Goal: Task Accomplishment & Management: Complete application form

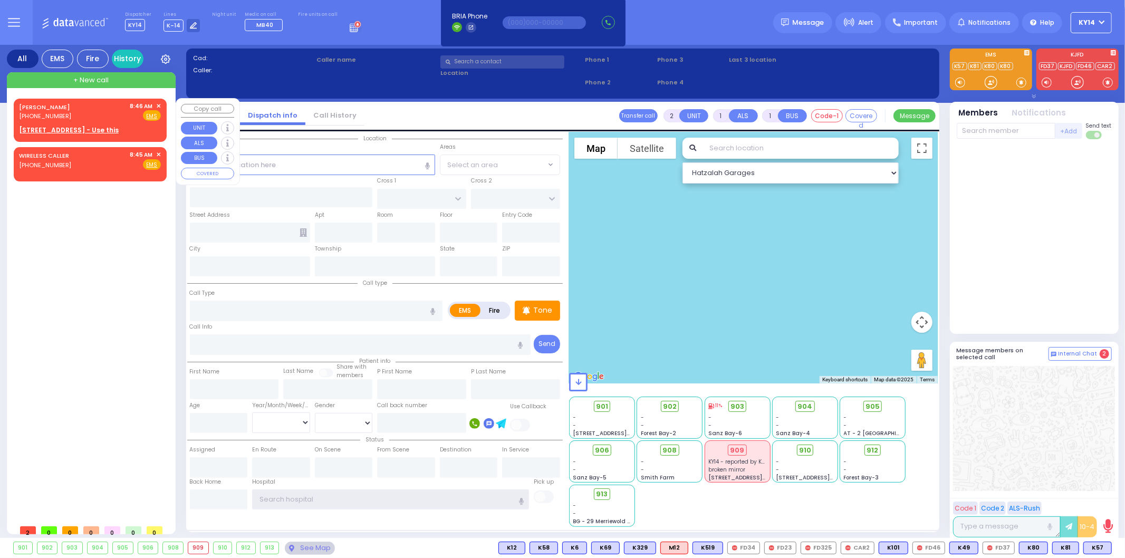
type input "ky14"
click at [93, 126] on u "[STREET_ADDRESS] - Use this" at bounding box center [69, 130] width 100 height 9
select select
radio input "true"
type input "[PERSON_NAME]"
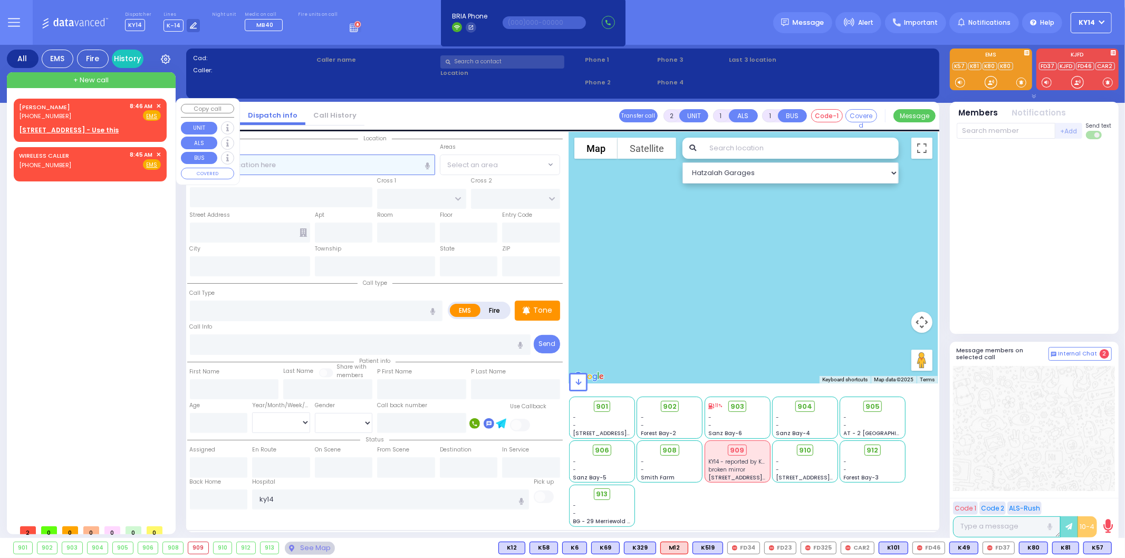
type input "[PERSON_NAME]"
select select
type input "08:46"
select select "Hatzalah Garages"
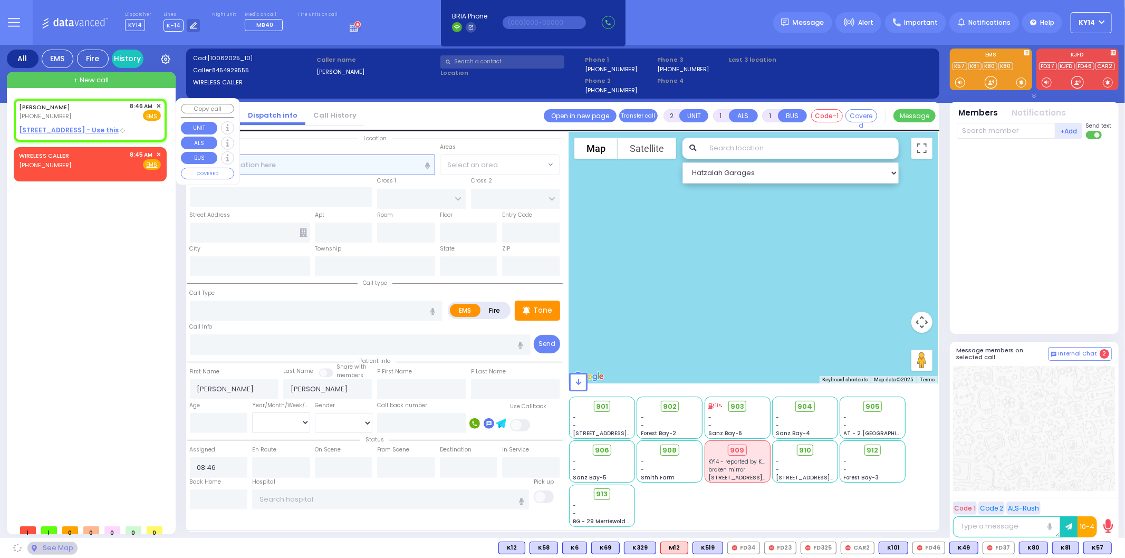
type input "YOEL KLEIN BLVD"
type input "MERON DR"
type input "[STREET_ADDRESS]"
type input "102"
type input "Monroe"
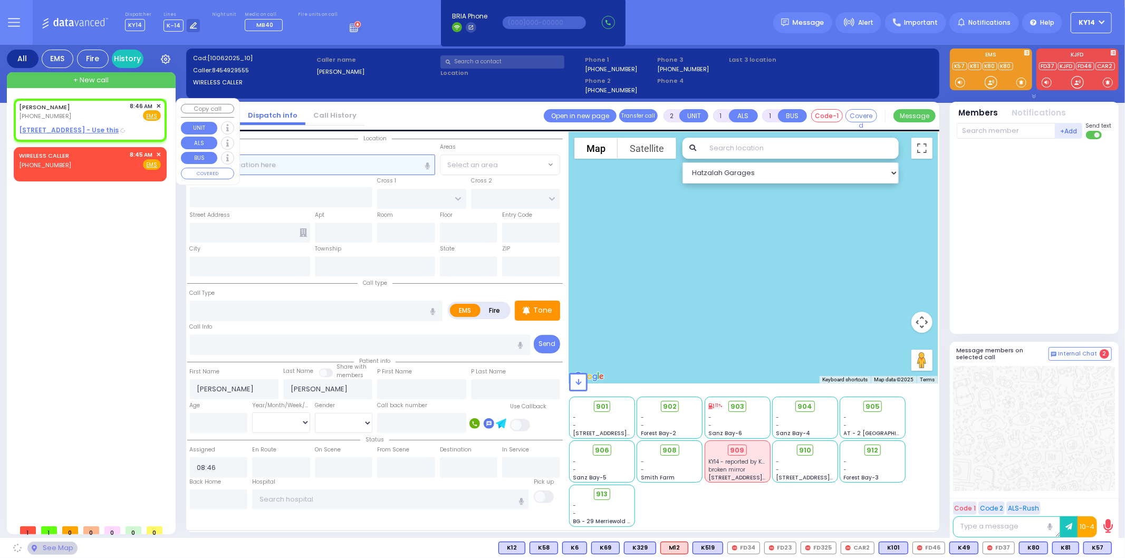
type input "[US_STATE]"
type input "10950"
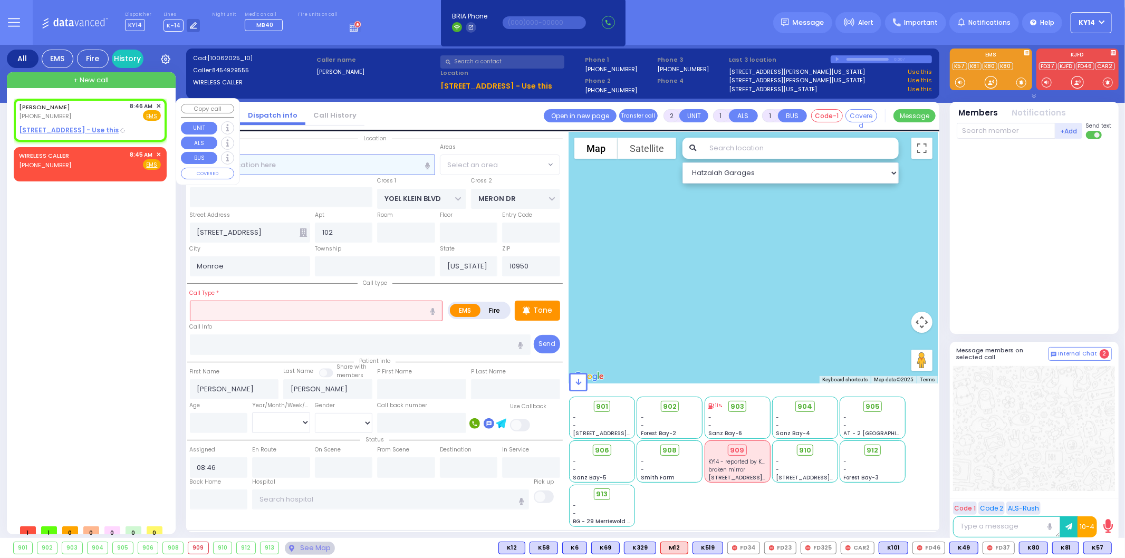
select select "SECTION 6"
select select
radio input "true"
select select
select select "Hatzalah Garages"
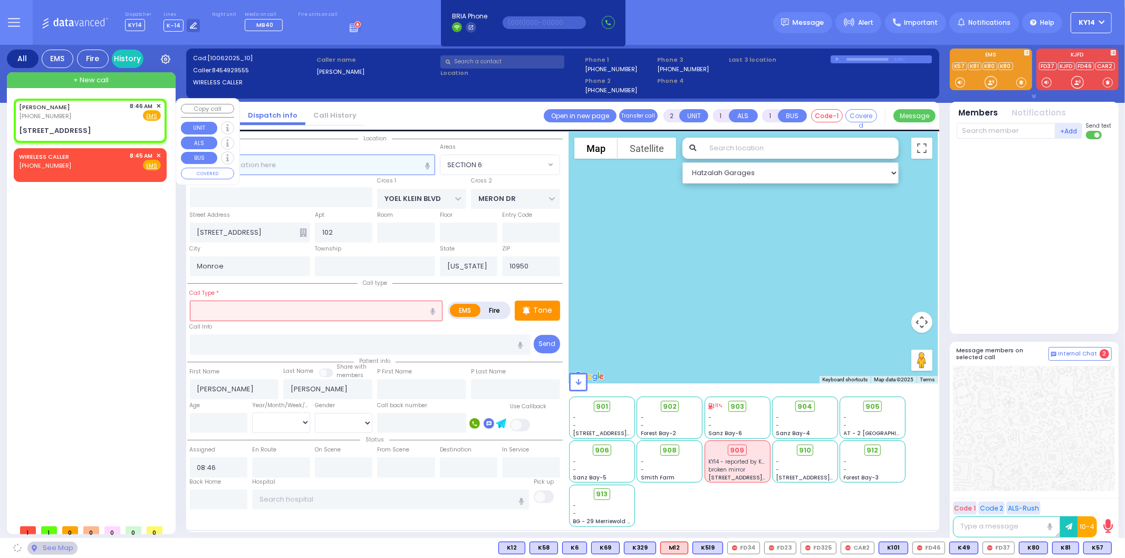
select select
radio input "true"
select select
select select "Hatzalah Garages"
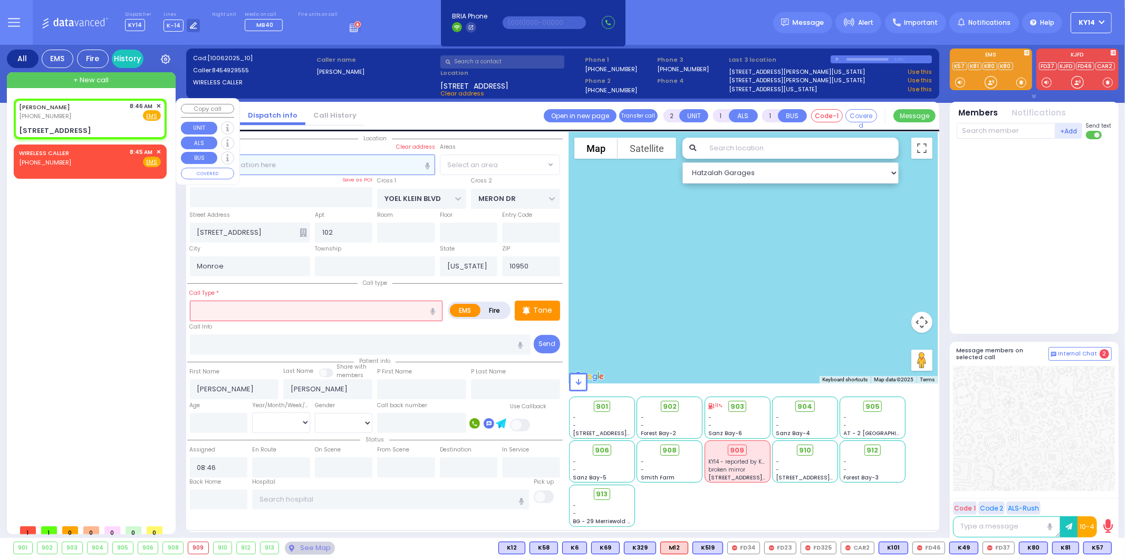
radio input "true"
select select
select select "Hatzalah Garages"
select select "SECTION 6"
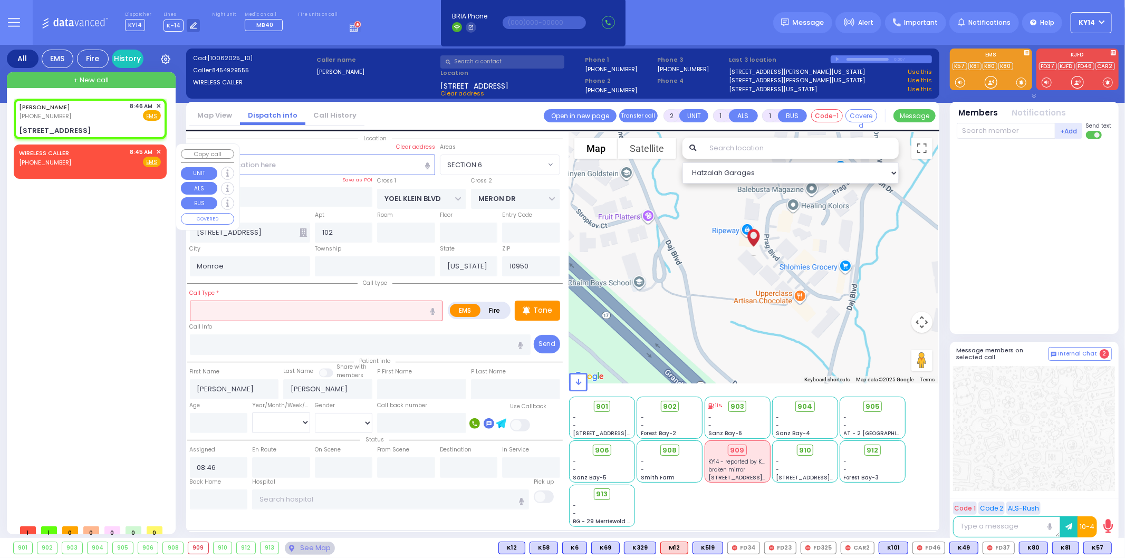
click at [111, 261] on div "[PERSON_NAME] [PHONE_NUMBER] 8:46 AM ✕ EMS" at bounding box center [92, 309] width 157 height 421
click at [152, 104] on div "8:46 AM ✕" at bounding box center [145, 106] width 31 height 9
select select
radio input "true"
select select
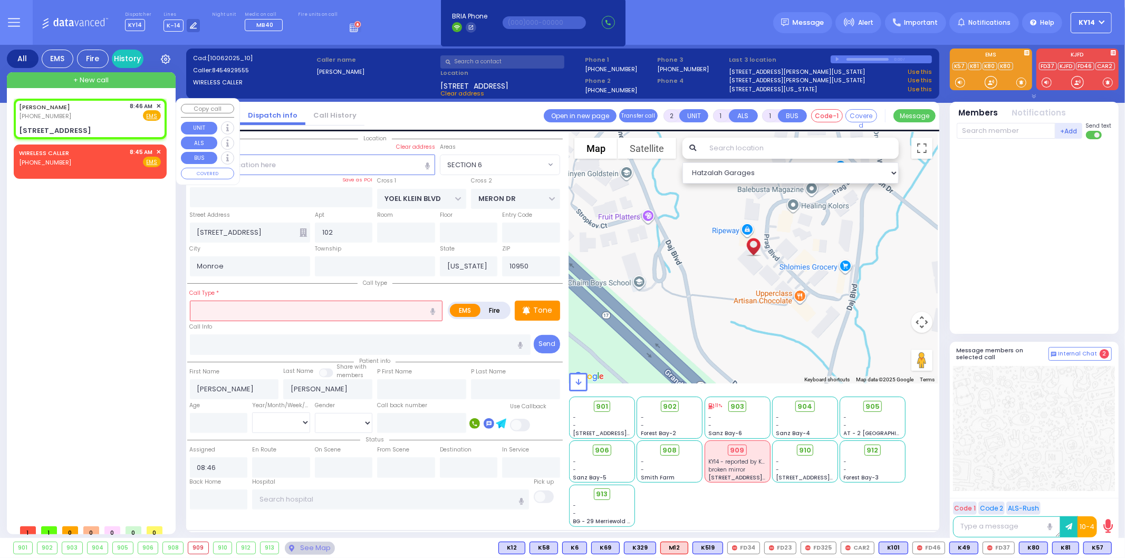
select select "Hatzalah Garages"
select select "SECTION 6"
click at [161, 106] on span "✕" at bounding box center [158, 106] width 5 height 9
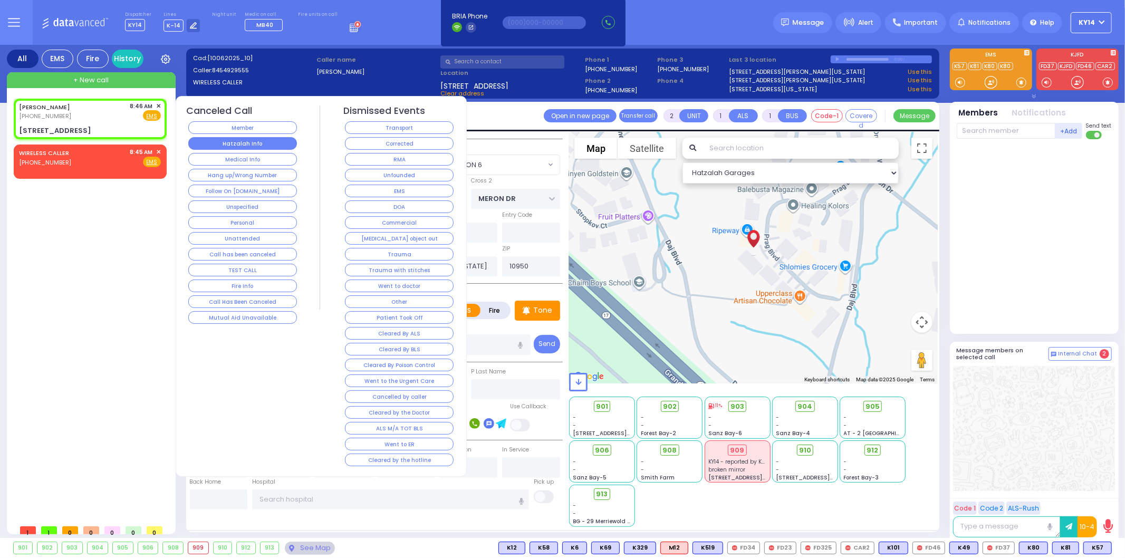
click at [229, 139] on button "Hatzalah Info" at bounding box center [242, 143] width 109 height 13
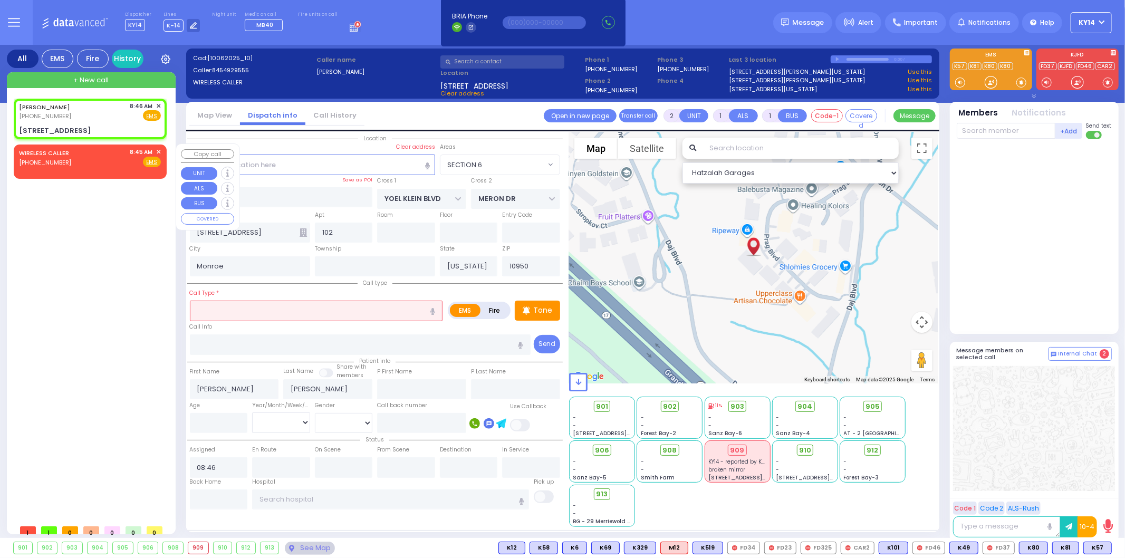
select select
radio input "true"
select select
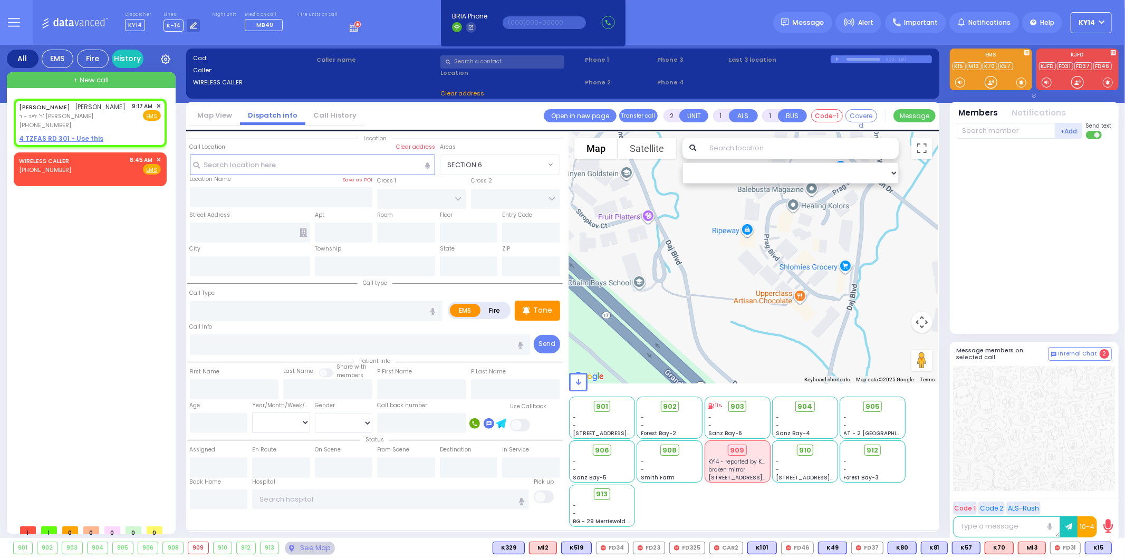
select select
radio input "true"
type input "[PERSON_NAME]"
select select
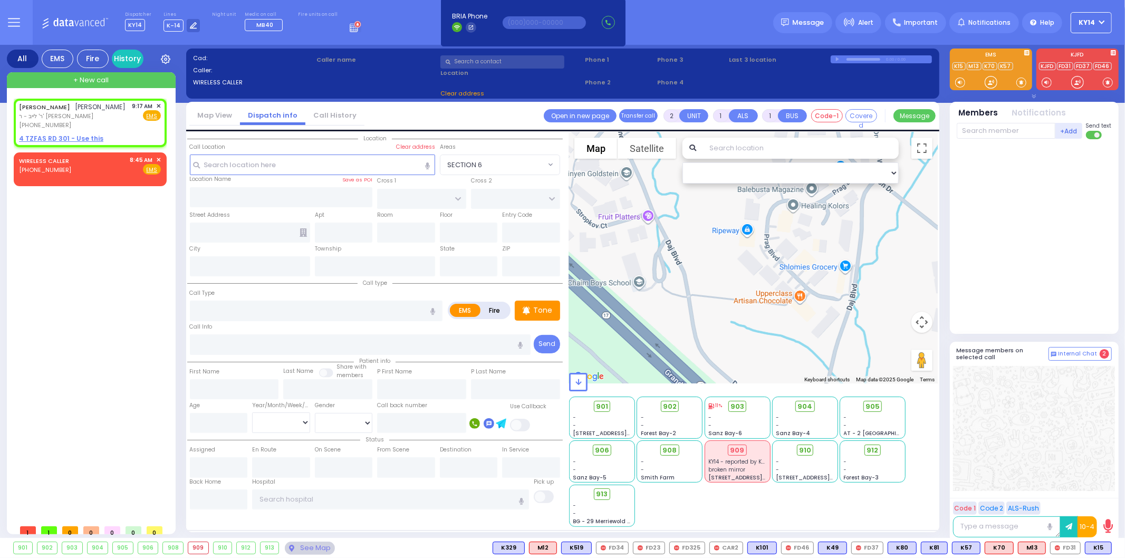
type input "09:17"
select select "Hatzalah Garages"
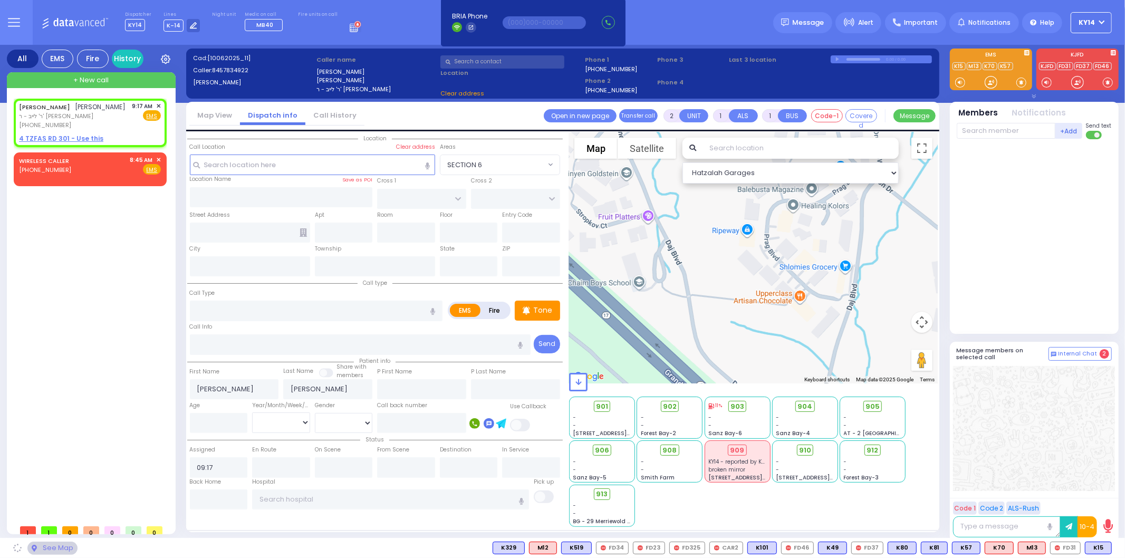
select select
radio input "true"
select select
select select "Hatzalah Garages"
select select
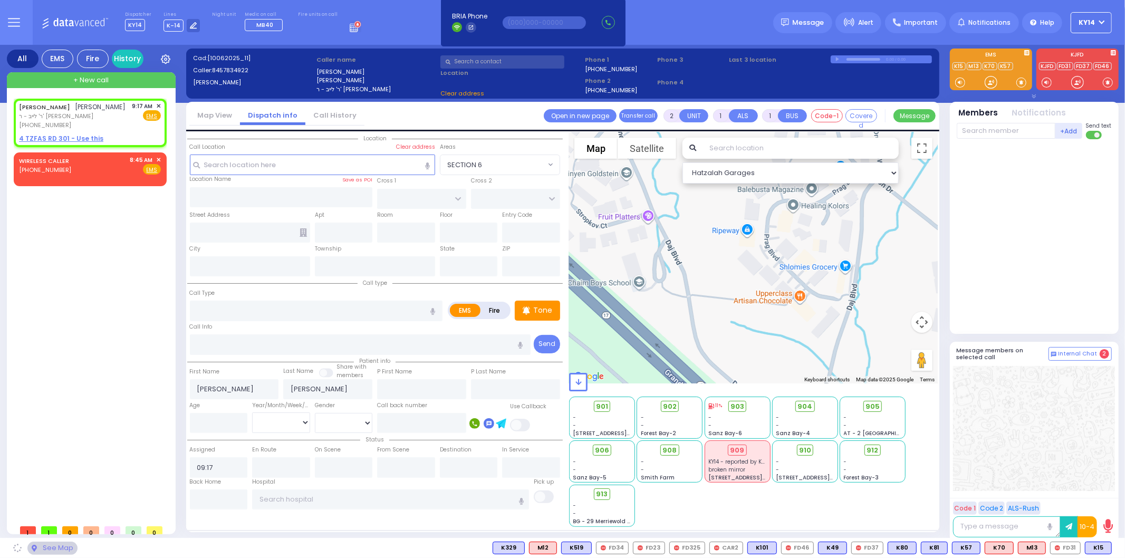
radio input "true"
select select
select select "Hatzalah Garages"
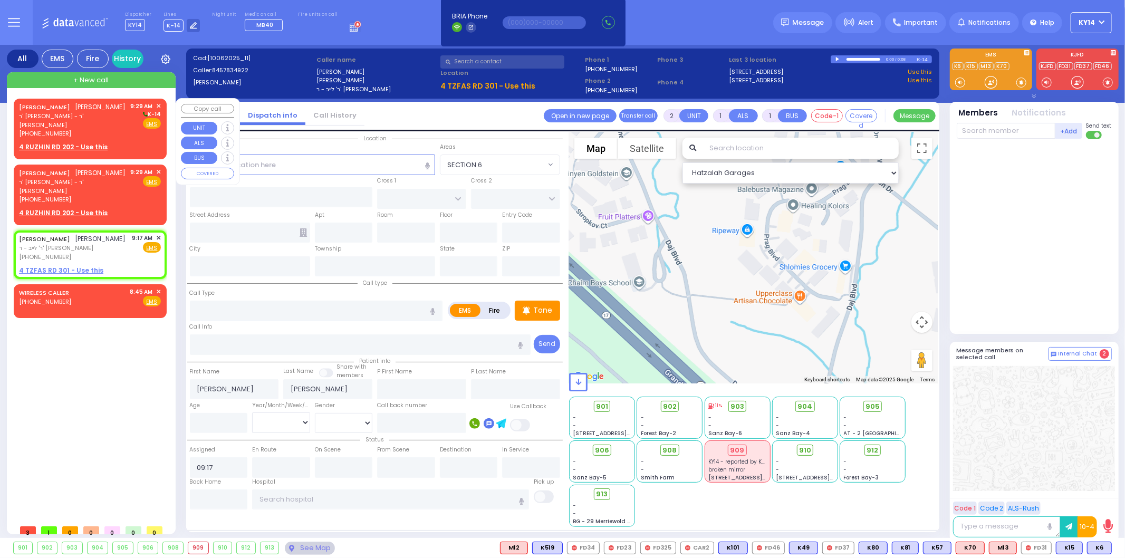
click at [121, 120] on div "[PERSON_NAME] קלמן פילאפ [PERSON_NAME] - ר' [PERSON_NAME] [PHONE_NUMBER] 9:29 A…" at bounding box center [90, 120] width 142 height 36
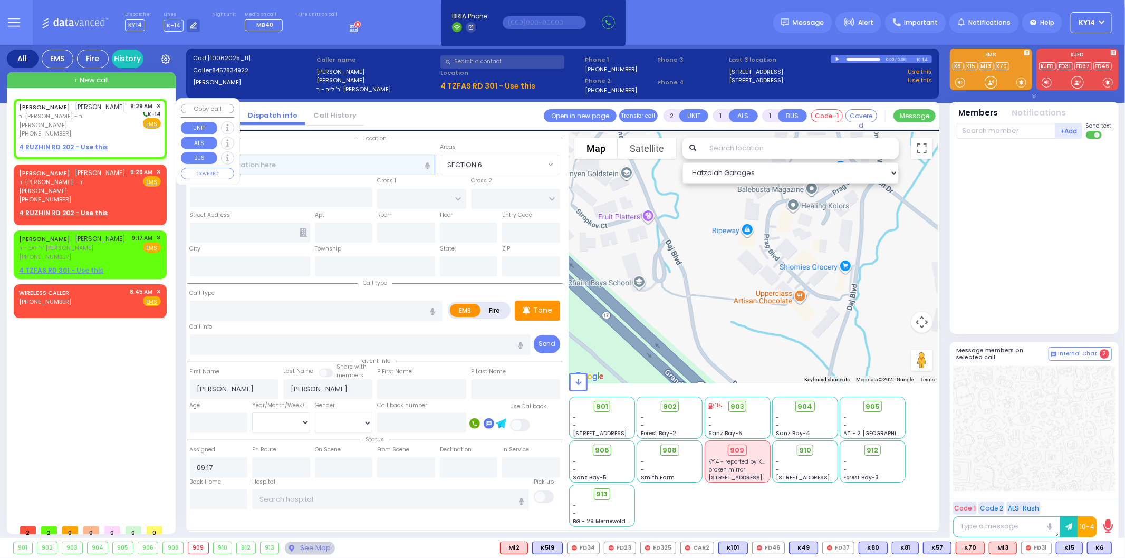
select select
radio input "true"
type input "[PERSON_NAME]"
select select
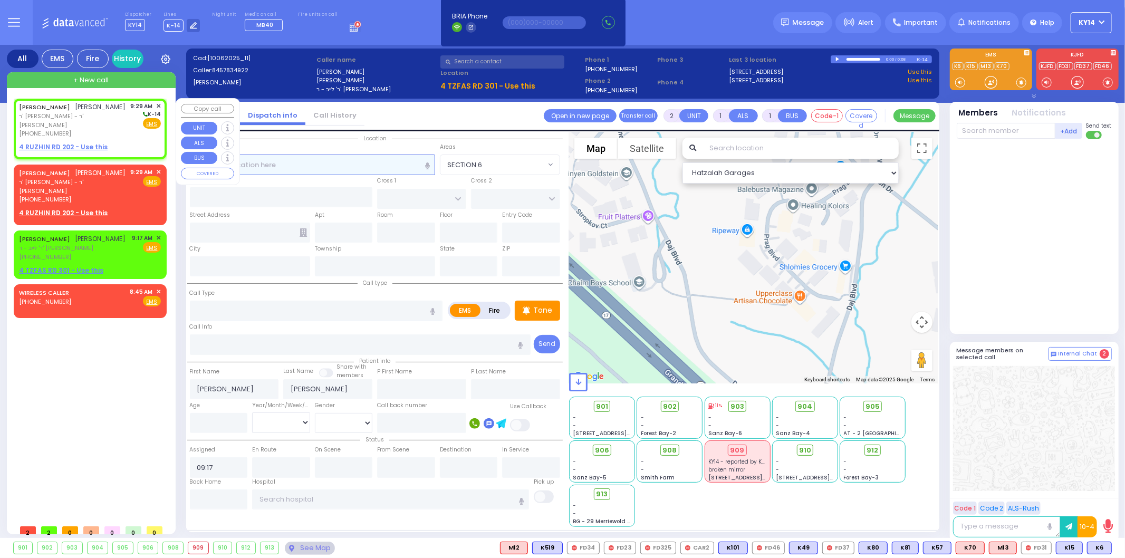
type input "09:29"
select select "Hatzalah Garages"
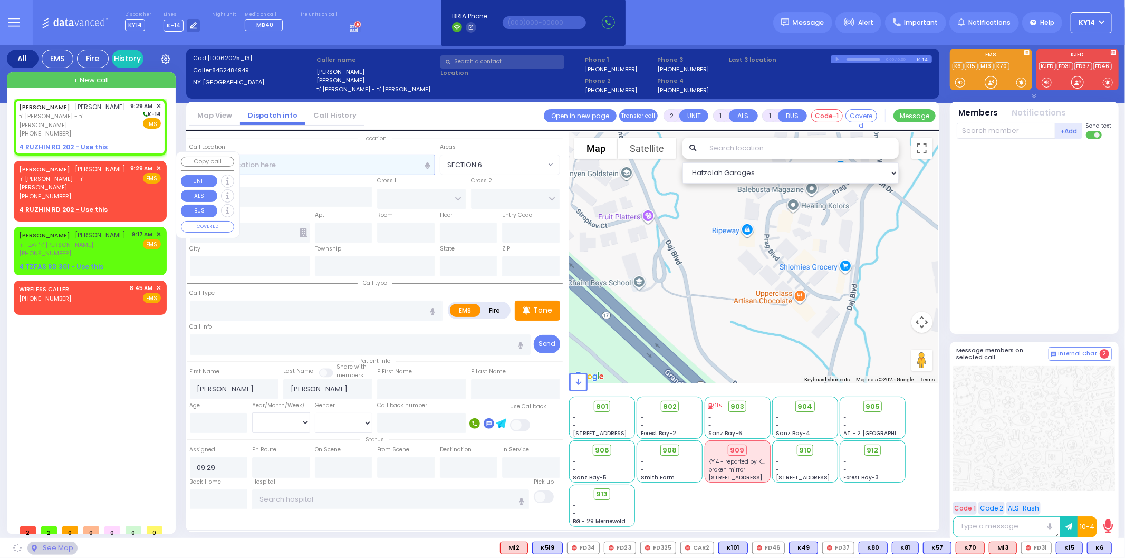
select select
radio input "true"
select select
select select "Hatzalah Garages"
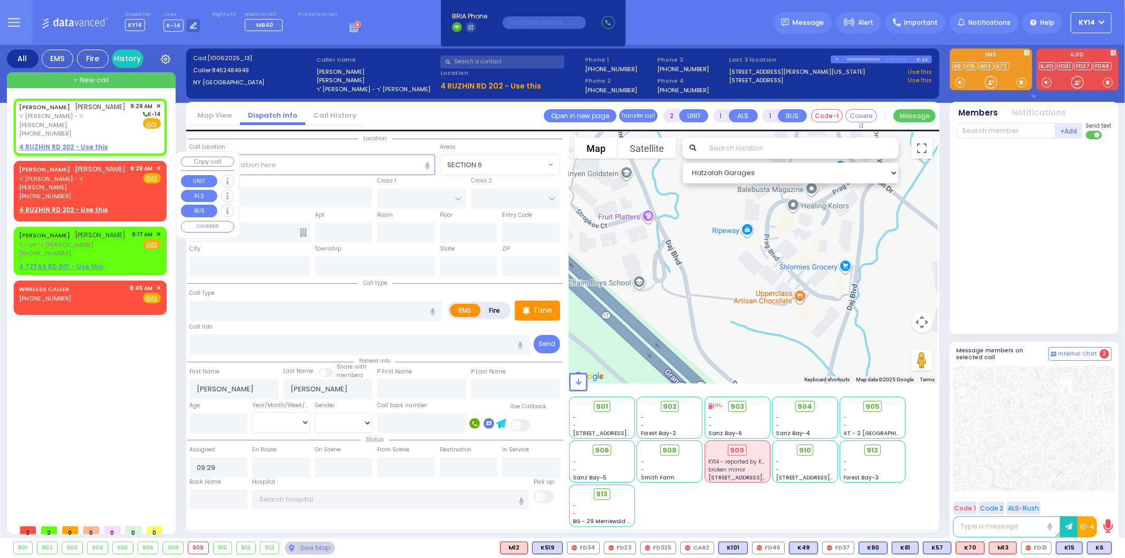
click at [159, 164] on span "✕" at bounding box center [158, 168] width 5 height 9
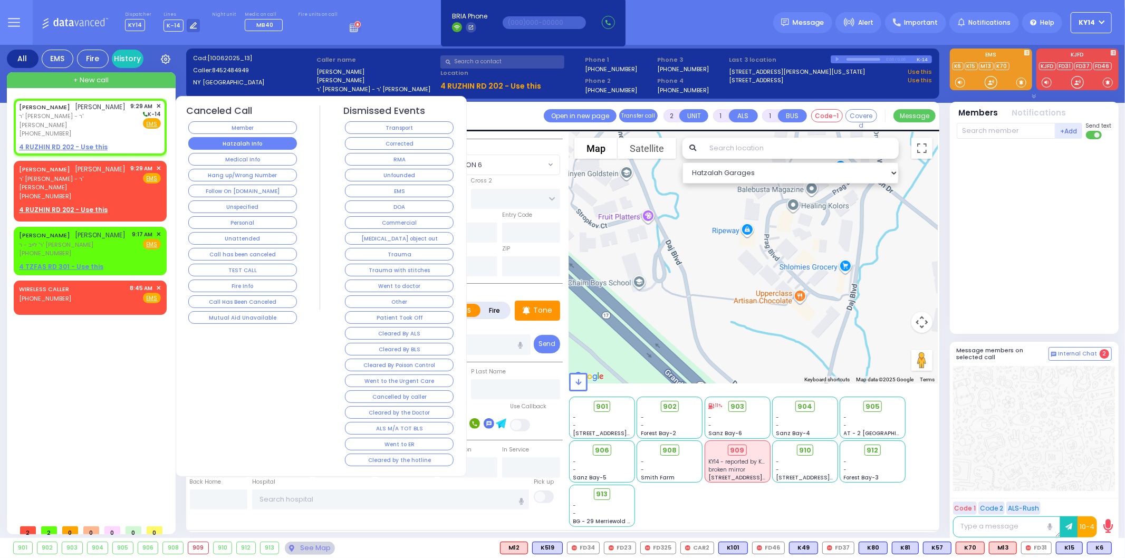
click at [254, 141] on button "Hatzalah Info" at bounding box center [242, 143] width 109 height 13
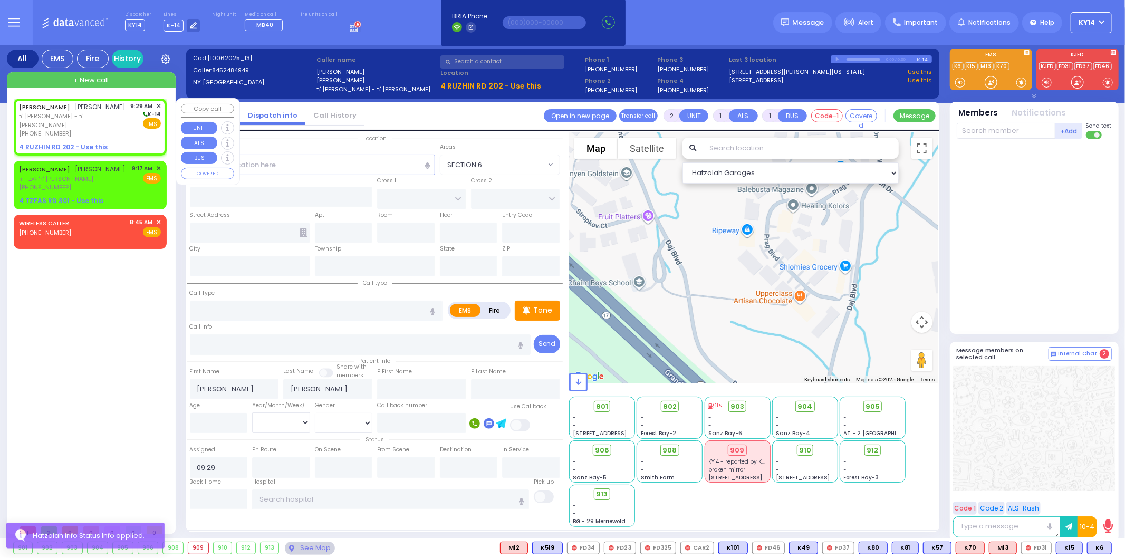
click at [118, 119] on div "[PERSON_NAME] קלמן פילאפ [PERSON_NAME] - ר' [PERSON_NAME] [PHONE_NUMBER] 9:29 A…" at bounding box center [90, 120] width 142 height 36
select select
radio input "true"
select select
select select "Hatzalah Garages"
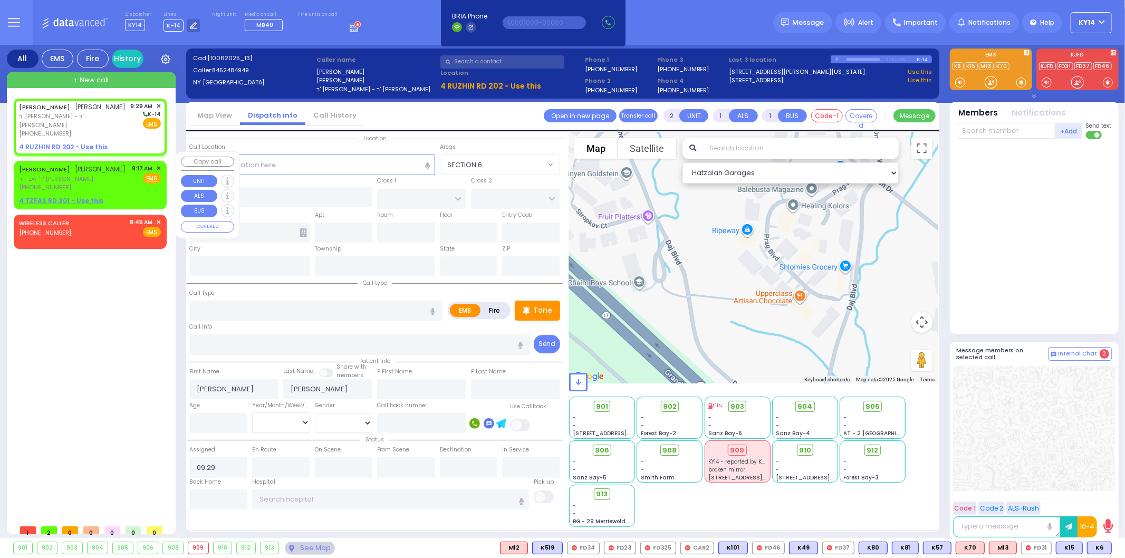
click at [107, 167] on div "[PERSON_NAME] ר' לייב - ר' [PERSON_NAME] [PHONE_NUMBER] 9:17 AM ✕ Fire EMS" at bounding box center [90, 178] width 142 height 28
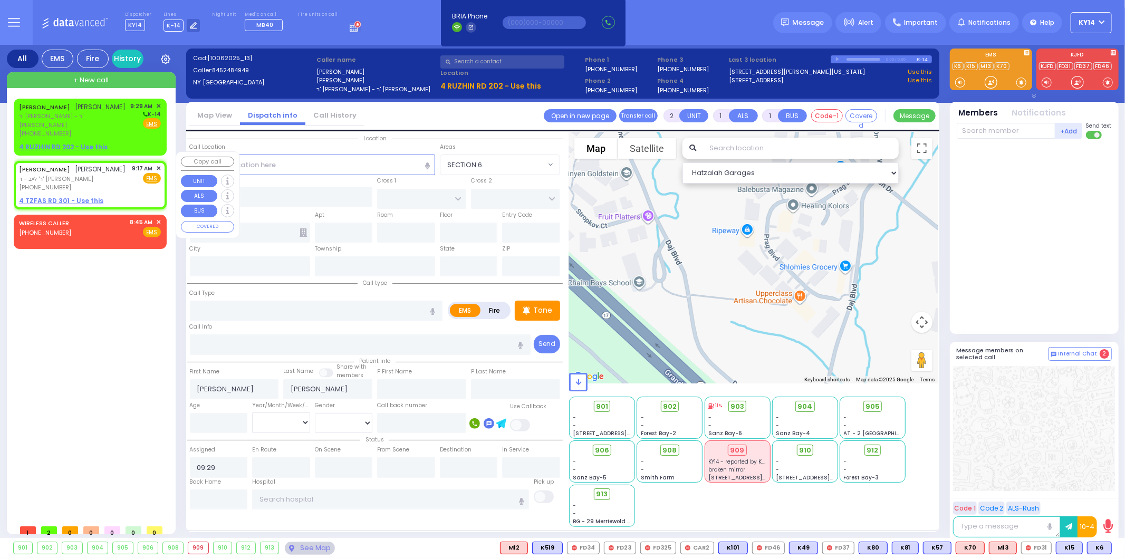
select select
radio input "true"
type input "[PERSON_NAME]"
select select
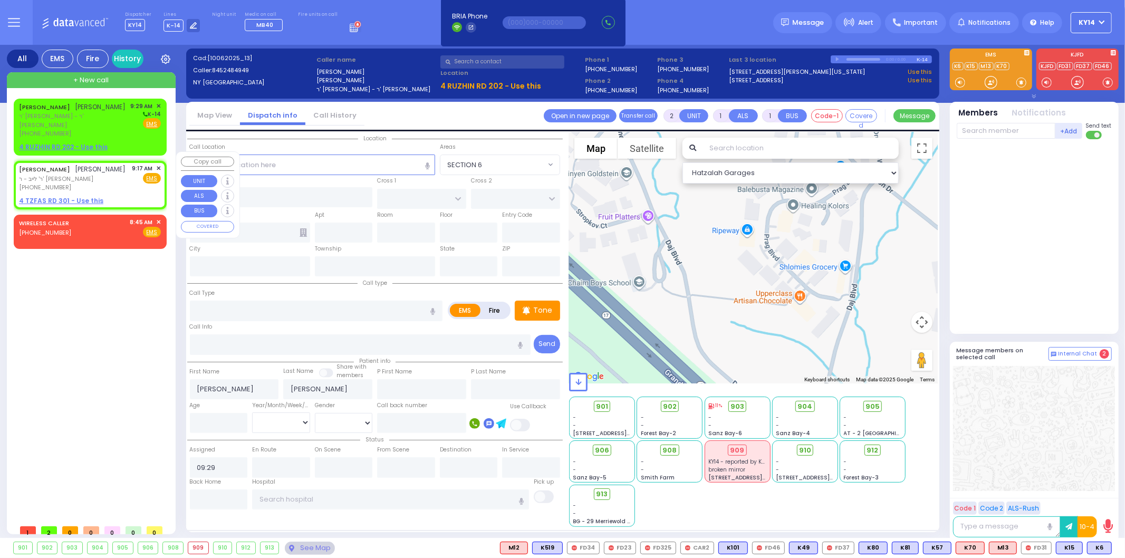
type input "09:17"
select select "Hatzalah Garages"
click at [157, 164] on span "✕" at bounding box center [158, 168] width 5 height 9
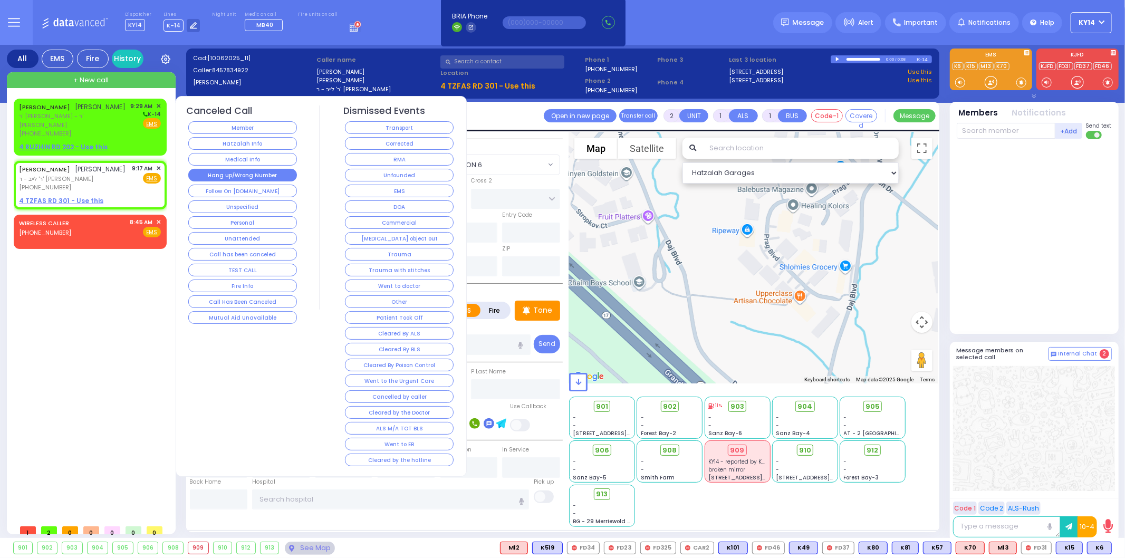
click at [220, 178] on button "Hang up/Wrong Number" at bounding box center [242, 175] width 109 height 13
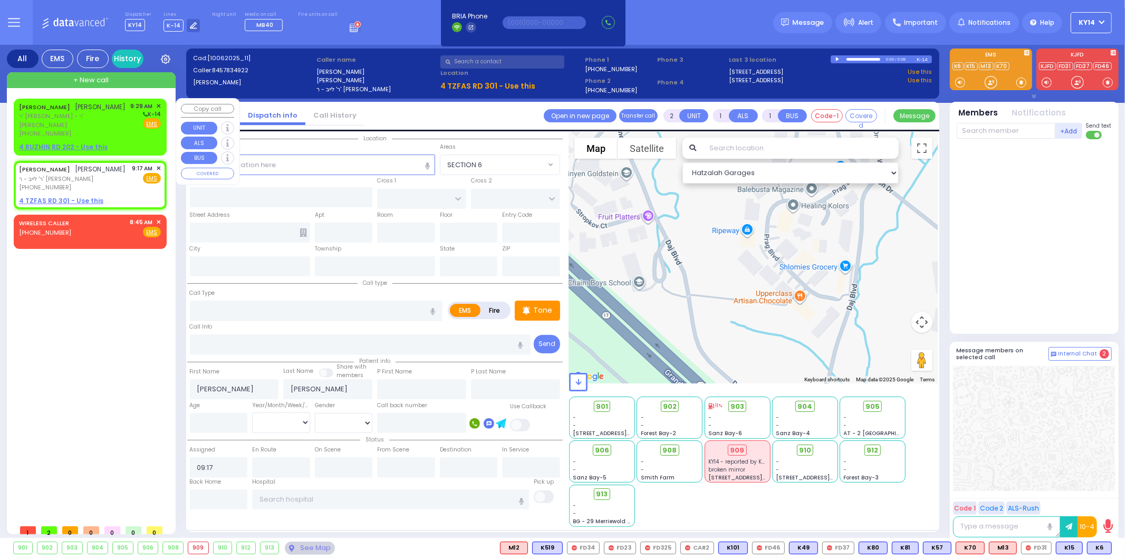
select select
radio input "true"
select select
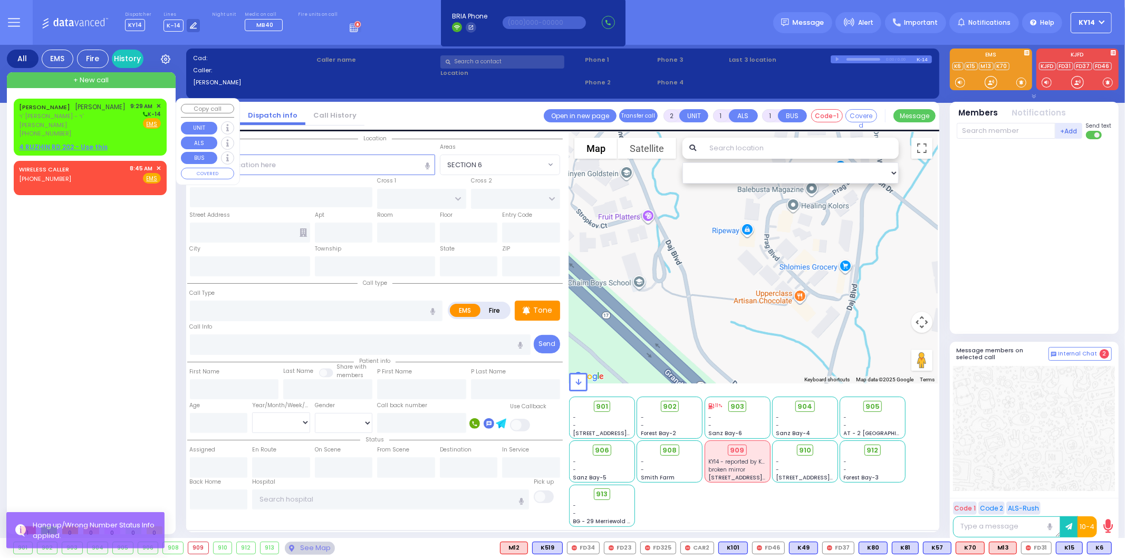
click at [96, 119] on span "ר' [PERSON_NAME] - ר' [PERSON_NAME]" at bounding box center [73, 120] width 108 height 17
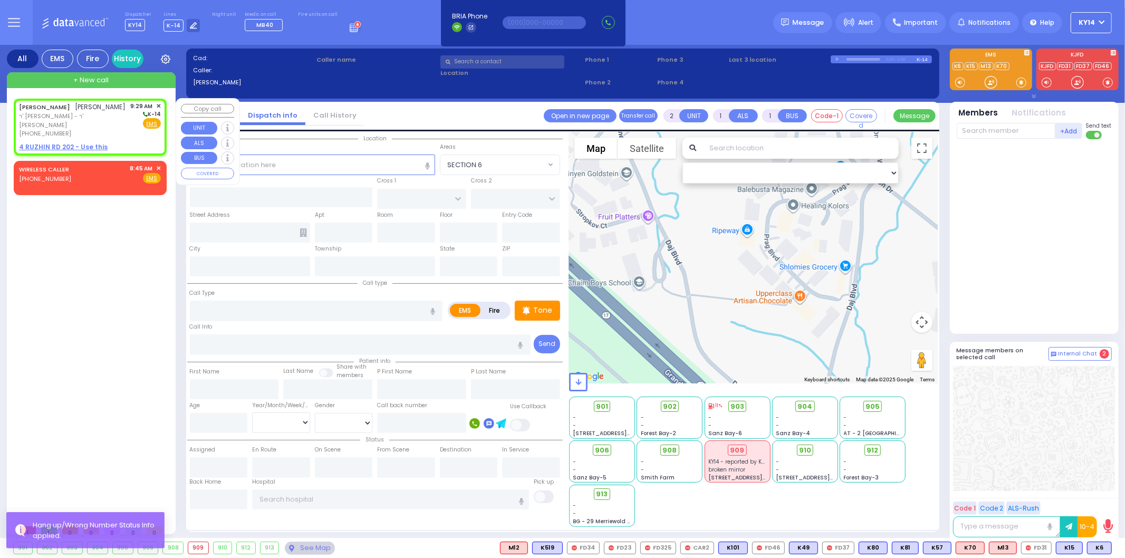
select select
radio input "true"
type input "[PERSON_NAME]"
select select
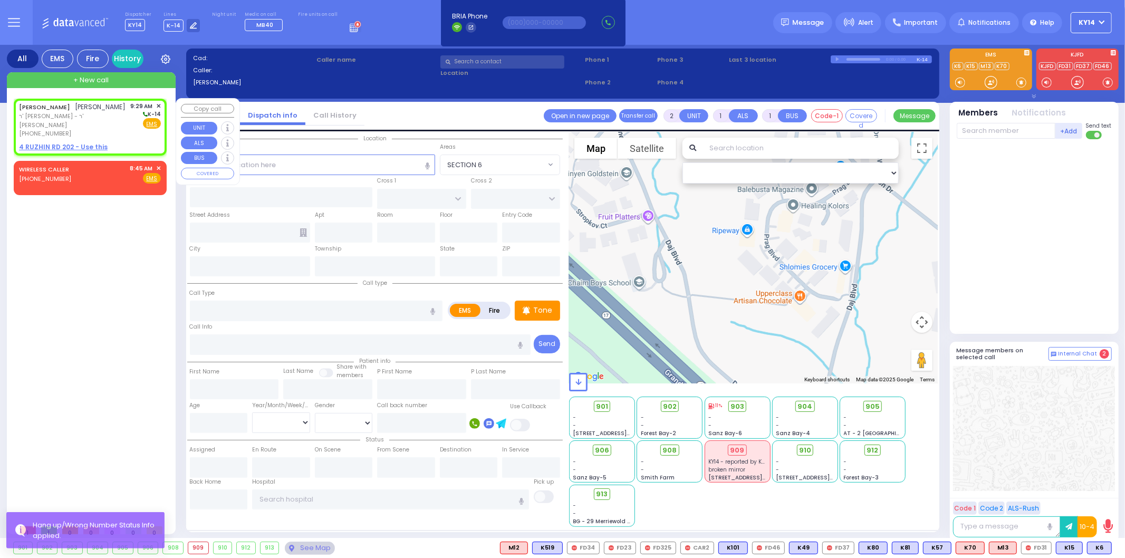
type input "09:29"
select select "Hatzalah Garages"
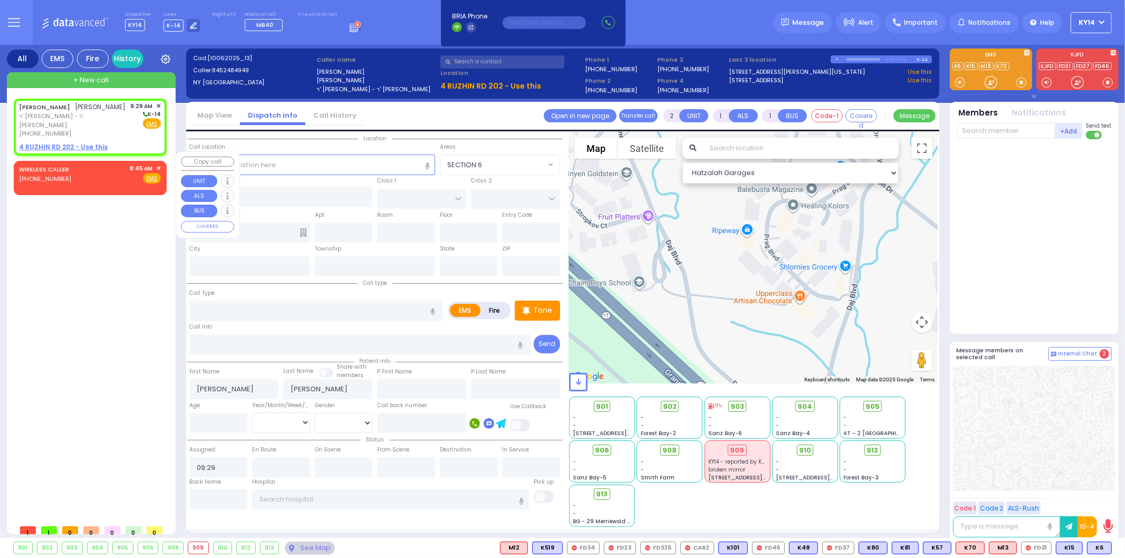
click at [160, 164] on span "✕" at bounding box center [158, 168] width 5 height 9
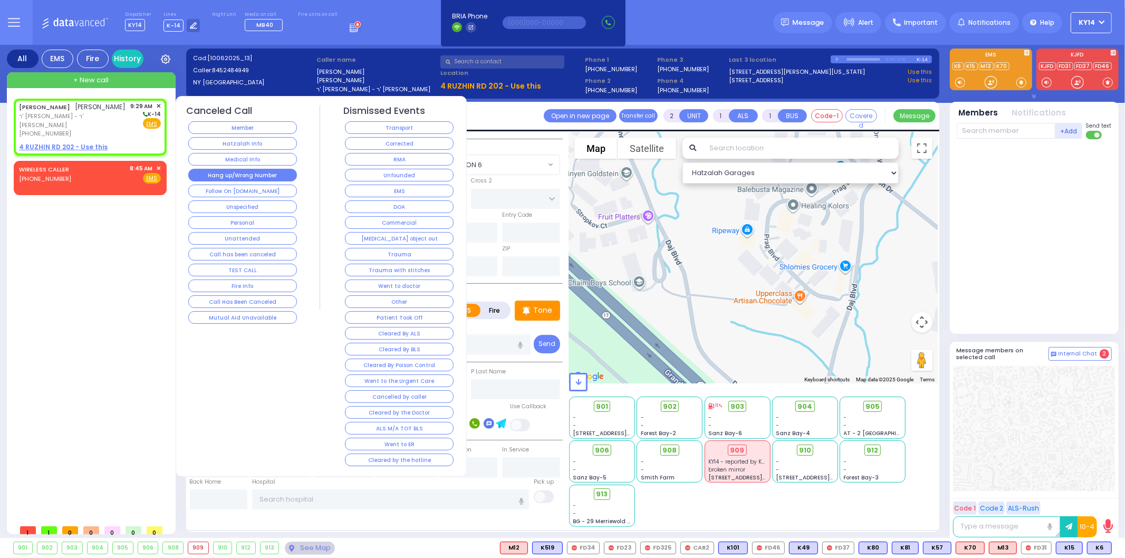
click at [248, 178] on button "Hang up/Wrong Number" at bounding box center [242, 175] width 109 height 13
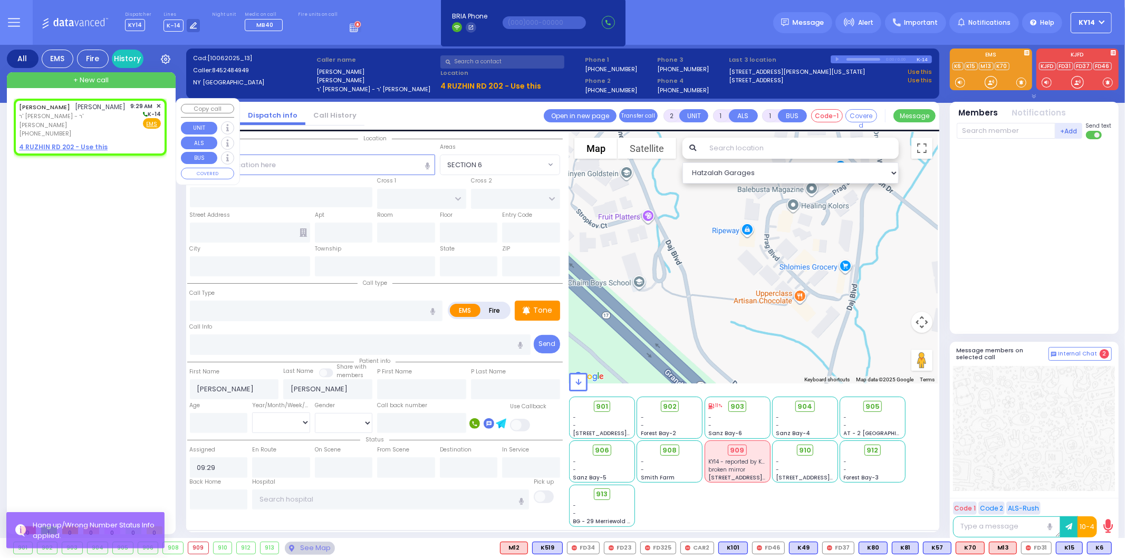
click at [96, 129] on div "[PHONE_NUMBER]" at bounding box center [73, 133] width 108 height 9
select select
radio input "true"
select select
select select "Hatzalah Garages"
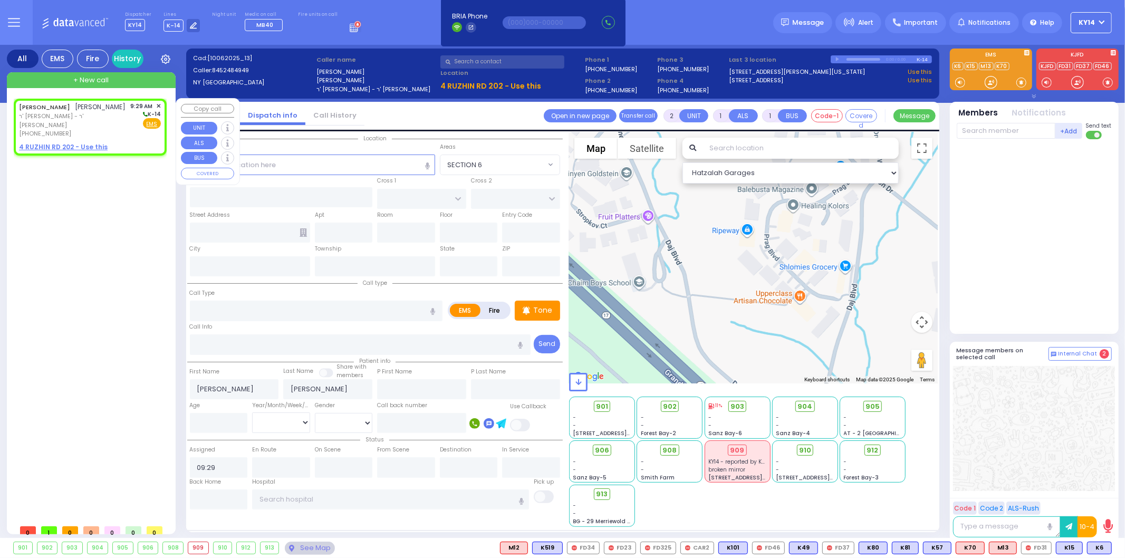
click at [48, 142] on u "4 RUZHIN RD 202 - Use this" at bounding box center [63, 146] width 89 height 9
select select
radio input "true"
select select
select select "Hatzalah Garages"
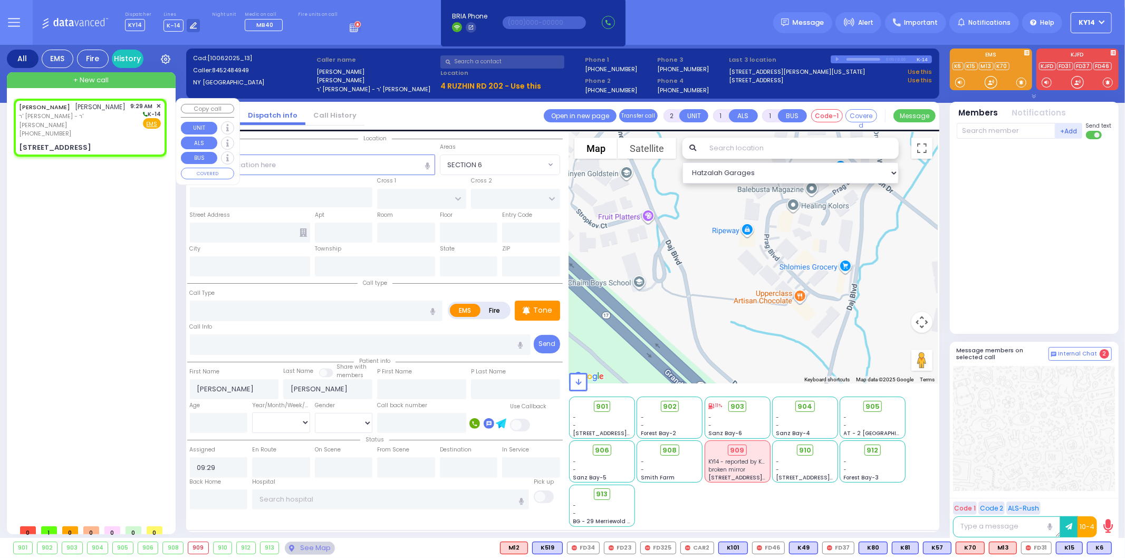
select select
radio input "true"
select select
select select "Hatzalah Garages"
type input "ANIPOLI DR"
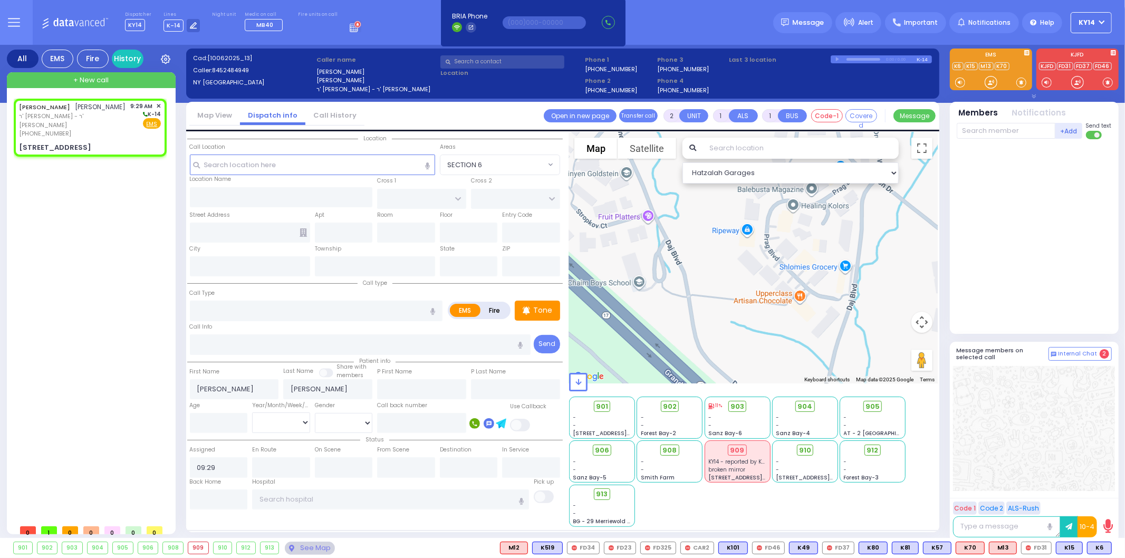
type input "PREMISHLAN WAY"
type input "[STREET_ADDRESS]"
type input "202"
type input "Monroe"
type input "[US_STATE]"
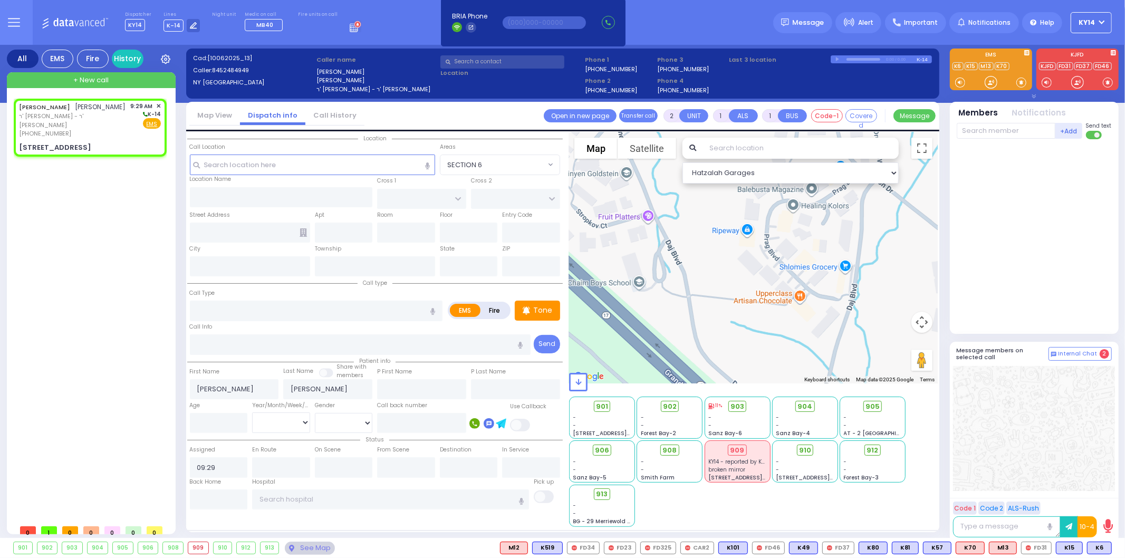
type input "10950"
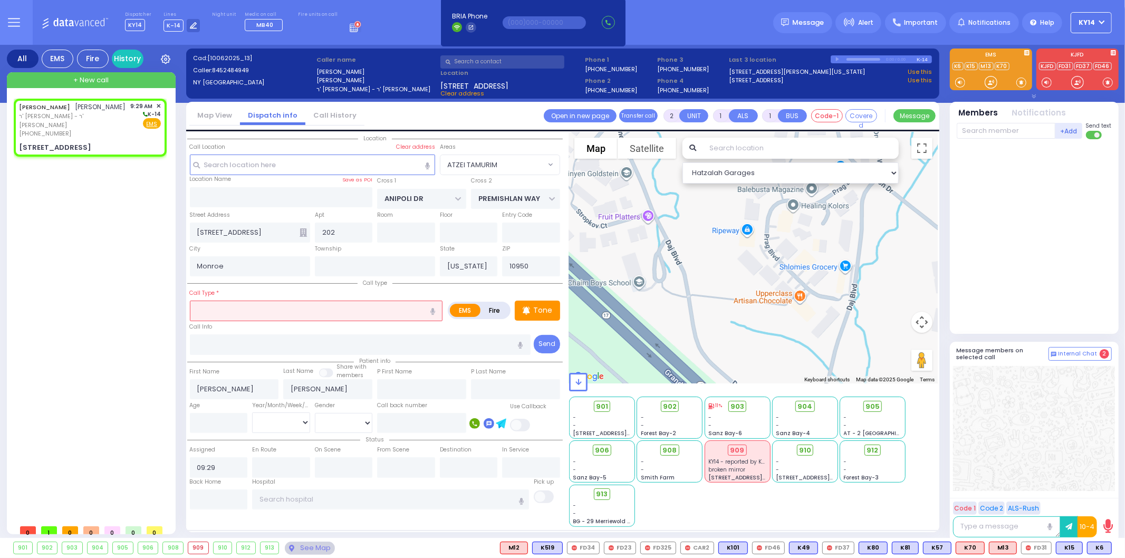
select select "ATZEI TAMURIM"
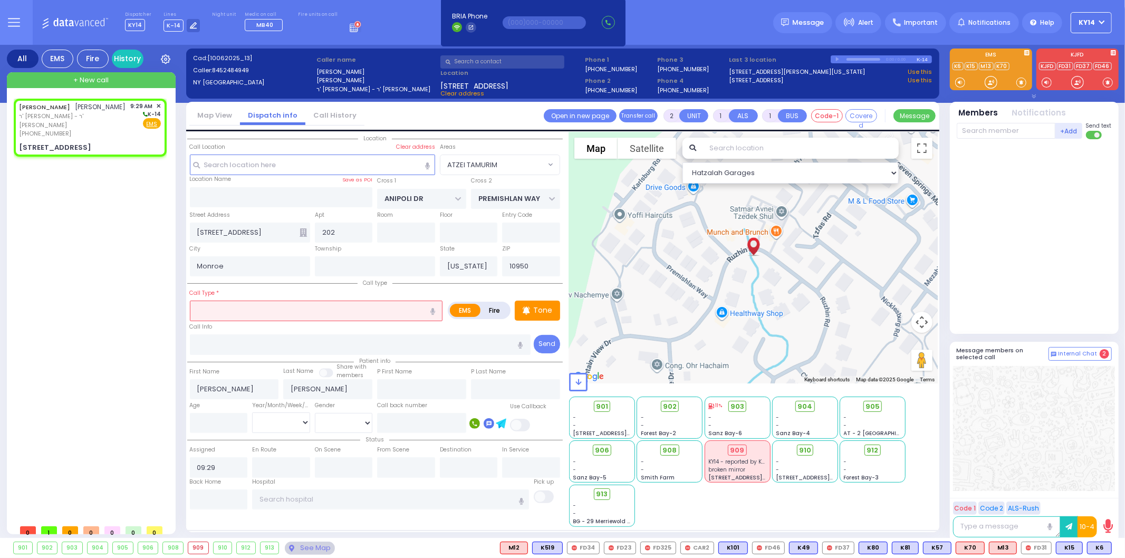
click at [214, 304] on input "text" at bounding box center [316, 311] width 253 height 20
click at [217, 312] on input "text" at bounding box center [316, 311] width 253 height 20
select select
radio input "true"
select select
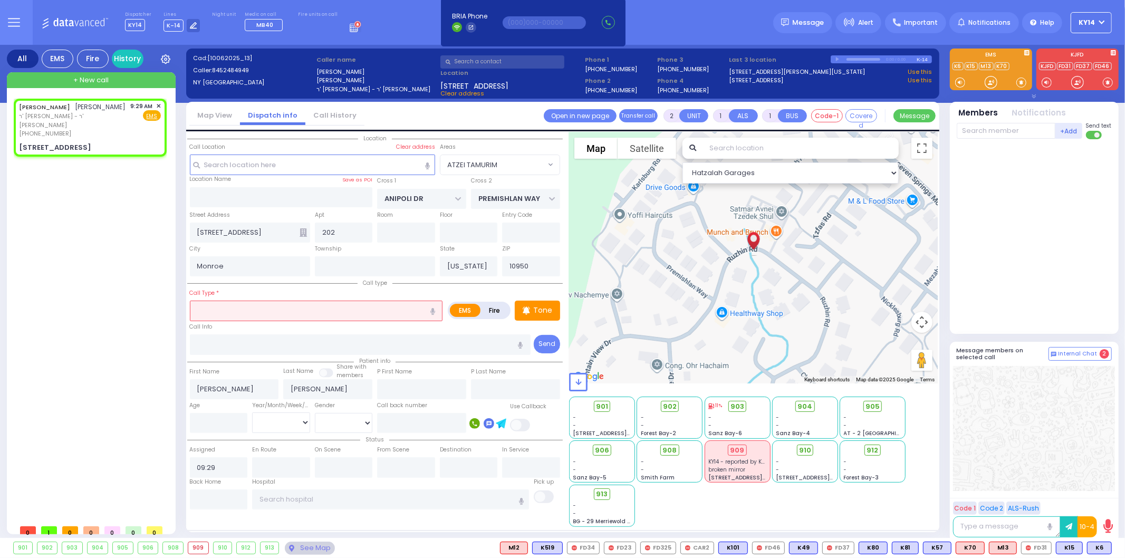
select select "Hatzalah Garages"
select select "ATZEI TAMURIM"
click at [289, 309] on input "text" at bounding box center [316, 311] width 253 height 20
click at [292, 309] on input "text" at bounding box center [316, 311] width 253 height 20
select select
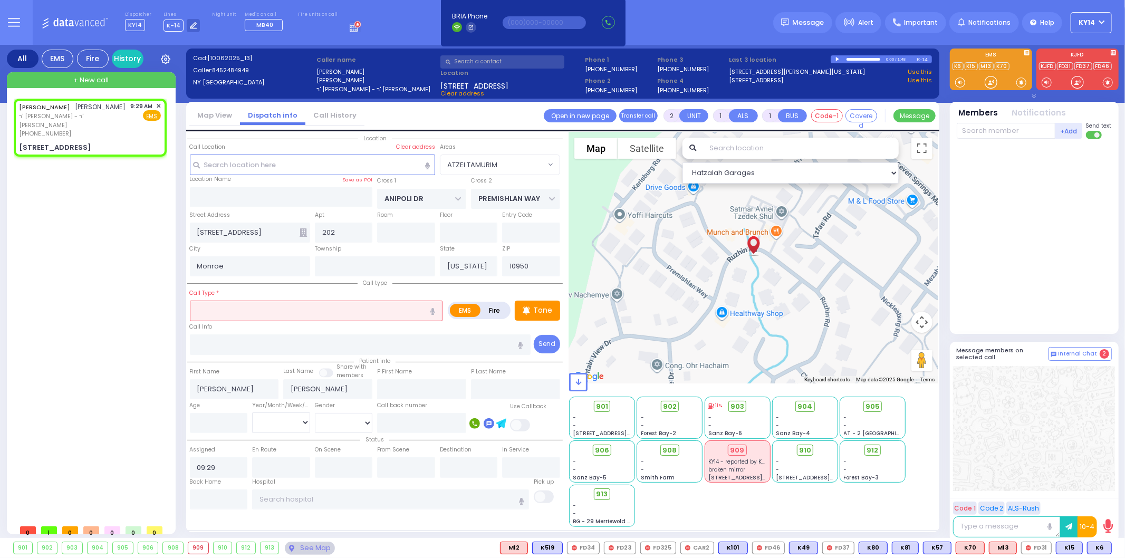
radio input "true"
select select
select select "Hatzalah Garages"
select select "ATZEI TAMURIM"
drag, startPoint x: 434, startPoint y: 309, endPoint x: 446, endPoint y: 303, distance: 13.4
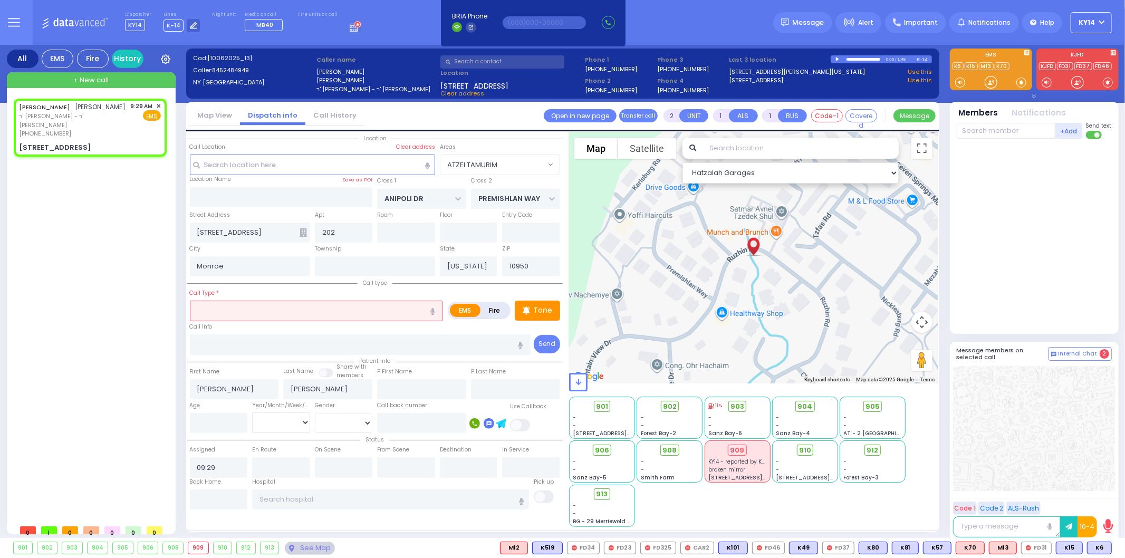
click at [438, 310] on button "button" at bounding box center [433, 311] width 20 height 20
type input "check out a patient"
select select
radio input "true"
select select
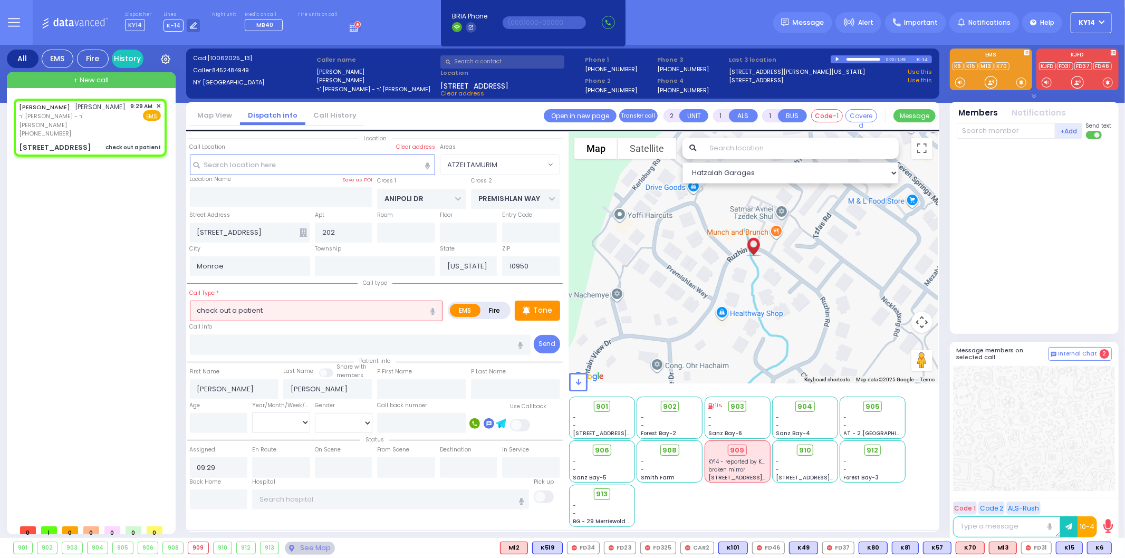
select select "Hatzalah Garages"
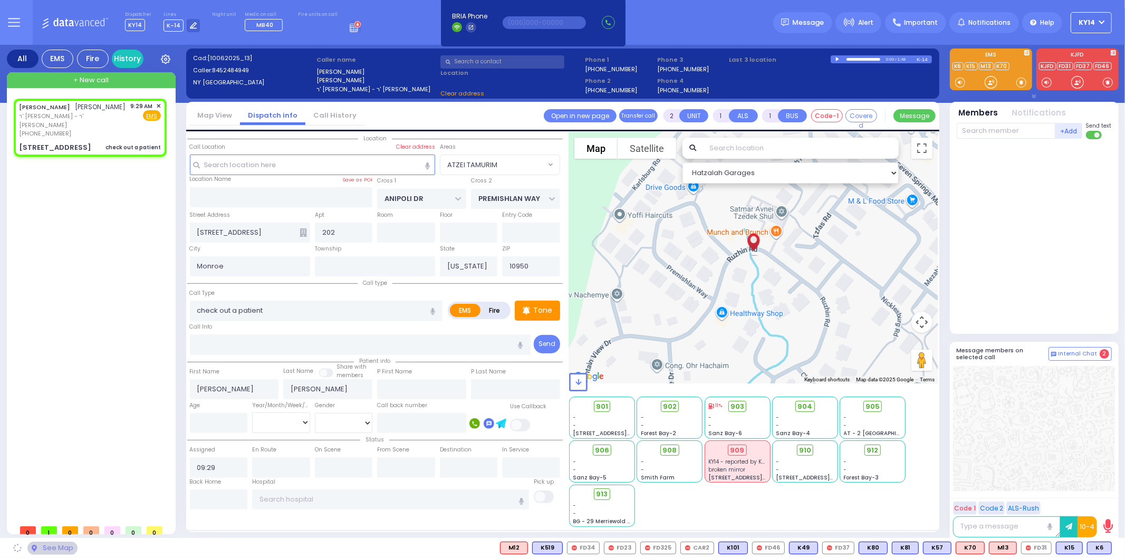
select select "ATZEI TAMURIM"
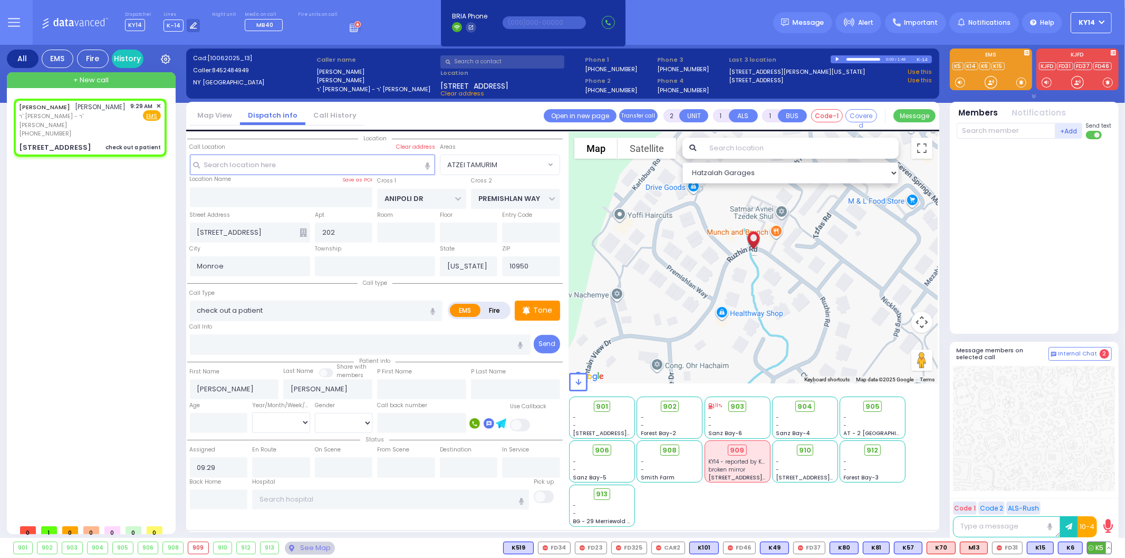
click at [1095, 554] on div "K5" at bounding box center [1099, 548] width 25 height 13
click at [1094, 550] on span "K5" at bounding box center [1100, 548] width 24 height 12
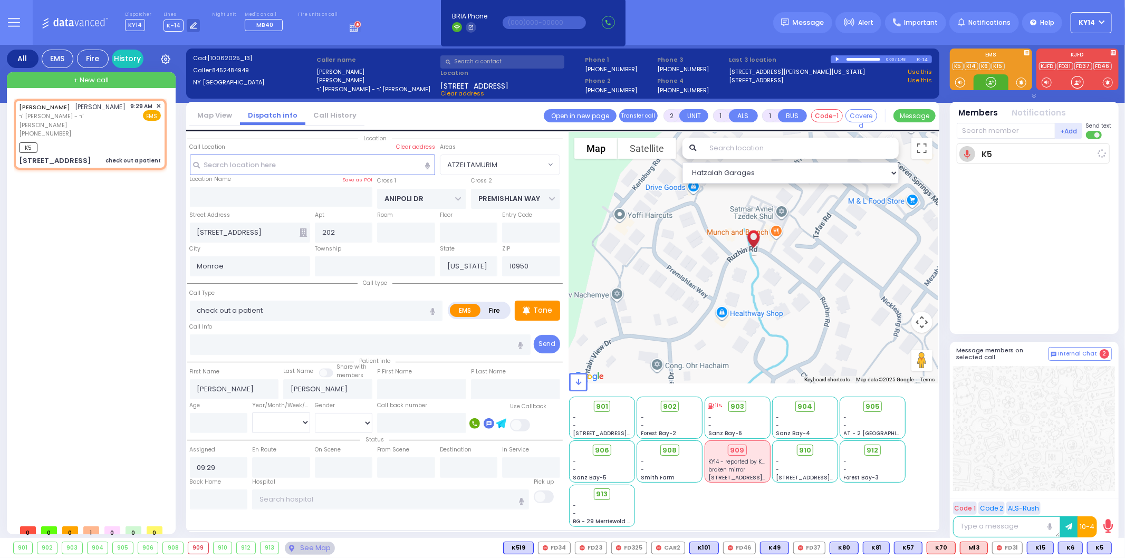
select select
radio input "true"
select select
type input "09:32"
select select "Hatzalah Garages"
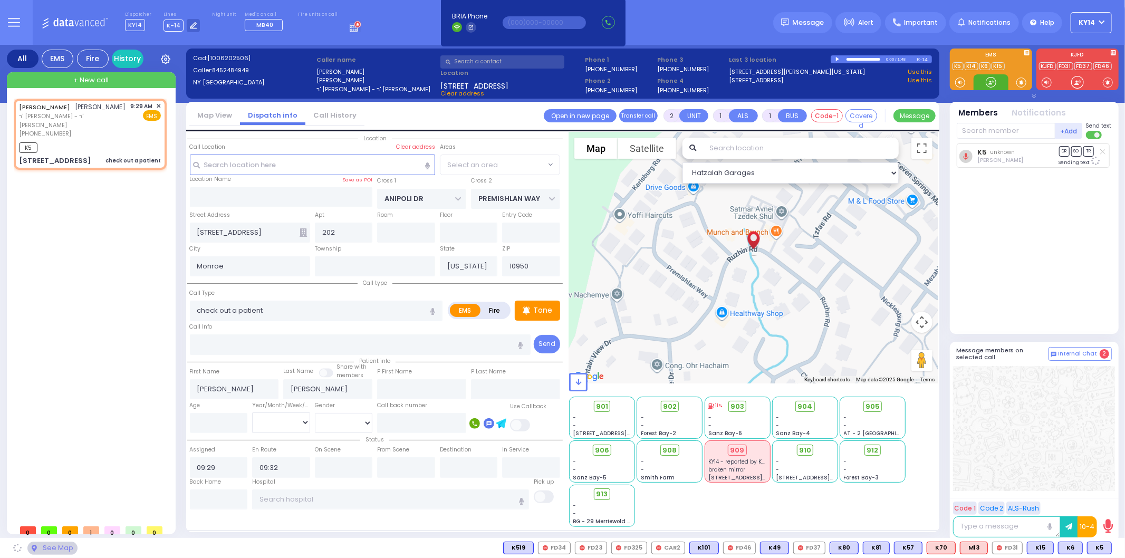
select select "ATZEI TAMURIM"
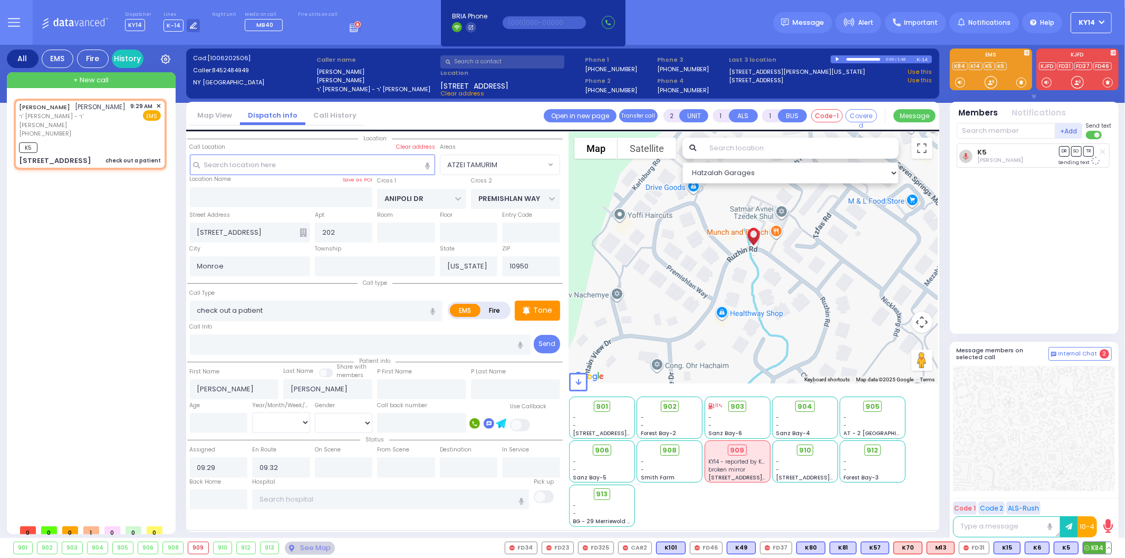
click at [1092, 550] on span "K84" at bounding box center [1098, 548] width 28 height 12
select select
radio input "true"
select select
select select "Hatzalah Garages"
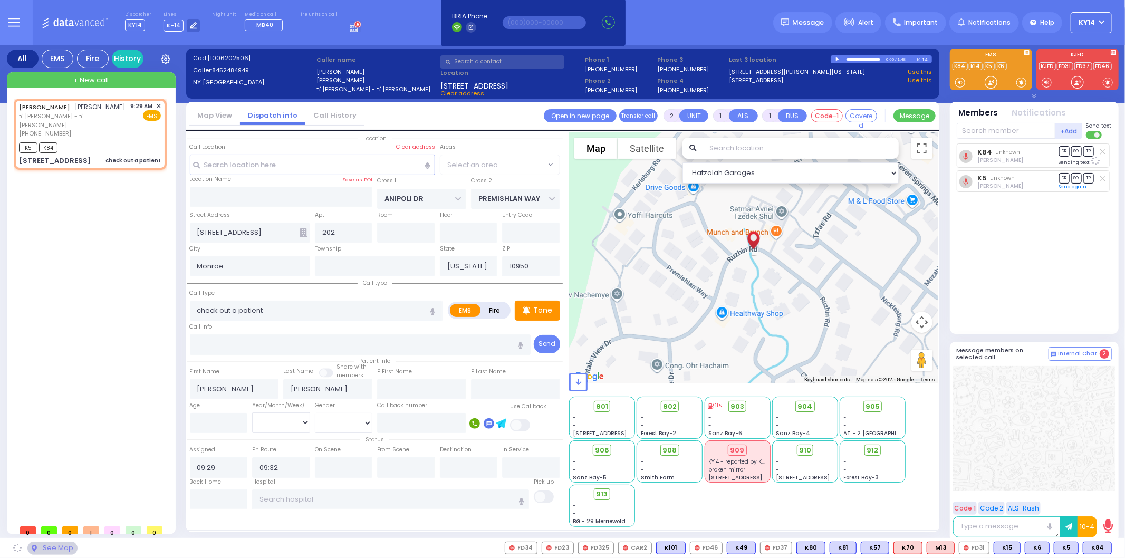
select select "ATZEI TAMURIM"
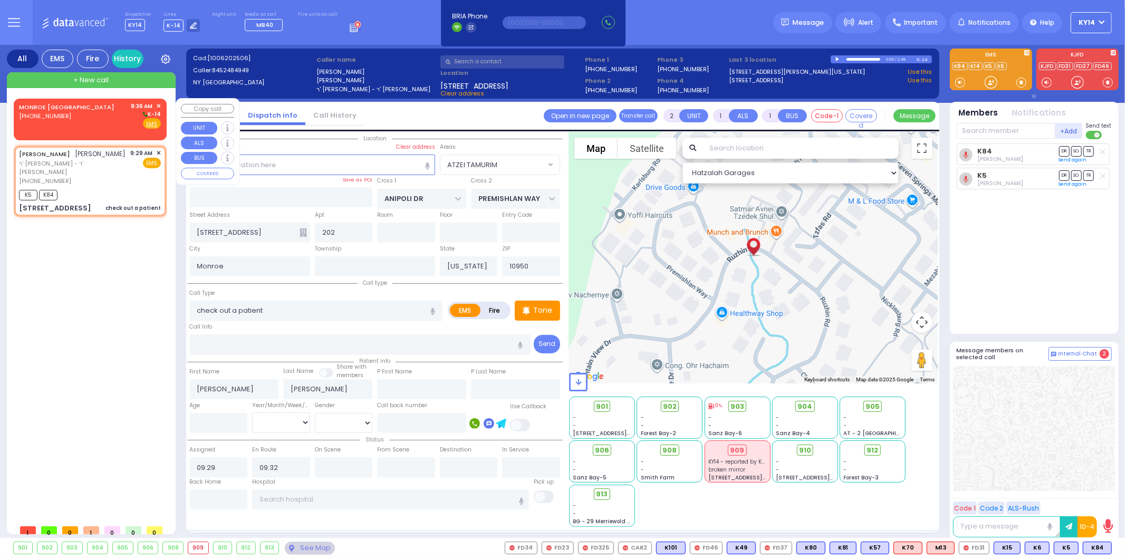
click at [60, 118] on span "[PHONE_NUMBER]" at bounding box center [45, 116] width 52 height 8
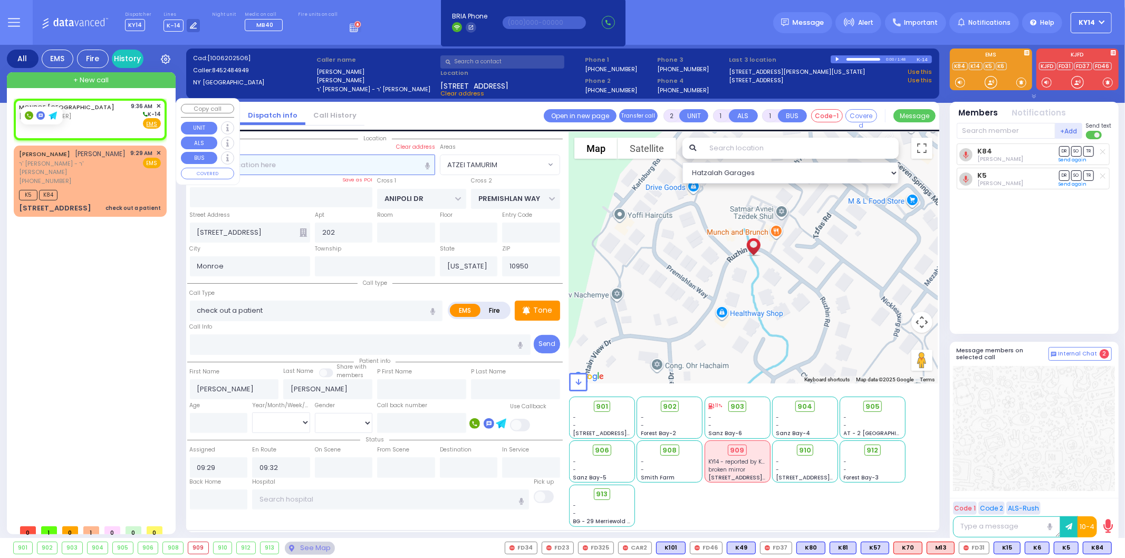
select select
radio input "true"
select select
type input "09:36"
select select "Hatzalah Garages"
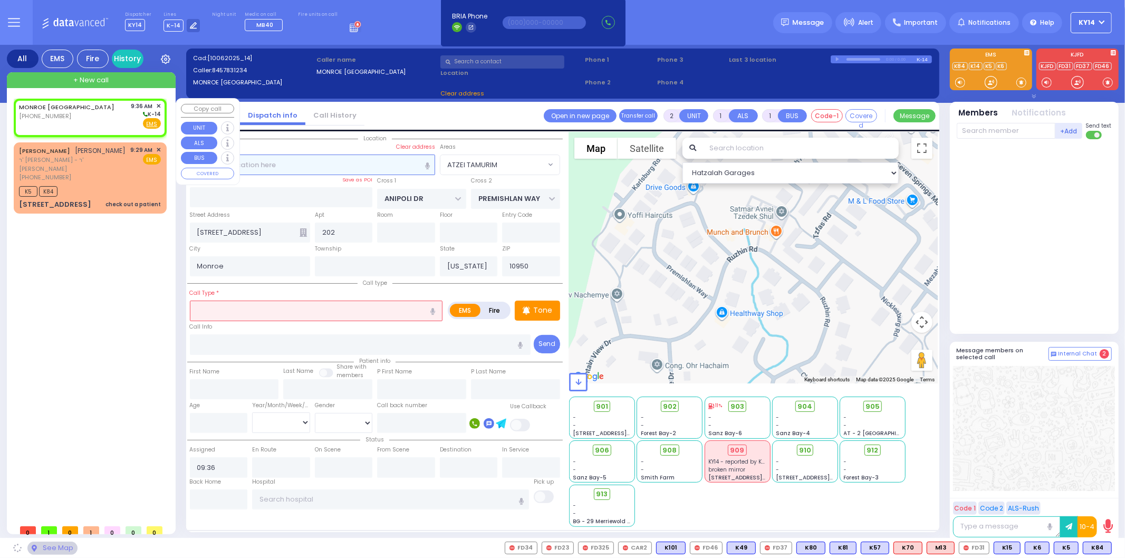
select select
radio input "true"
select select
select select "Hatzalah Garages"
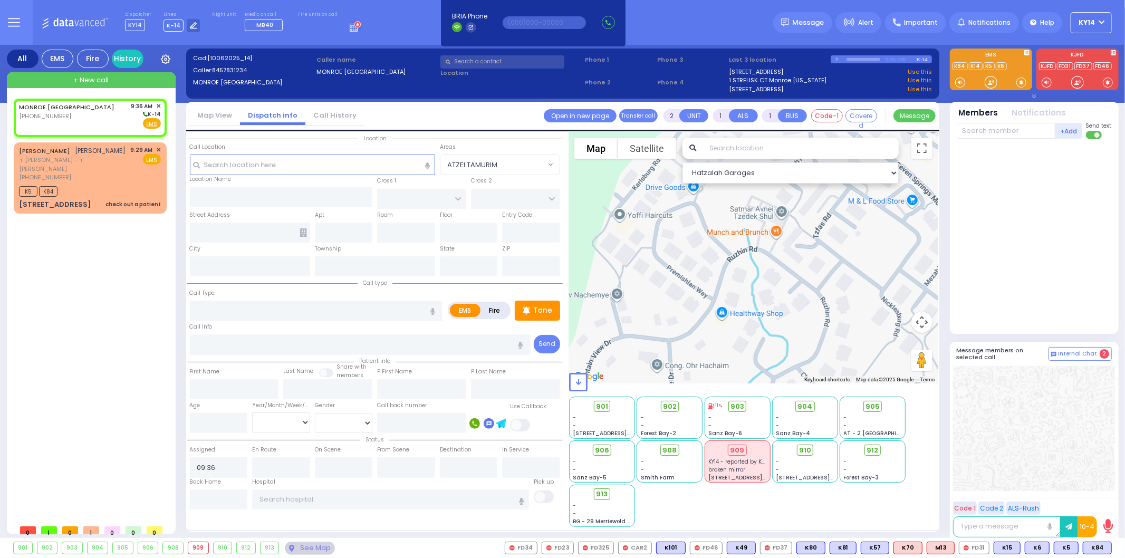
click at [493, 61] on input "text" at bounding box center [502, 61] width 124 height 13
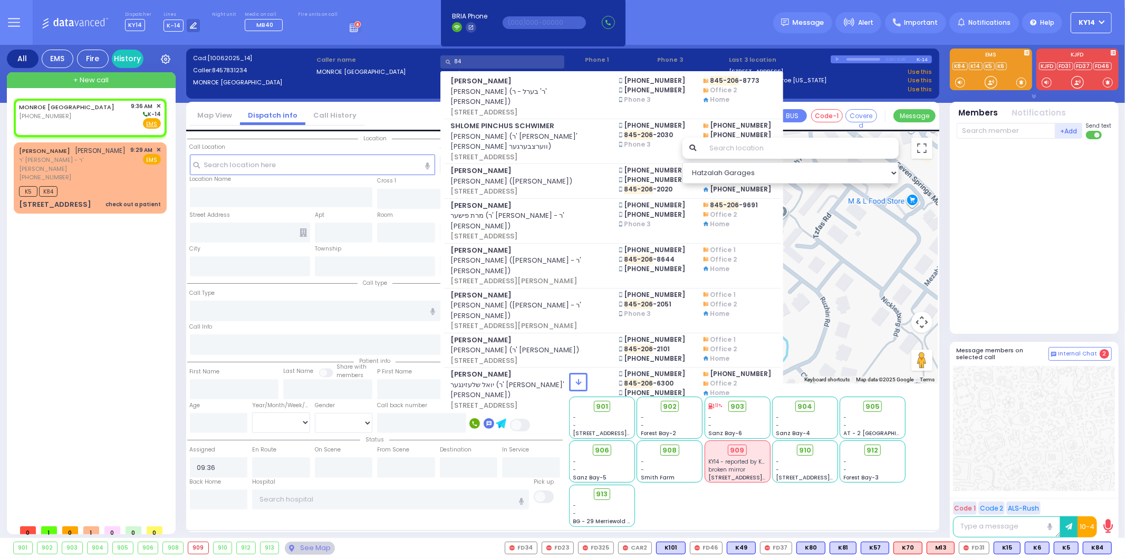
type input "8"
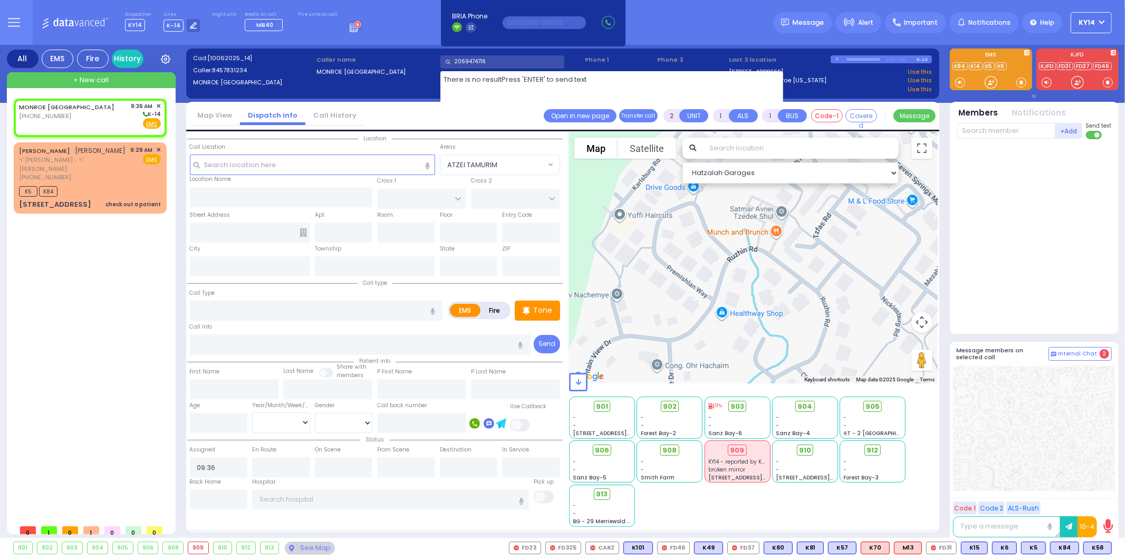
type input "2069474716"
click at [400, 73] on label "MONROE [GEOGRAPHIC_DATA]" at bounding box center [377, 72] width 120 height 9
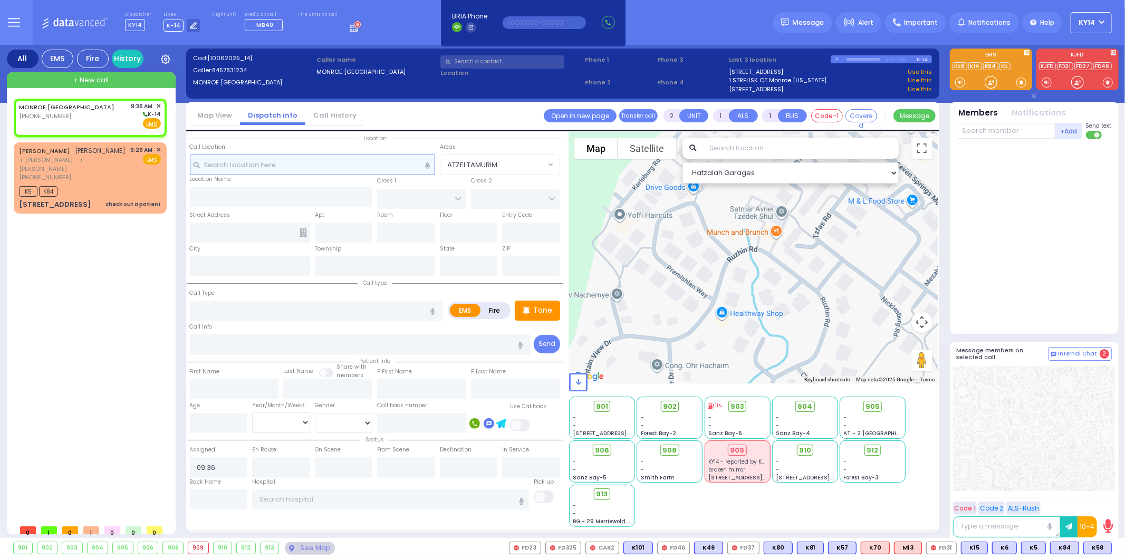
click at [247, 164] on input "text" at bounding box center [312, 165] width 245 height 20
click at [281, 165] on input "text" at bounding box center [312, 165] width 245 height 20
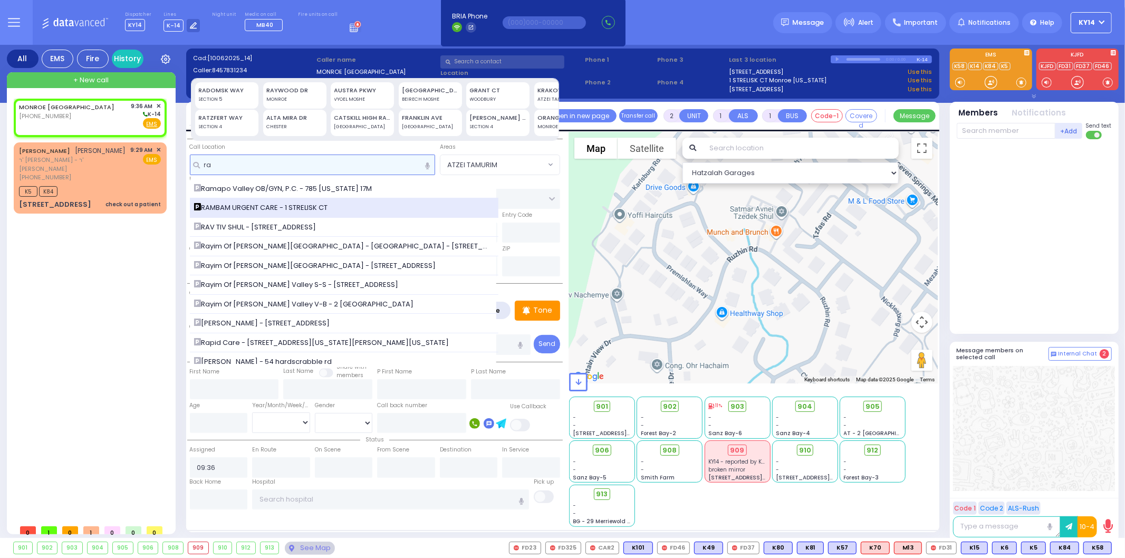
type input "ra"
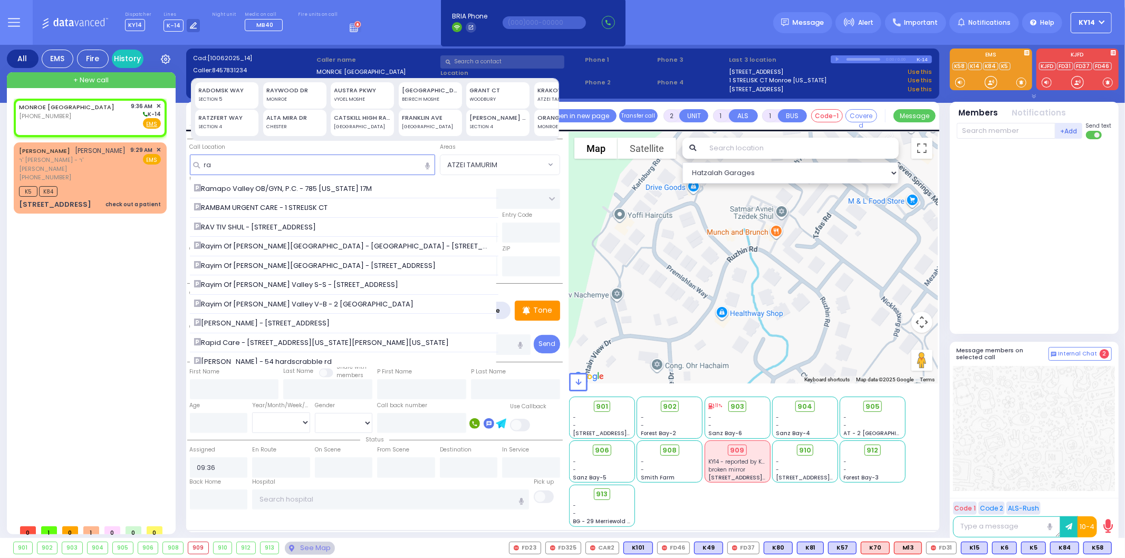
click at [246, 206] on span "RAMBAM URGENT CARE - 1 STRELISK CT" at bounding box center [263, 208] width 138 height 11
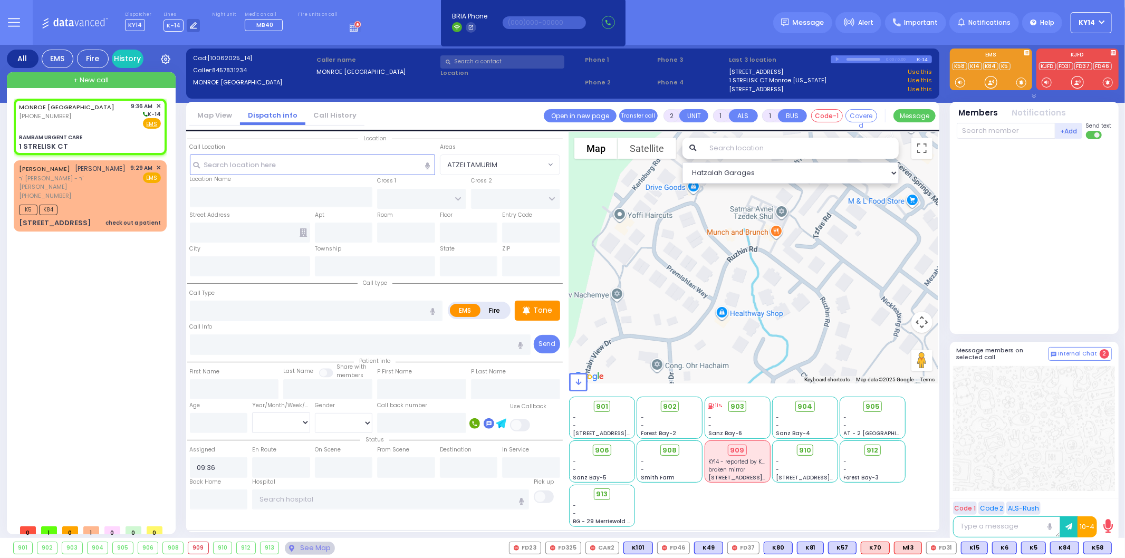
select select
radio input "true"
select select
select select "Hatzalah Garages"
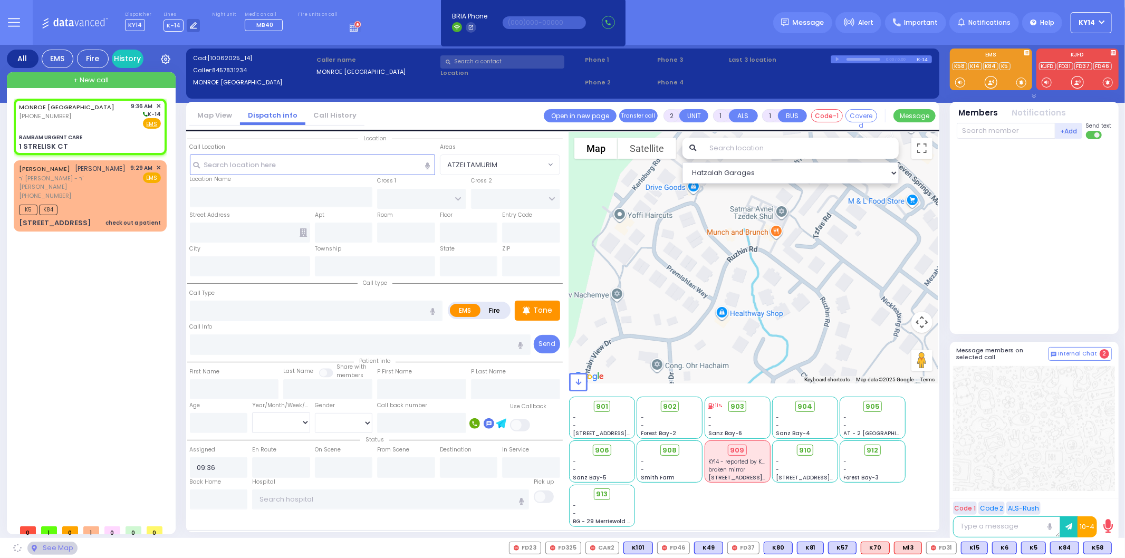
type input "RAMBAM URGENT CARE"
type input "FOREST RD"
type input "1 STRELISK CT"
type input "[PERSON_NAME]"
type input "[US_STATE]"
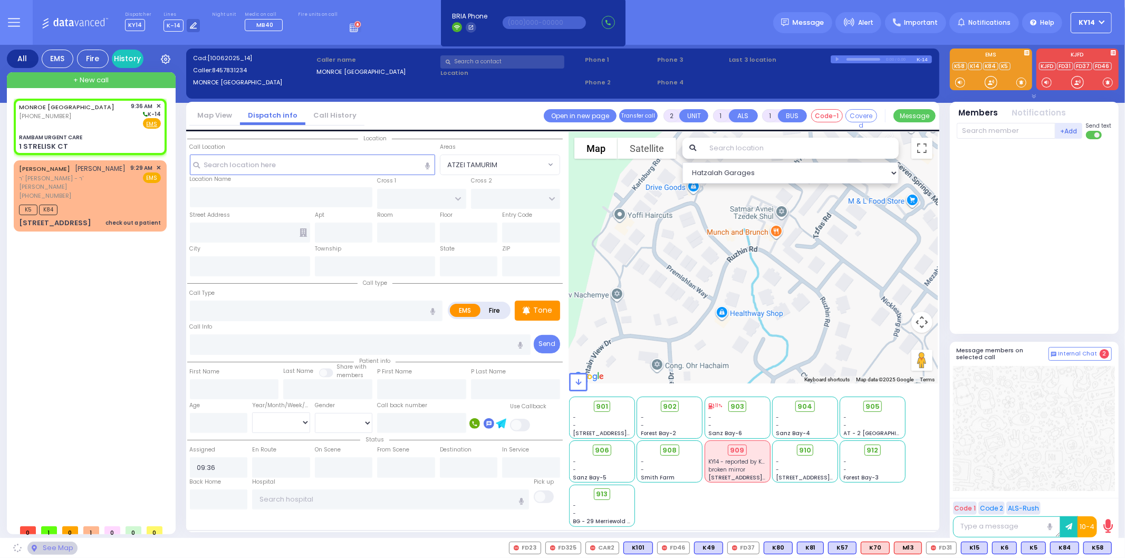
type input "10950"
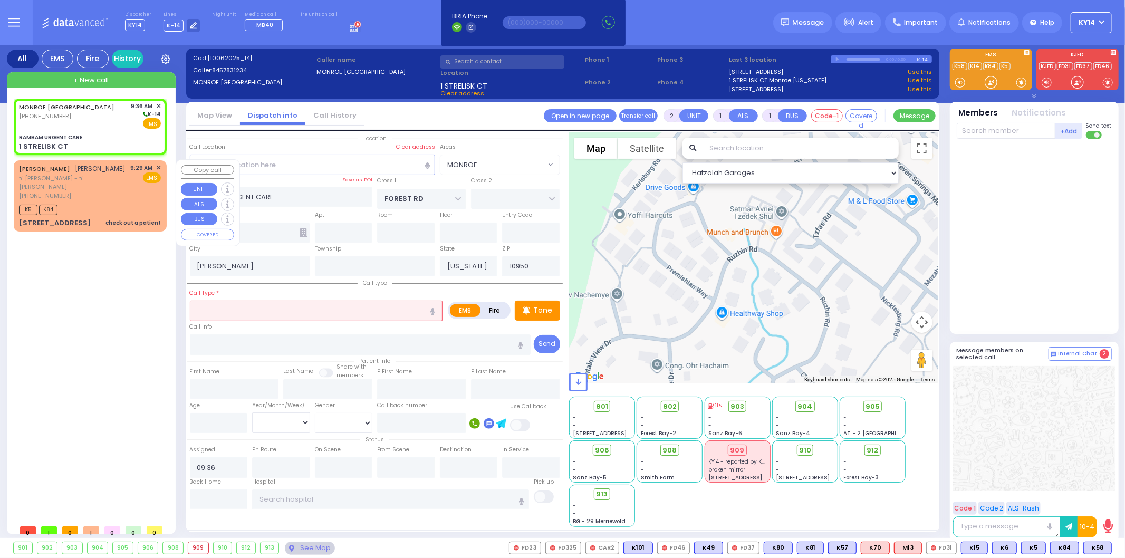
select select "MONROE"
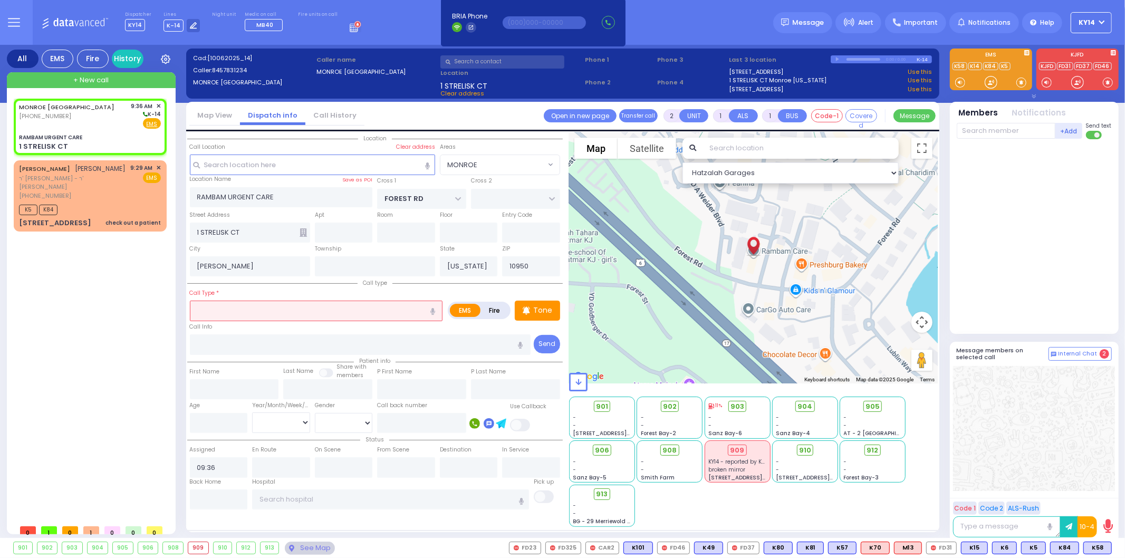
click at [239, 308] on input "text" at bounding box center [316, 311] width 253 height 20
click at [207, 423] on input "number" at bounding box center [219, 423] width 58 height 20
select select
radio input "true"
select select
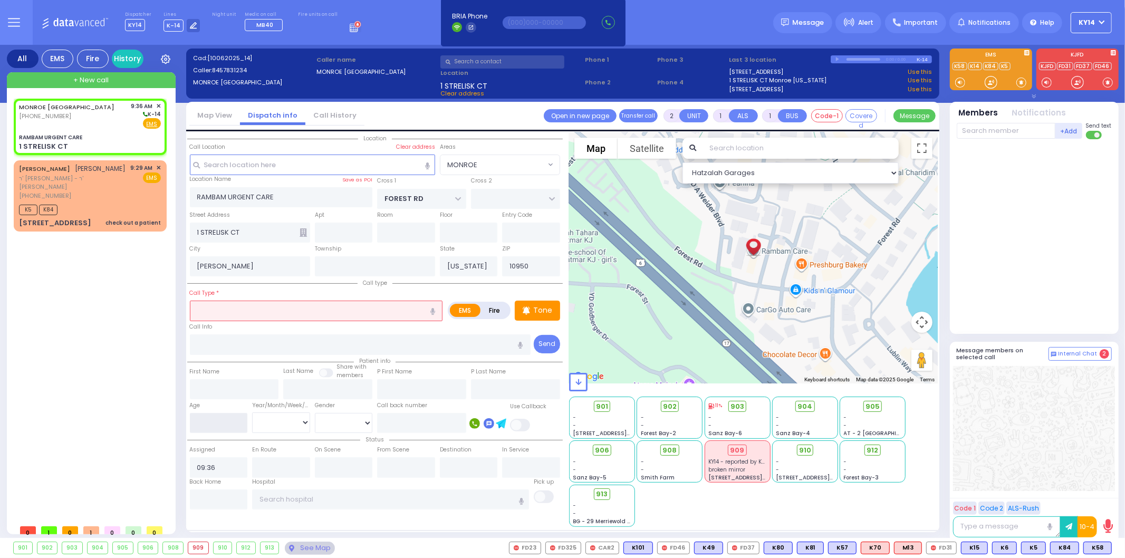
select select "Hatzalah Garages"
select select "MONROE"
type input "55"
click at [270, 420] on select "Year Month Week Day" at bounding box center [281, 423] width 58 height 20
select select
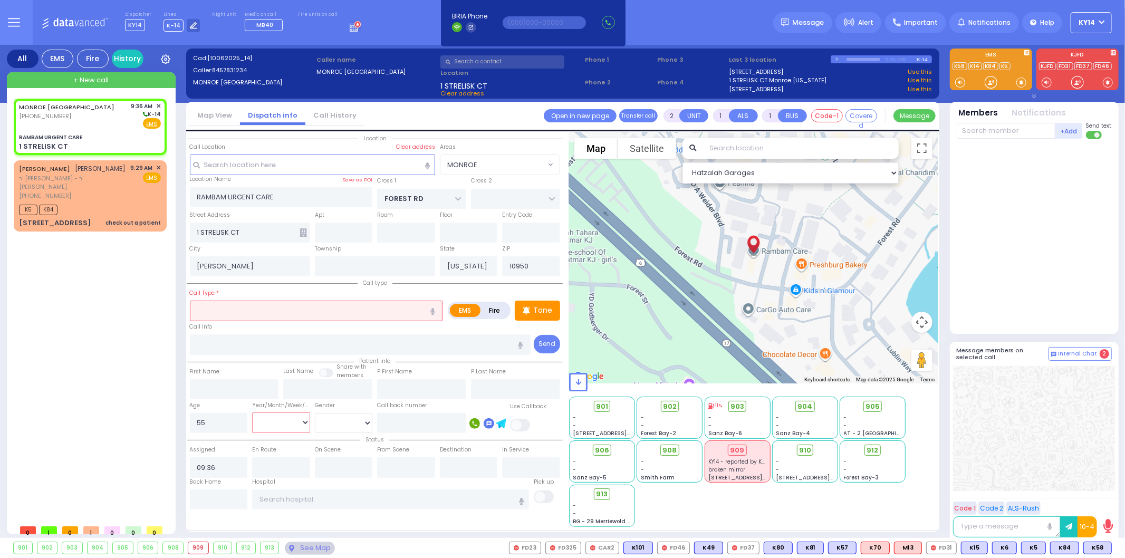
radio input "true"
select select
select select "Hatzalah Garages"
select select "MONROE"
select select "Year"
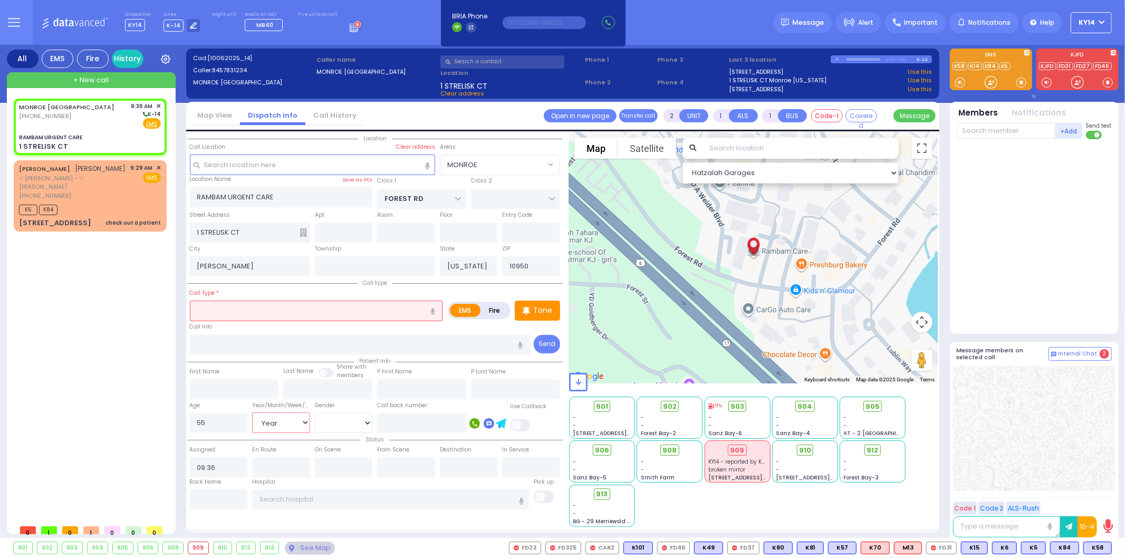
click at [252, 413] on select "Year Month Week Day" at bounding box center [281, 423] width 58 height 20
select select
radio input "true"
select select "Year"
select select "Hatzalah Garages"
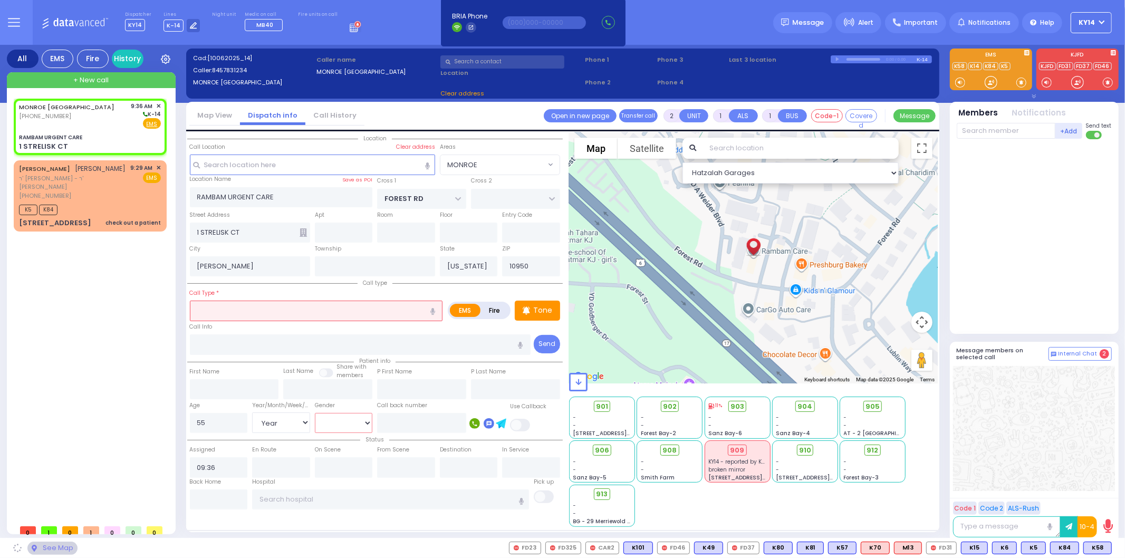
click at [345, 420] on select "[DEMOGRAPHIC_DATA] [DEMOGRAPHIC_DATA]" at bounding box center [344, 423] width 58 height 20
select select "MONROE"
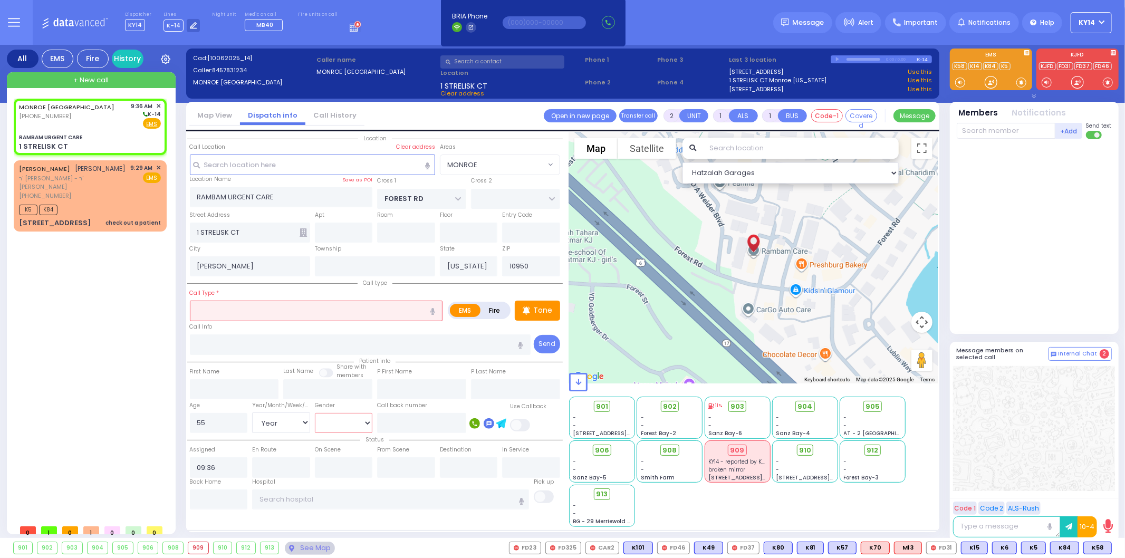
click at [315, 413] on select "[DEMOGRAPHIC_DATA] [DEMOGRAPHIC_DATA]" at bounding box center [344, 423] width 58 height 20
click at [210, 309] on input "text" at bounding box center [316, 311] width 253 height 20
click at [210, 325] on span "Stroke/CVA" at bounding box center [215, 330] width 44 height 11
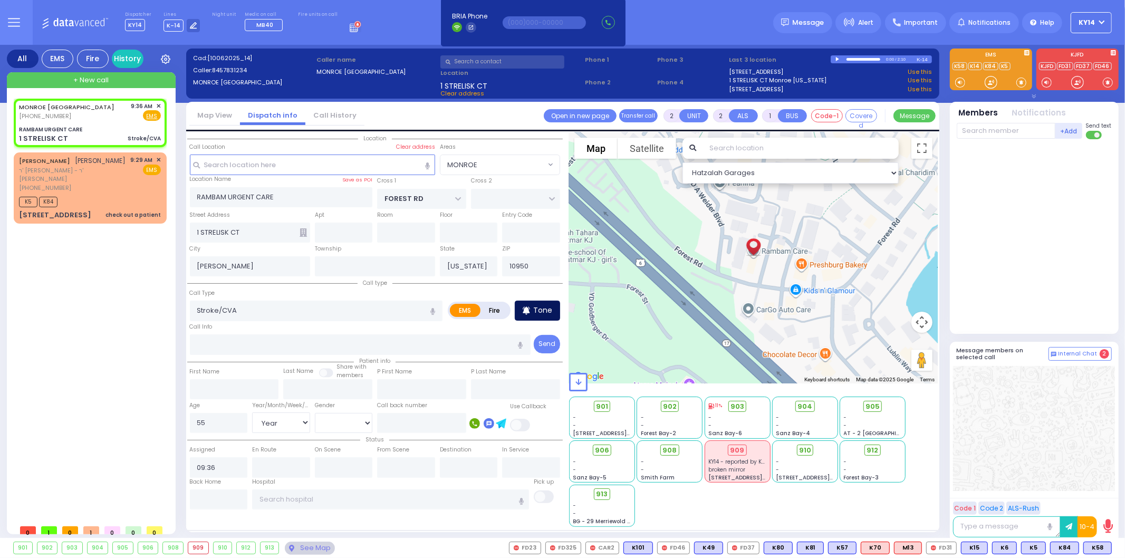
click at [535, 313] on p "Tone" at bounding box center [542, 310] width 19 height 11
click at [1092, 546] on span "K101" at bounding box center [1097, 548] width 28 height 12
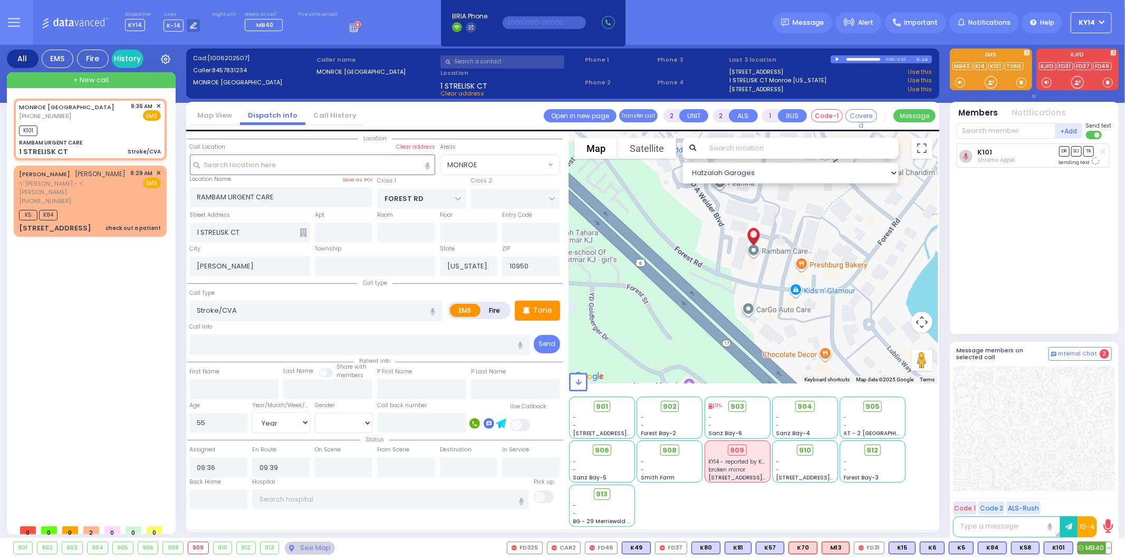
click at [1100, 550] on span "MB40" at bounding box center [1094, 548] width 33 height 12
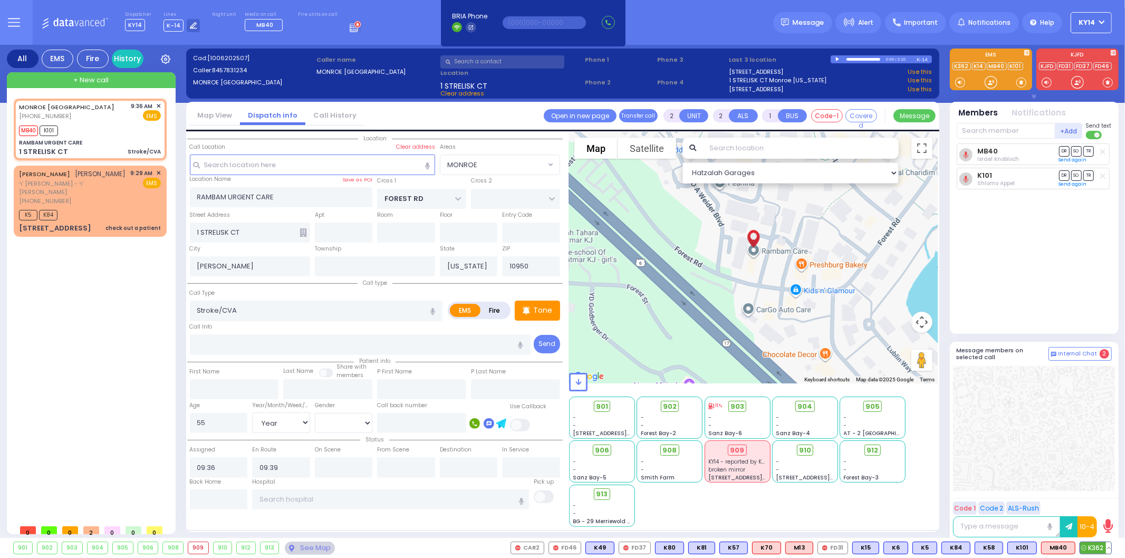
click at [1111, 549] on div "K362" at bounding box center [1096, 548] width 32 height 13
click at [1109, 549] on button at bounding box center [1108, 548] width 5 height 12
click at [1105, 501] on icon at bounding box center [1101, 501] width 11 height 11
click at [1100, 548] on span "K362" at bounding box center [1095, 548] width 31 height 12
click at [130, 188] on div "[PERSON_NAME] קלמן פילאפ [PERSON_NAME] - ר' [PERSON_NAME] [PHONE_NUMBER] 9:29 A…" at bounding box center [90, 187] width 142 height 36
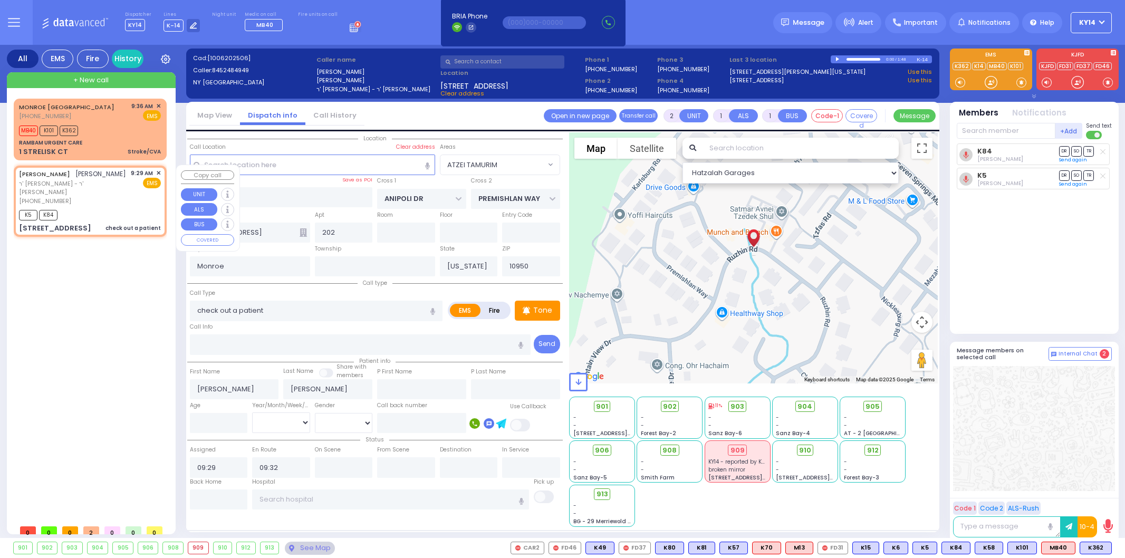
select select "ATZEI TAMURIM"
select select
click at [164, 171] on div "[PERSON_NAME] קלמן פילאפ [PERSON_NAME] - ר' [PERSON_NAME] [PHONE_NUMBER] 9:29 A…" at bounding box center [90, 201] width 149 height 68
select select
radio input "true"
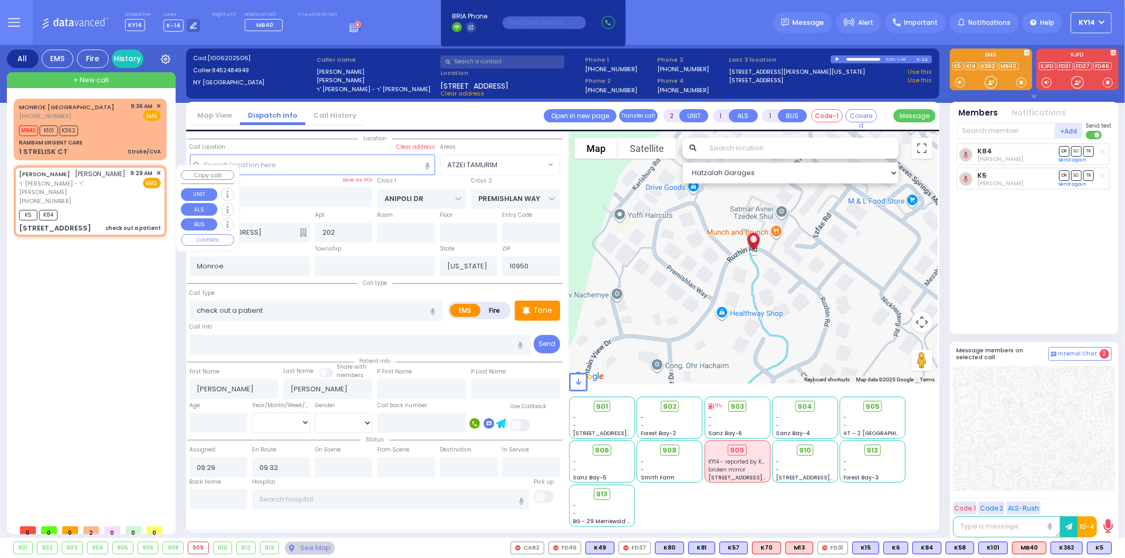
select select
select select "Hatzalah Garages"
select select "ATZEI TAMURIM"
click at [155, 169] on div "9:29 AM ✕" at bounding box center [146, 173] width 31 height 9
select select
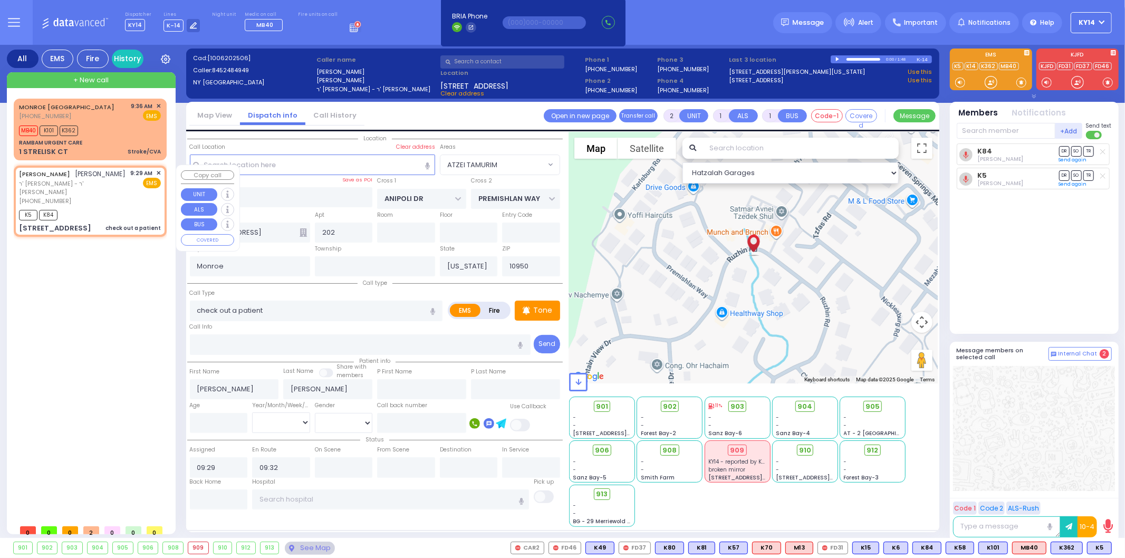
radio input "true"
select select
select select "Hatzalah Garages"
select select "ATZEI TAMURIM"
click at [161, 170] on div "[PERSON_NAME] קלמן פילאפ [PERSON_NAME] - ר' [PERSON_NAME] [PHONE_NUMBER] 9:29 A…" at bounding box center [90, 201] width 149 height 68
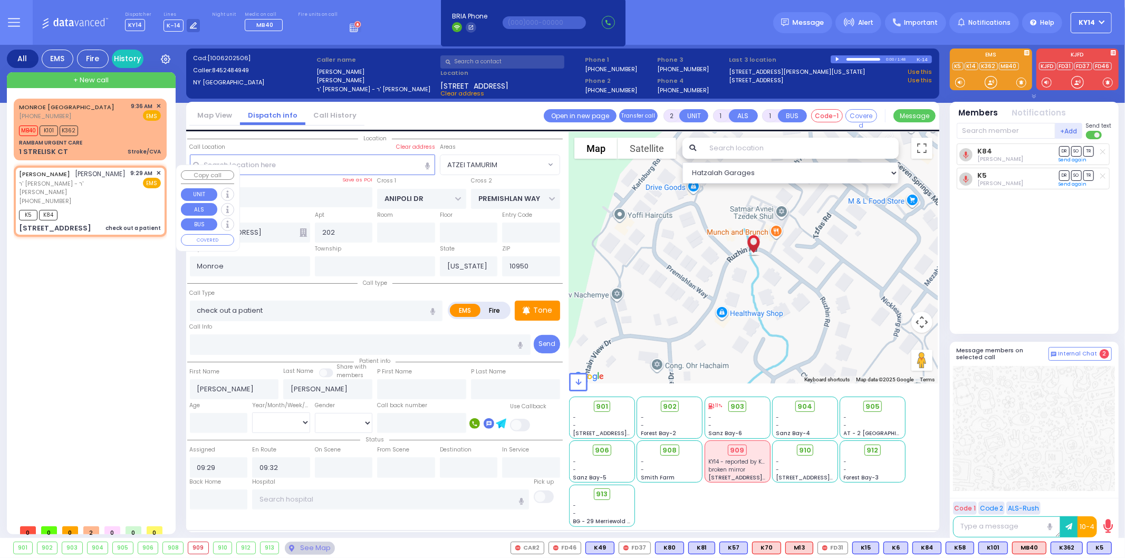
select select
radio input "true"
select select
select select "Hatzalah Garages"
select select "ATZEI TAMURIM"
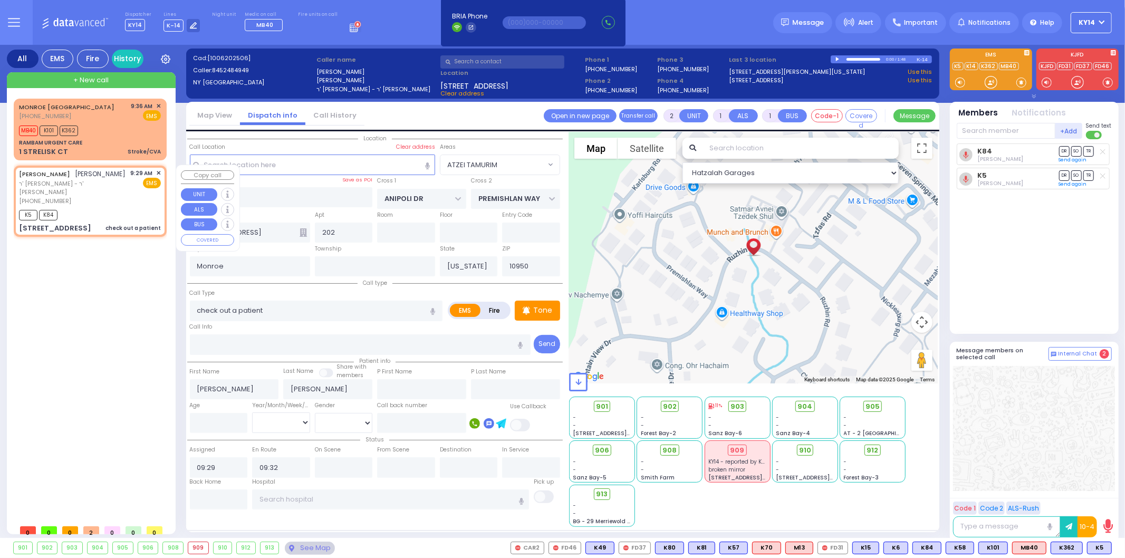
click at [156, 172] on div "9:29 AM ✕" at bounding box center [146, 173] width 31 height 9
select select
radio input "true"
select select
select select "Hatzalah Garages"
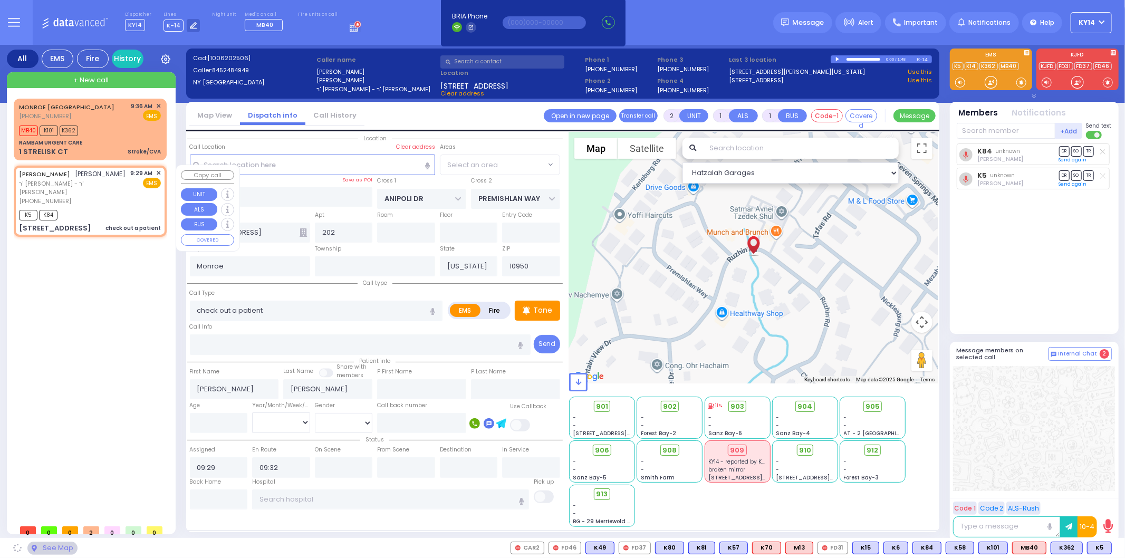
select select "ATZEI TAMURIM"
click at [157, 172] on span "✕" at bounding box center [158, 173] width 5 height 9
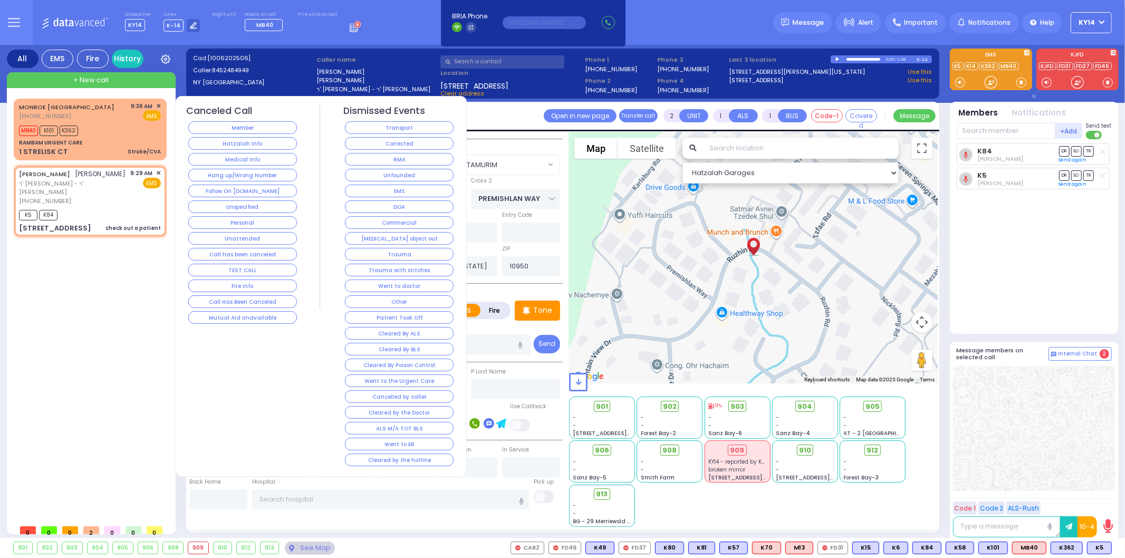
click at [418, 143] on button "Corrected" at bounding box center [399, 143] width 109 height 13
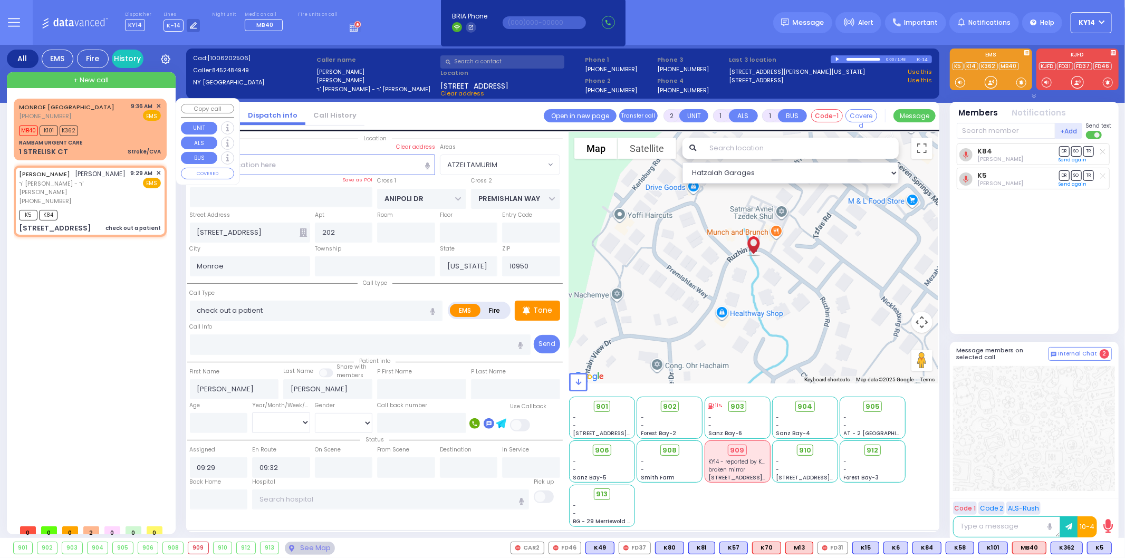
select select
radio input "true"
select select
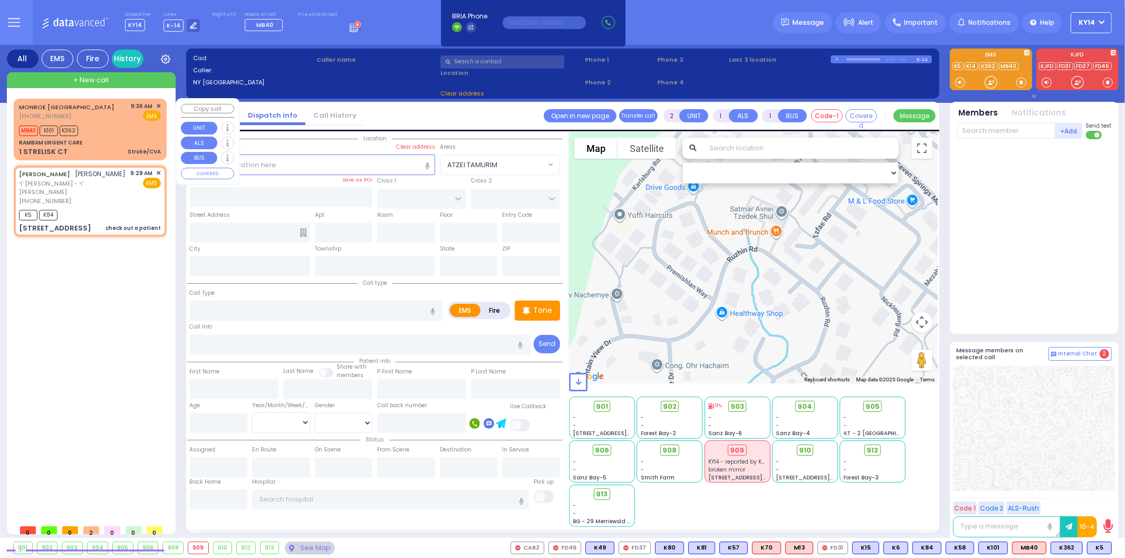
click at [102, 135] on div "MB40 K101 K362" at bounding box center [90, 129] width 142 height 13
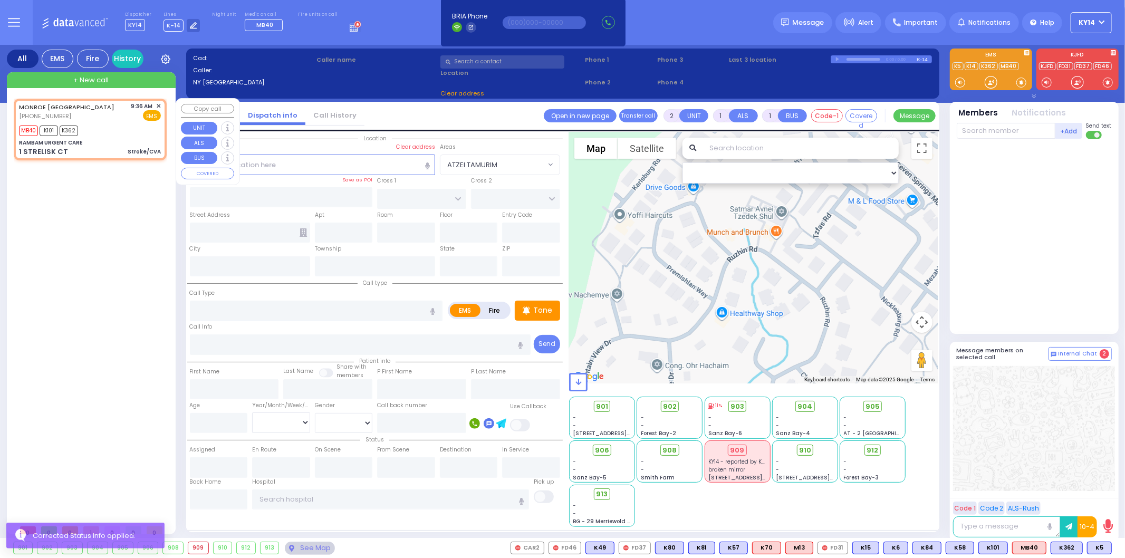
type input "2"
select select
type input "Stroke/CVA"
radio input "true"
type input "55"
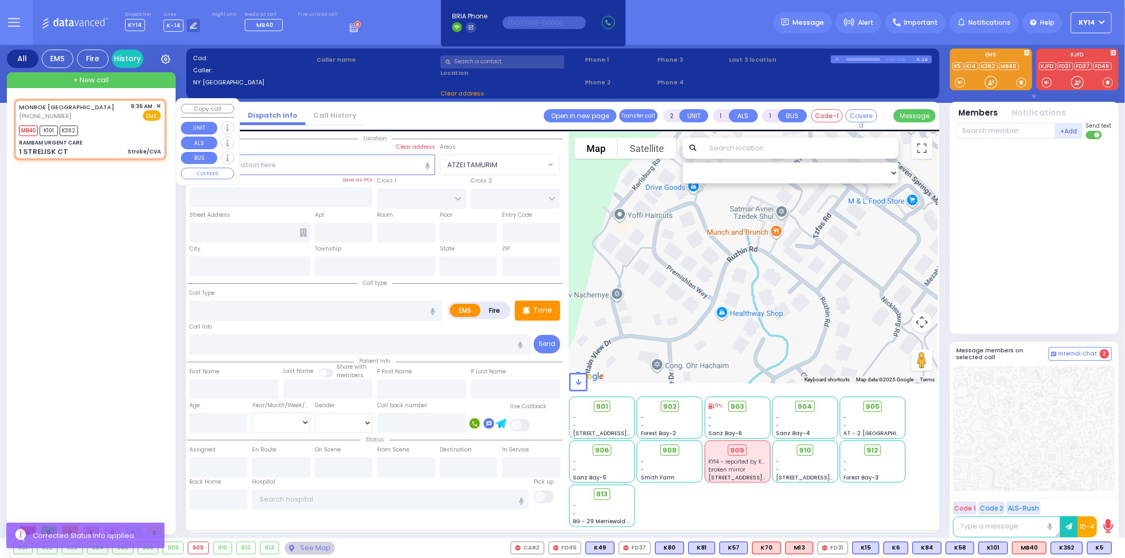
select select "Year"
select select "[DEMOGRAPHIC_DATA]"
type input "09:36"
type input "09:39"
select select "Hatzalah Garages"
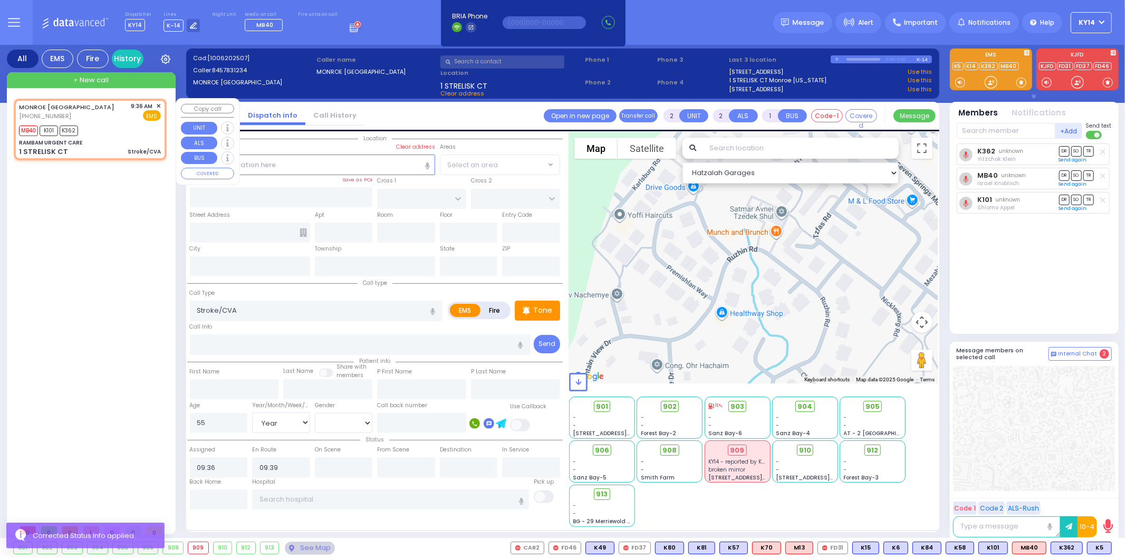
type input "RAMBAM URGENT CARE"
type input "FOREST RD"
type input "1 STRELISK CT"
type input "[PERSON_NAME]"
type input "[US_STATE]"
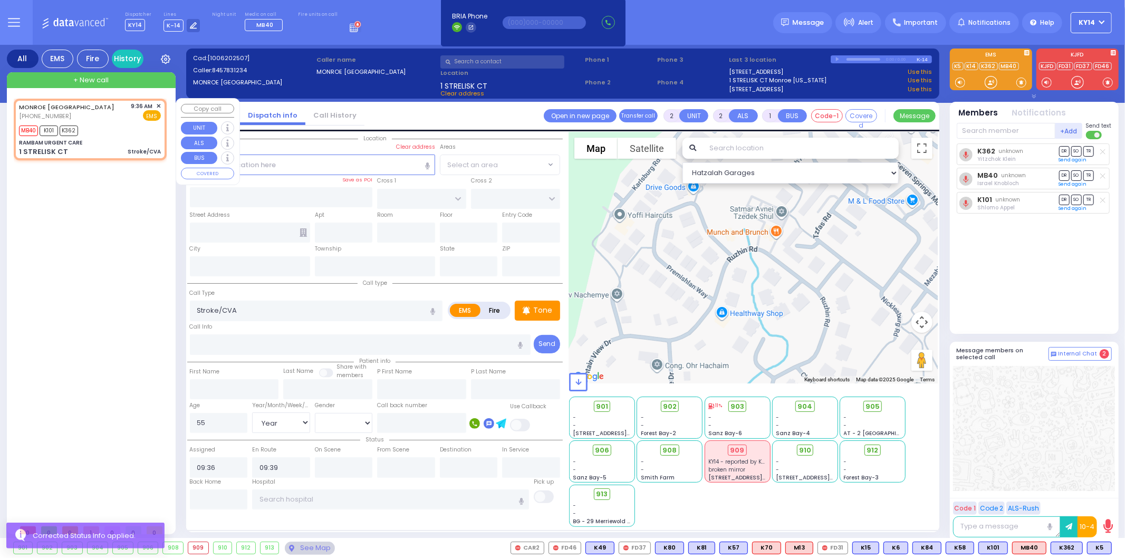
type input "10950"
select select "MONROE"
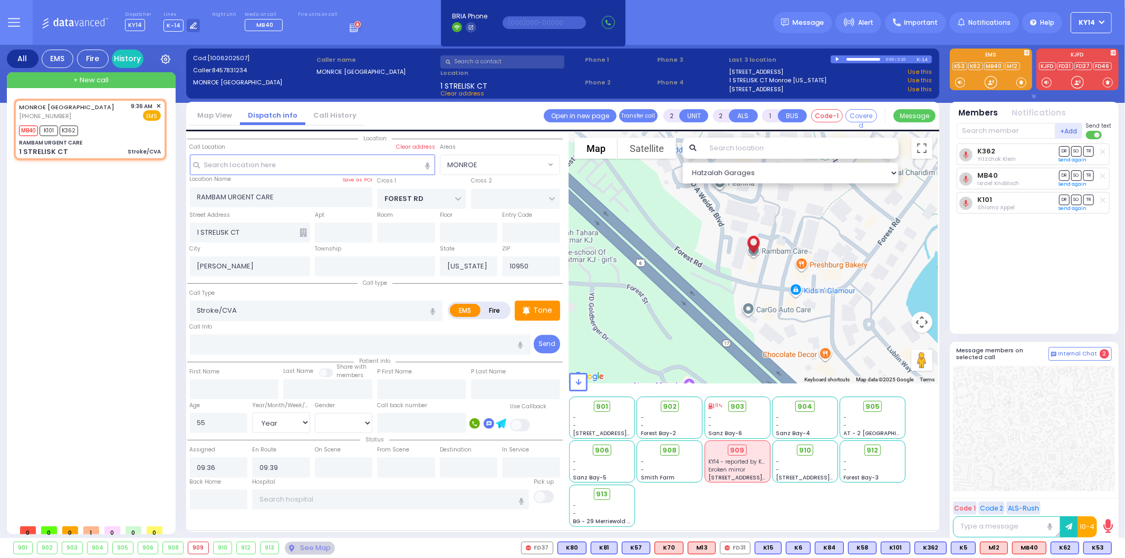
type input "6"
select select
radio input "true"
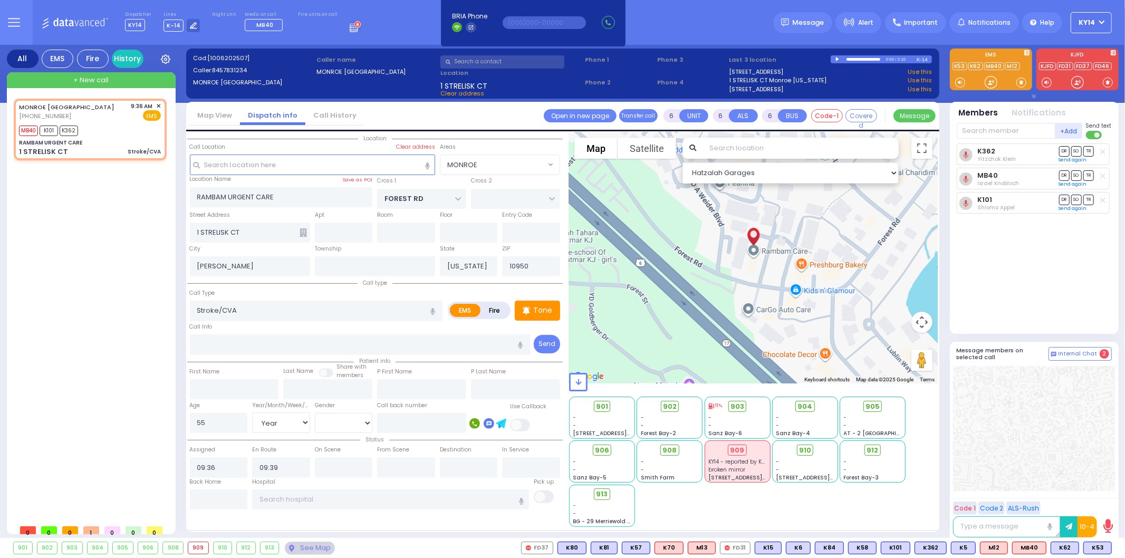
type input "Unknown"
select select "Year"
select select "[DEMOGRAPHIC_DATA]"
select select "Hatzalah Garages"
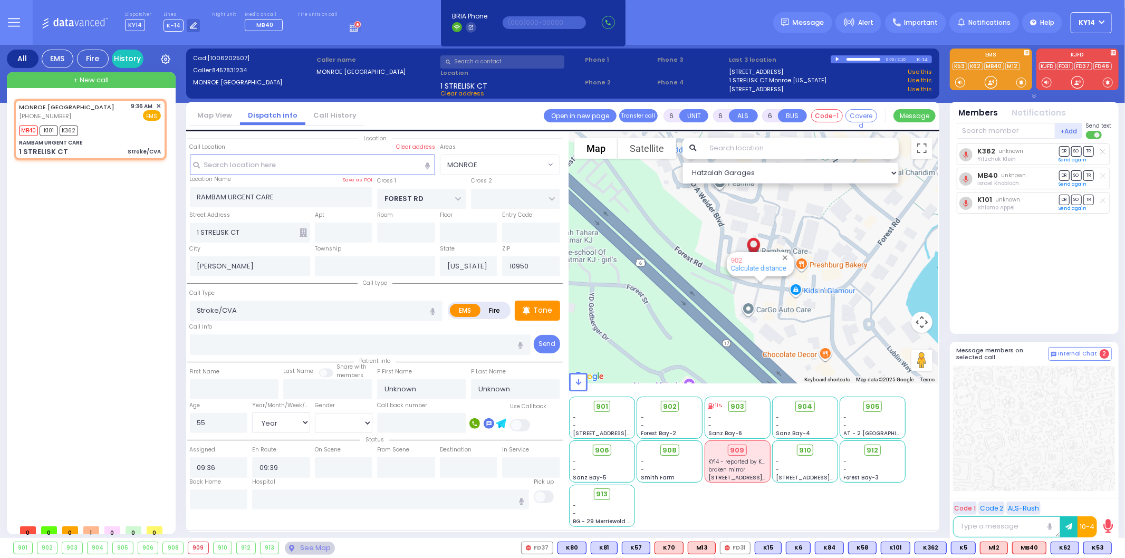
select select "MONROE"
select select
radio input "true"
select select "Year"
select select "[DEMOGRAPHIC_DATA]"
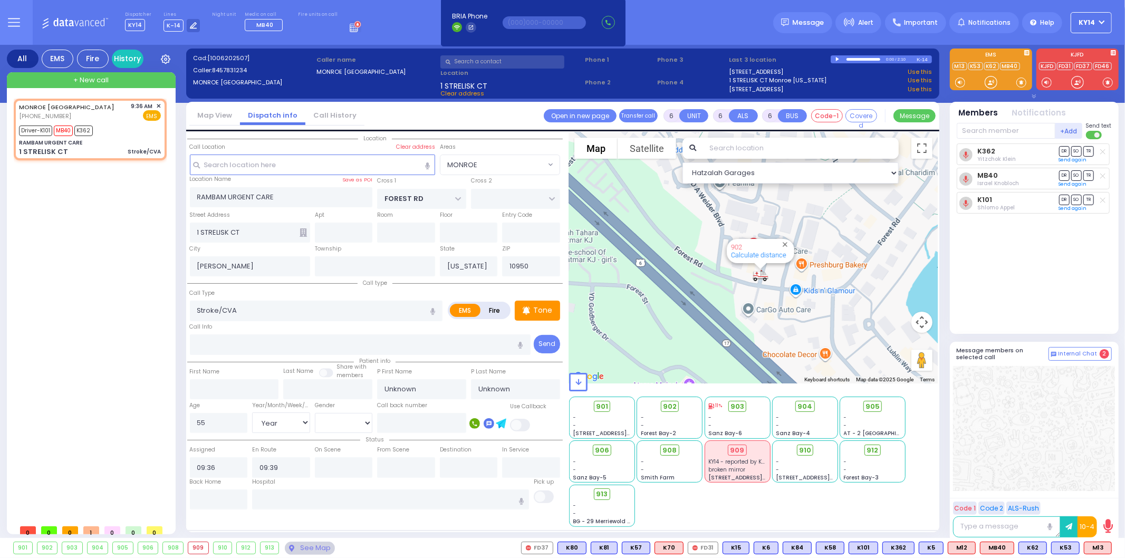
type input "09:39"
type input "09:49"
select select "Hatzalah Garages"
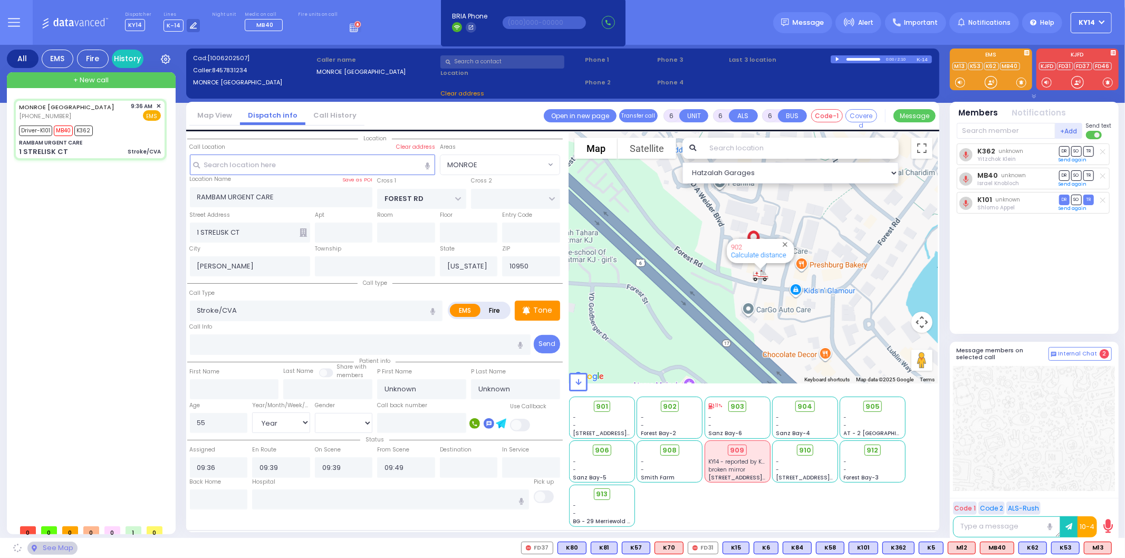
select select
radio input "true"
select select "Year"
select select "[DEMOGRAPHIC_DATA]"
select select "Hatzalah Garages"
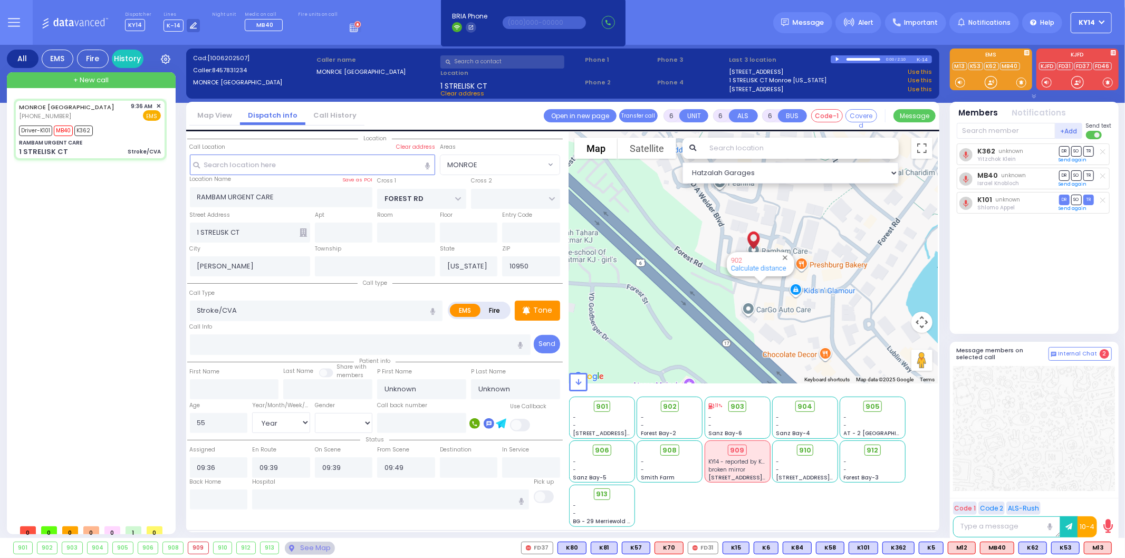
select select "MONROE"
select select
radio input "true"
type input "Zaza"
type input "Tchanturia"
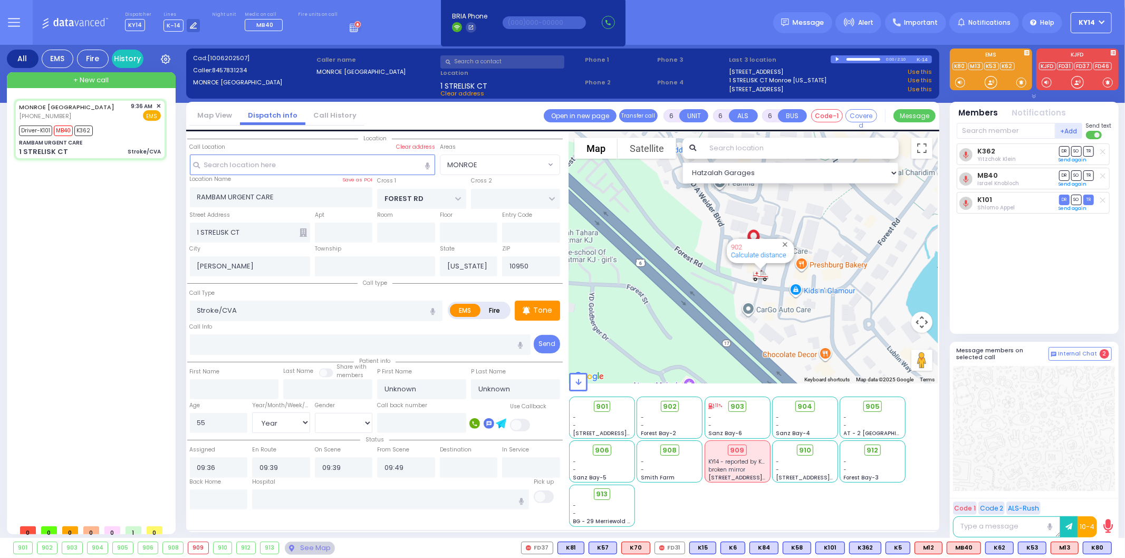
select select "Year"
select select "[DEMOGRAPHIC_DATA]"
select select "Hatzalah Garages"
select select "MONROE"
select select
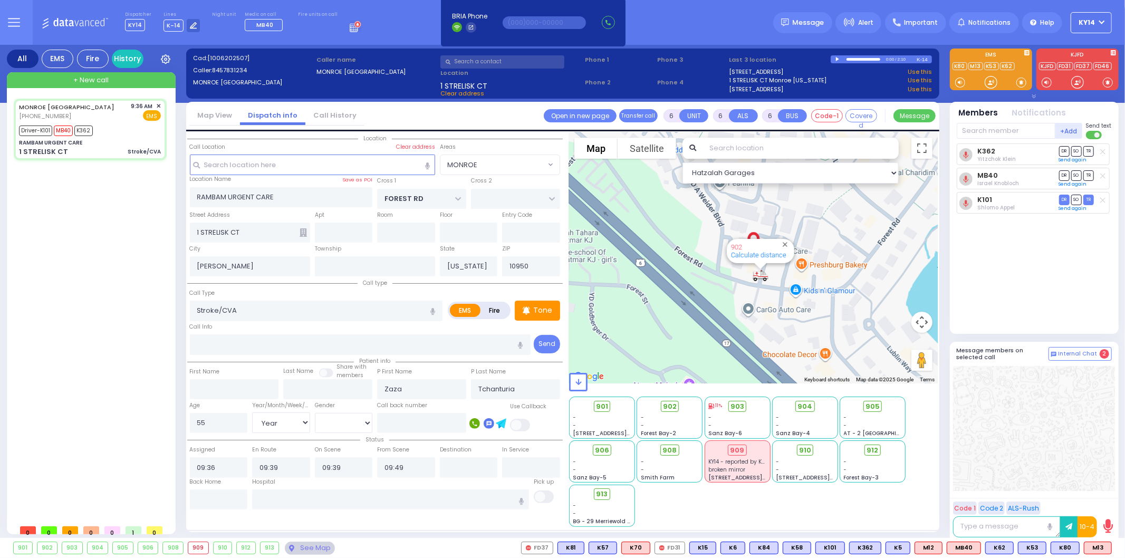
radio input "true"
select select "Year"
select select "[DEMOGRAPHIC_DATA]"
select select "Hatzalah Garages"
select select "MONROE"
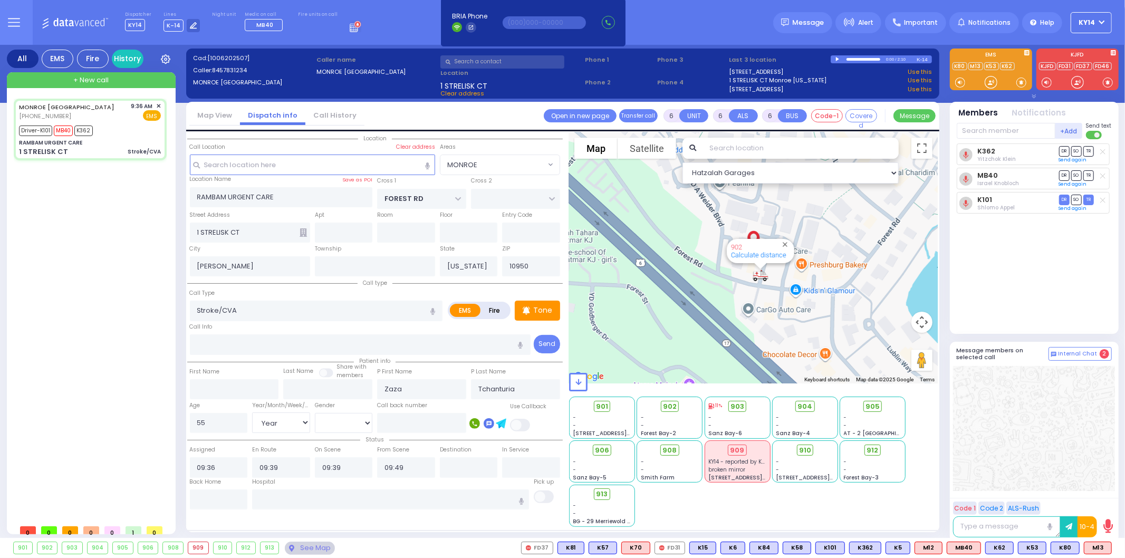
select select
radio input "true"
select select "Year"
select select "[DEMOGRAPHIC_DATA]"
type input "Garnet Health Medical Center 707 East Main Street Middletown"
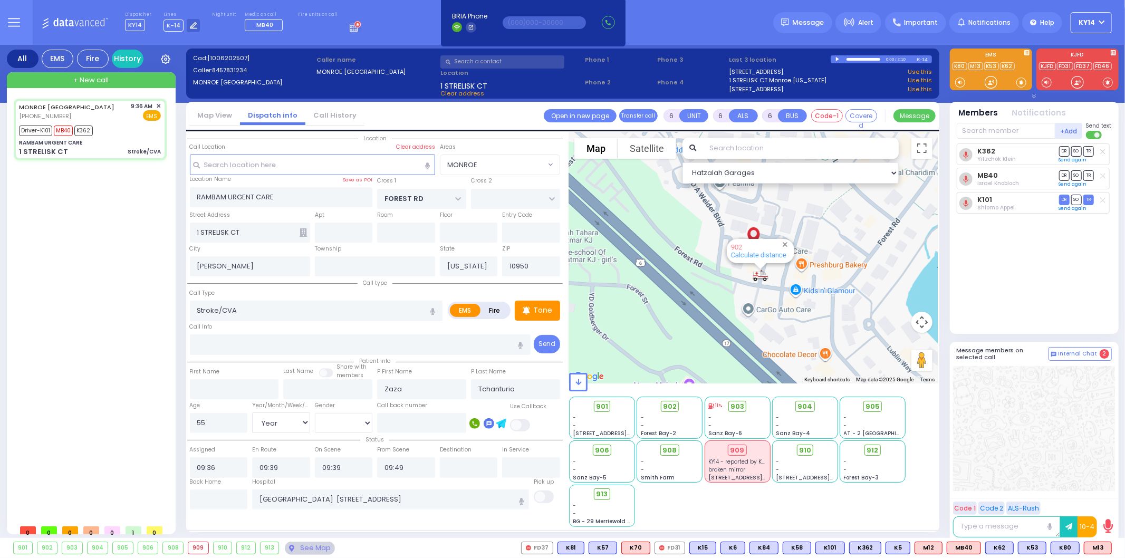
select select "Hatzalah Garages"
select select "MONROE"
select select
radio input "true"
select select "Year"
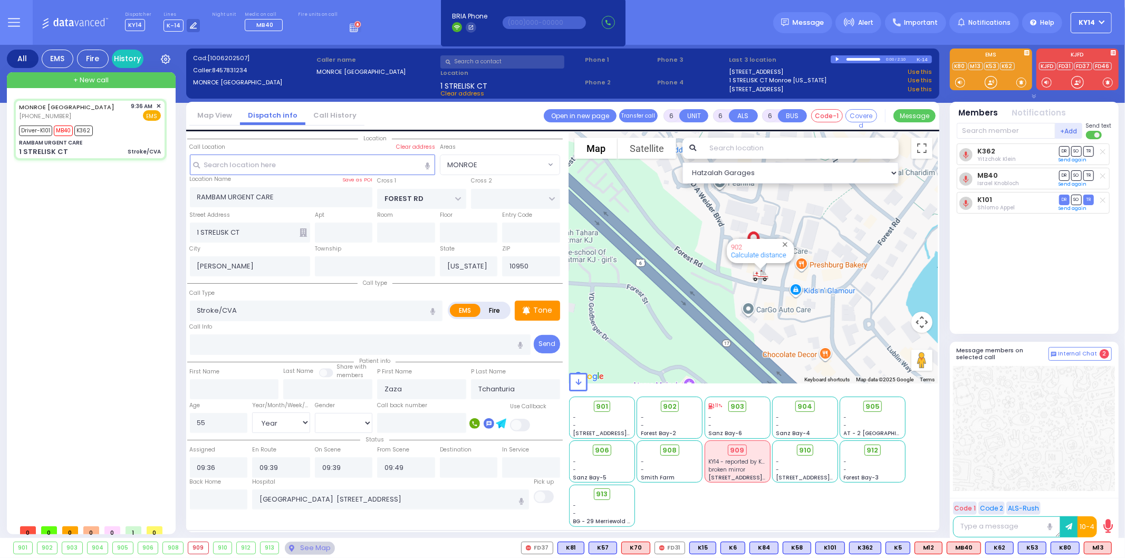
select select "[DEMOGRAPHIC_DATA]"
select select "Hatzalah Garages"
select select "MONROE"
select select
radio input "true"
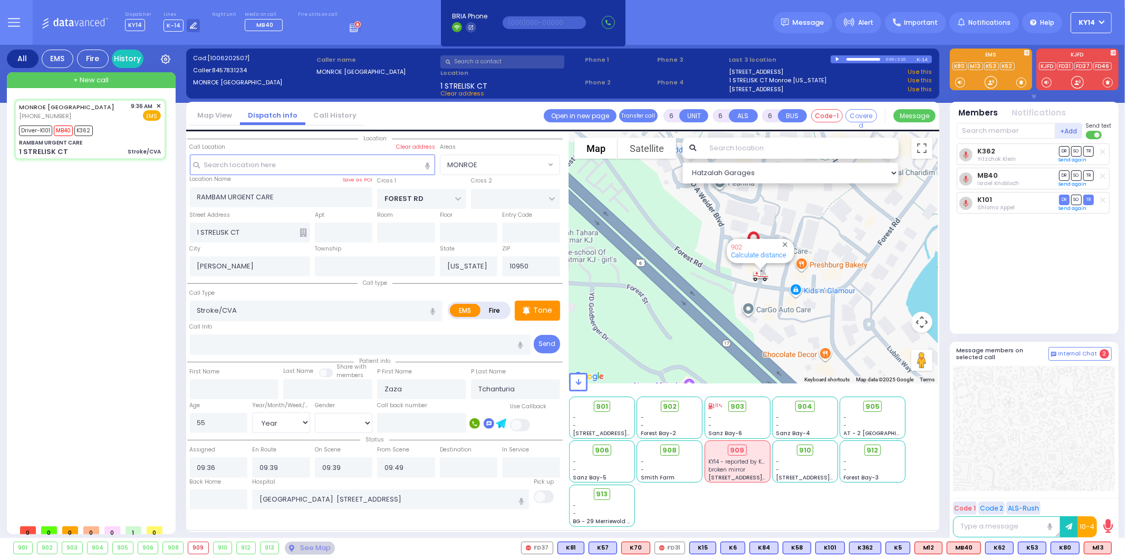
select select "Year"
select select "[DEMOGRAPHIC_DATA]"
select select "Hatzalah Garages"
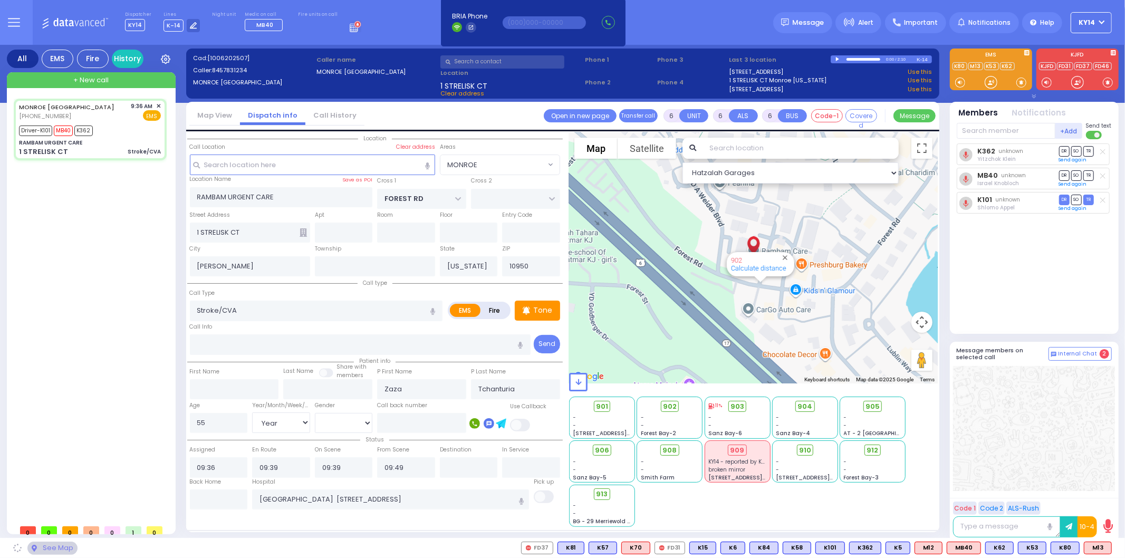
select select "MONROE"
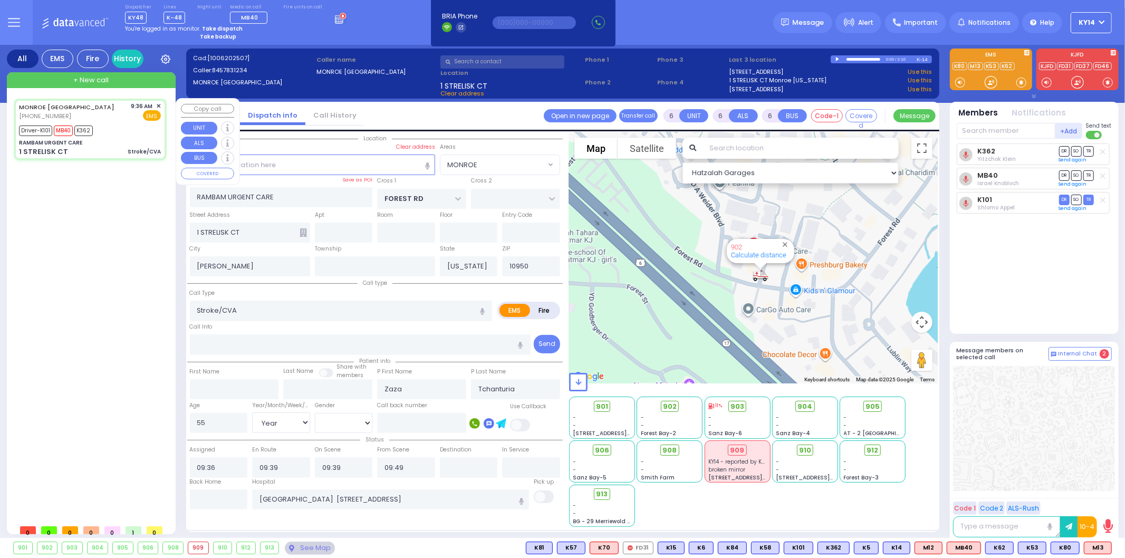
click at [100, 132] on div "Driver-K101 MB40 K362" at bounding box center [90, 129] width 142 height 13
select select
radio input "true"
select select "Year"
select select "[DEMOGRAPHIC_DATA]"
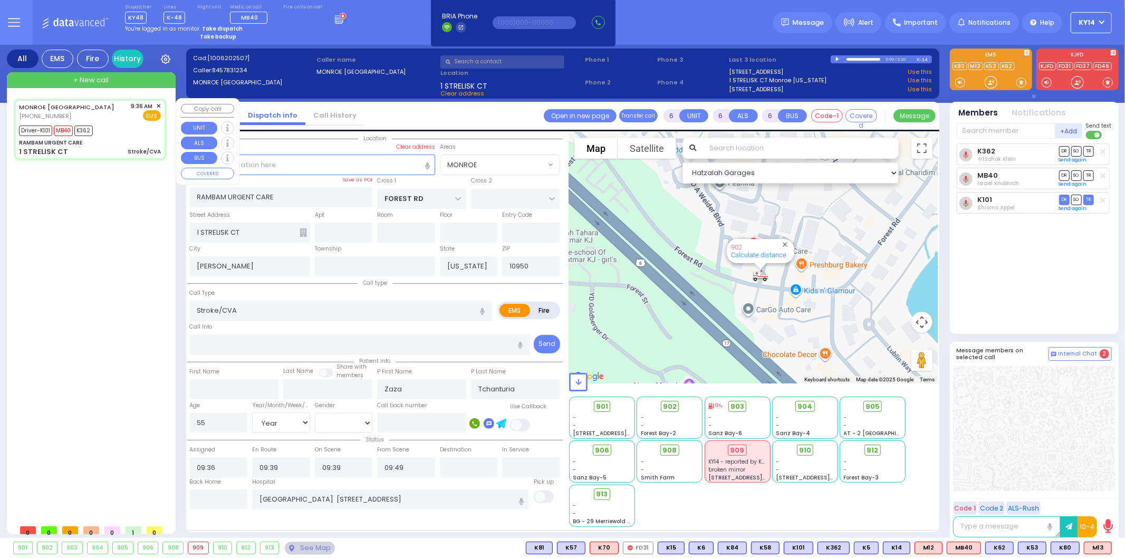
select select "Hatzalah Garages"
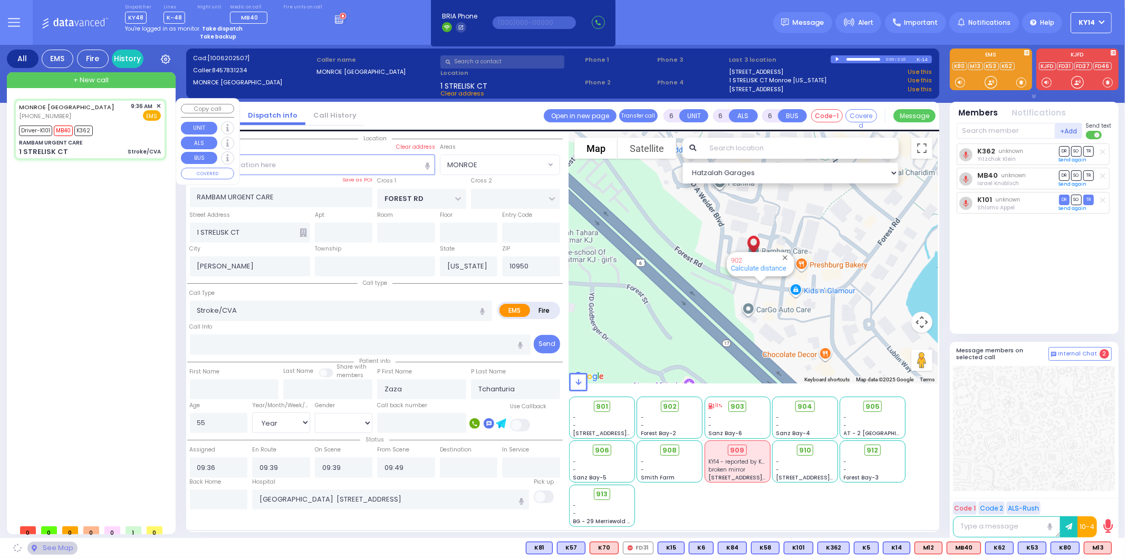
select select "MONROE"
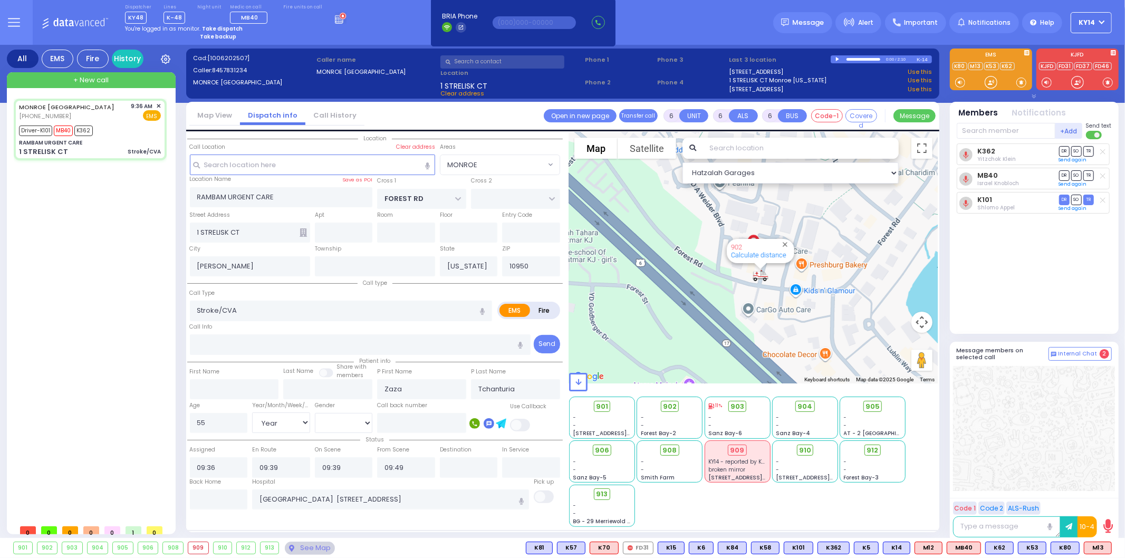
select select
radio input "true"
select select "Year"
select select "[DEMOGRAPHIC_DATA]"
select select "Hatzalah Garages"
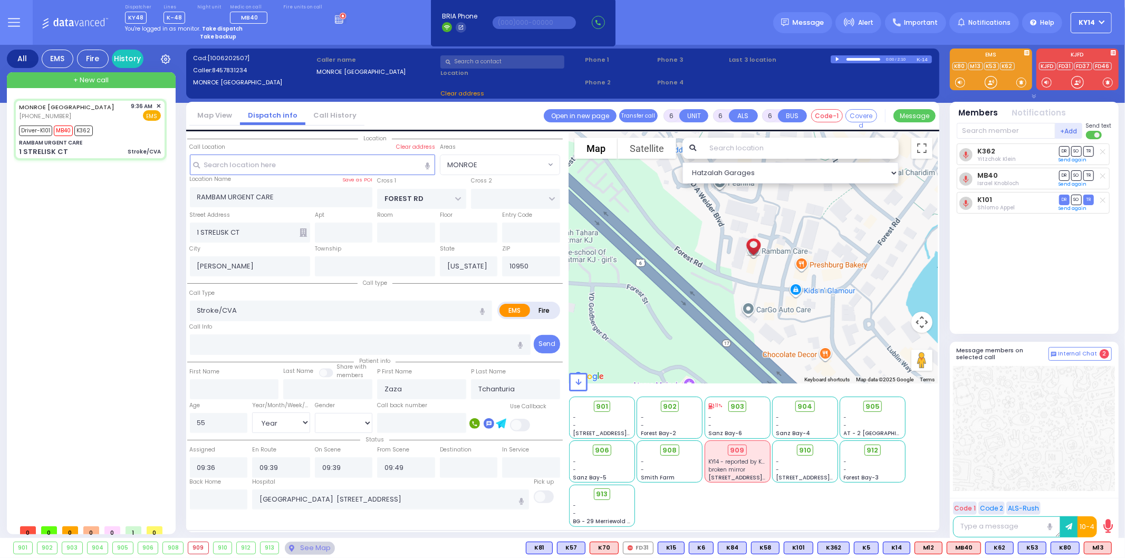
select select "MONROE"
click at [71, 193] on div "MONROE NY (845) 783-1234 9:36 AM ✕ Driver-K101" at bounding box center [92, 309] width 157 height 421
click at [67, 339] on div "MONROE NY (845) 783-1234 9:36 AM ✕ Driver-K101" at bounding box center [92, 309] width 157 height 421
click at [132, 367] on div "MONROE NY (845) 783-1234 9:36 AM ✕ Driver-K101" at bounding box center [92, 309] width 157 height 421
select select
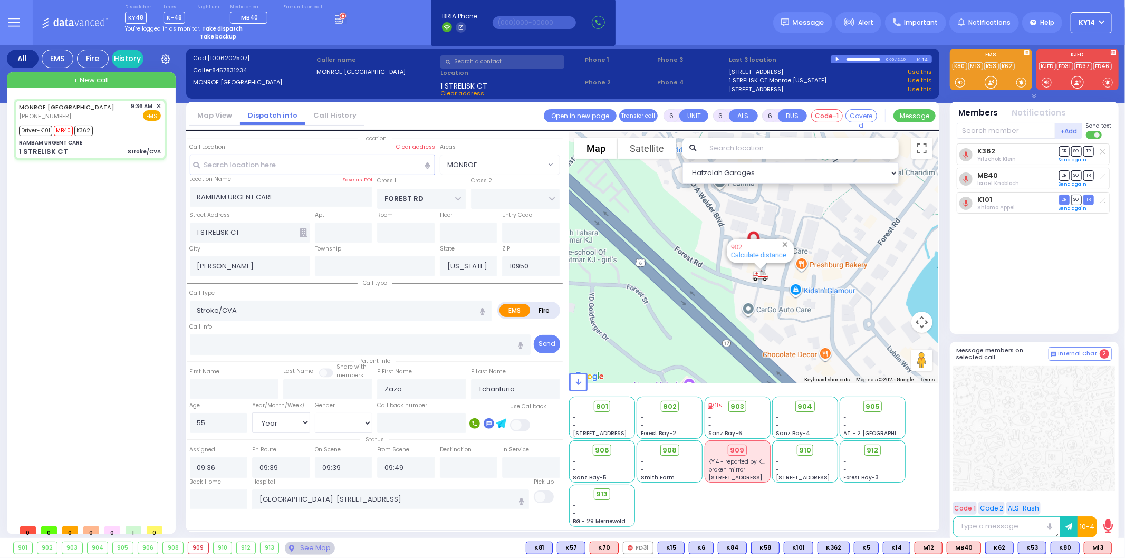
radio input "true"
select select "Year"
select select "[DEMOGRAPHIC_DATA]"
select select "Hatzalah Garages"
select select "MONROE"
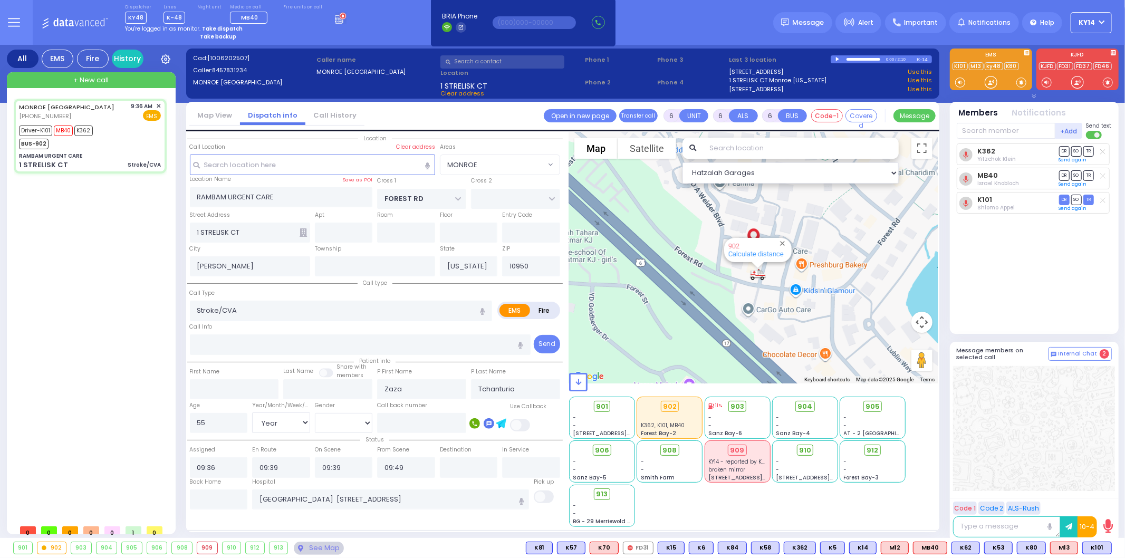
select select
radio input "true"
select select "Year"
select select "[DEMOGRAPHIC_DATA]"
select select "Hatzalah Garages"
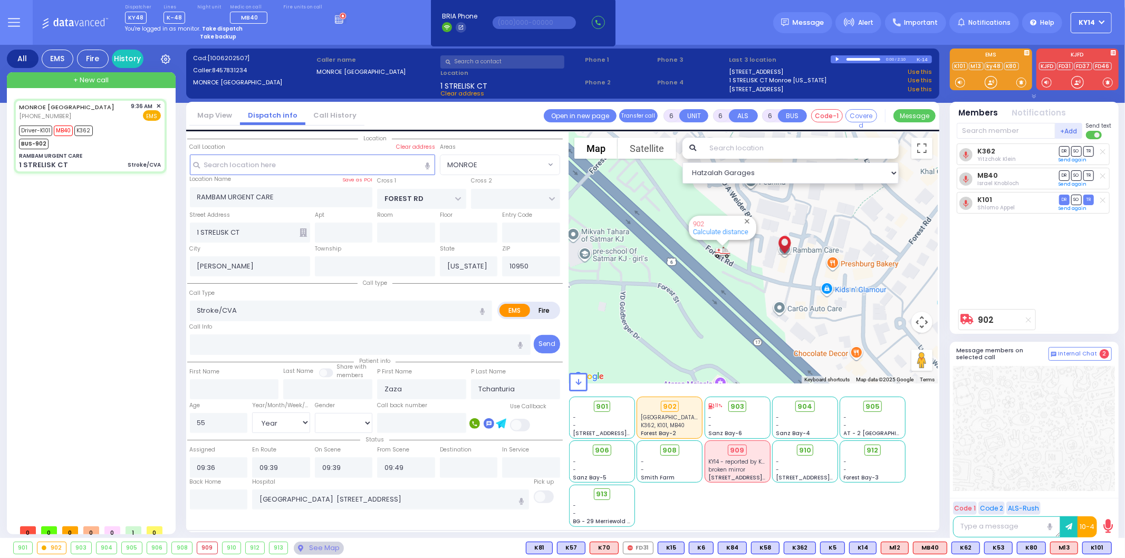
select select "MONROE"
select select
radio input "true"
select select "Year"
select select "[DEMOGRAPHIC_DATA]"
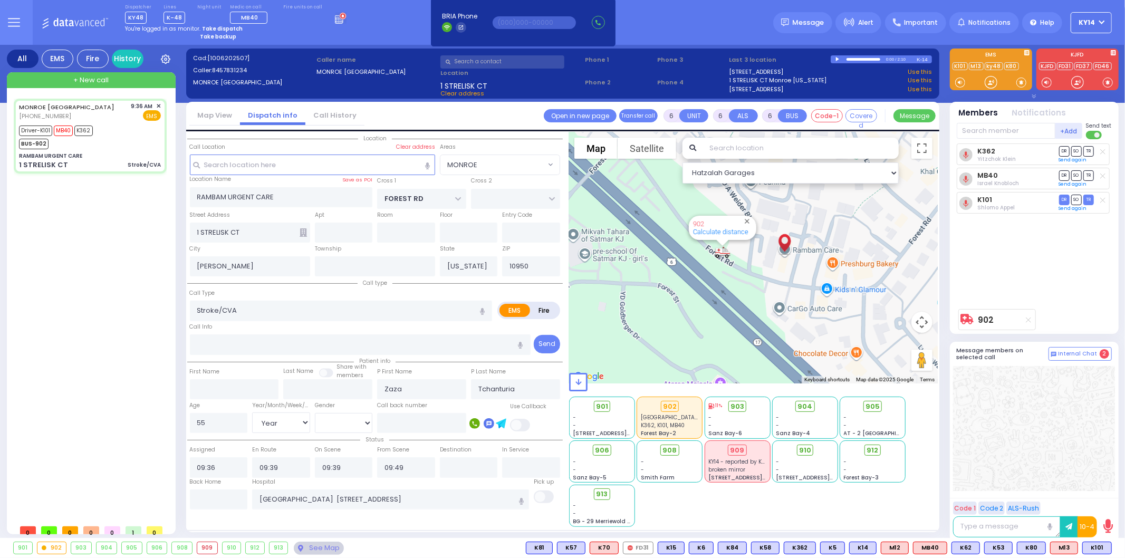
select select "Hatzalah Garages"
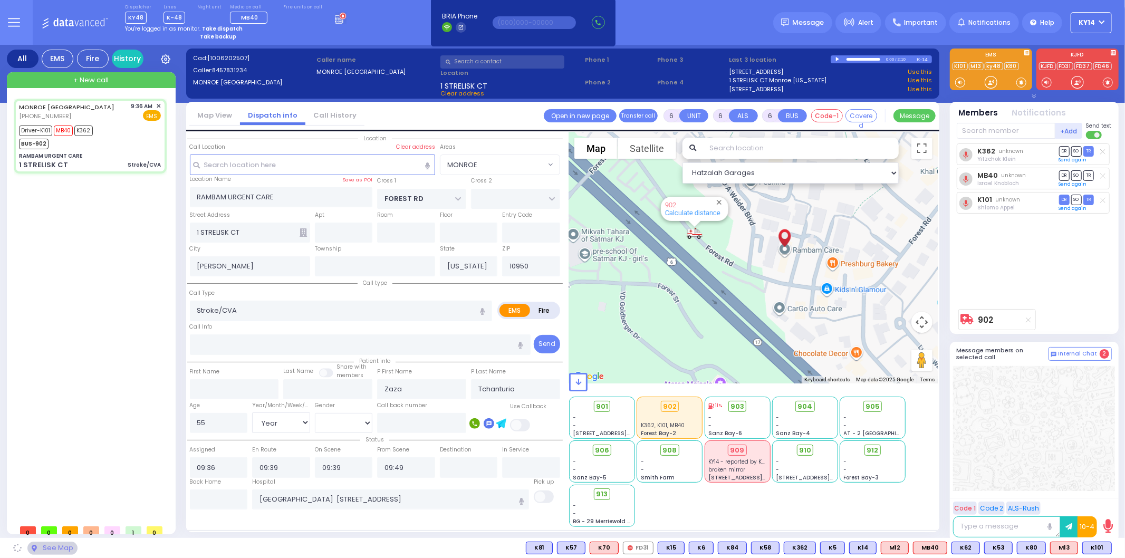
select select "MONROE"
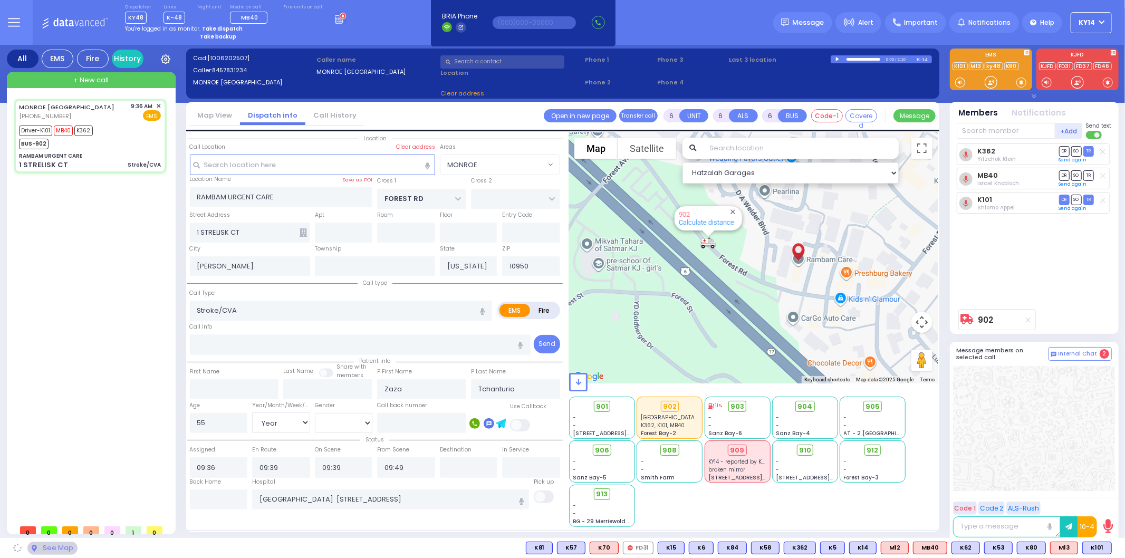
select select
radio input "true"
select select "Year"
select select "[DEMOGRAPHIC_DATA]"
select select "Hatzalah Garages"
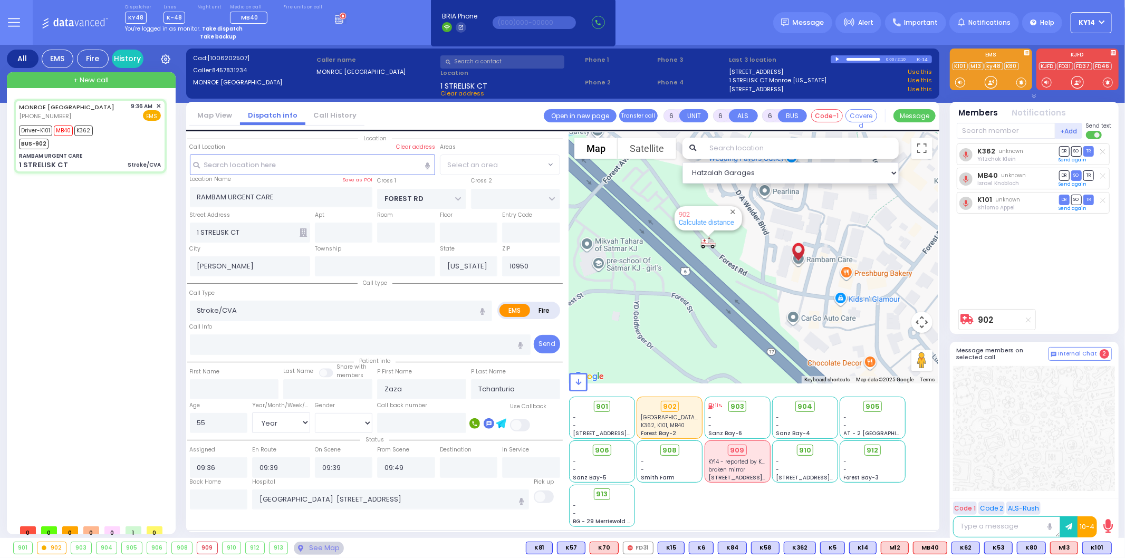
select select "MONROE"
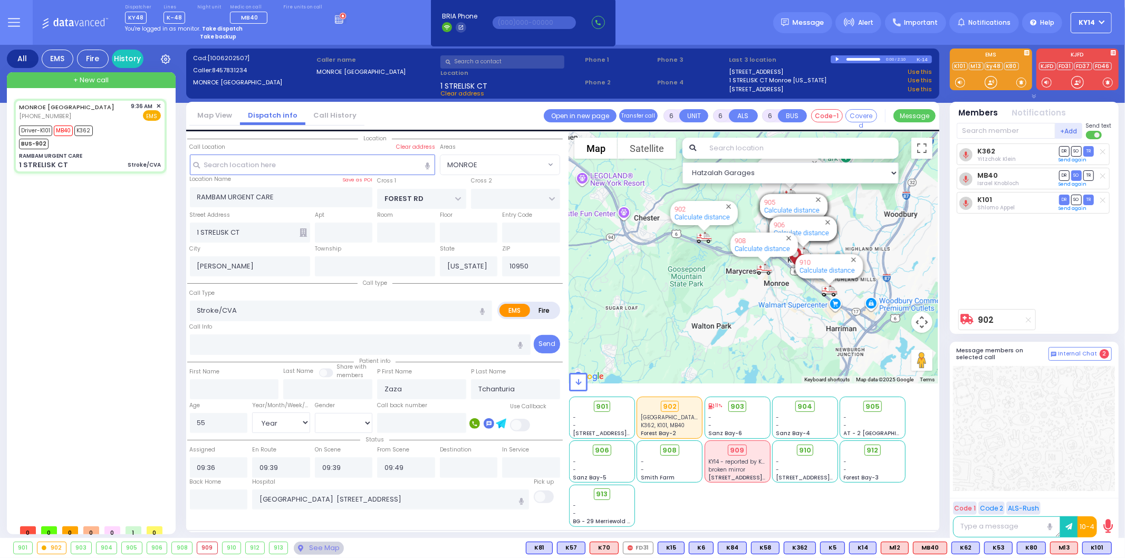
select select
radio input "true"
select select "Year"
select select "[DEMOGRAPHIC_DATA]"
select select "Hatzalah Garages"
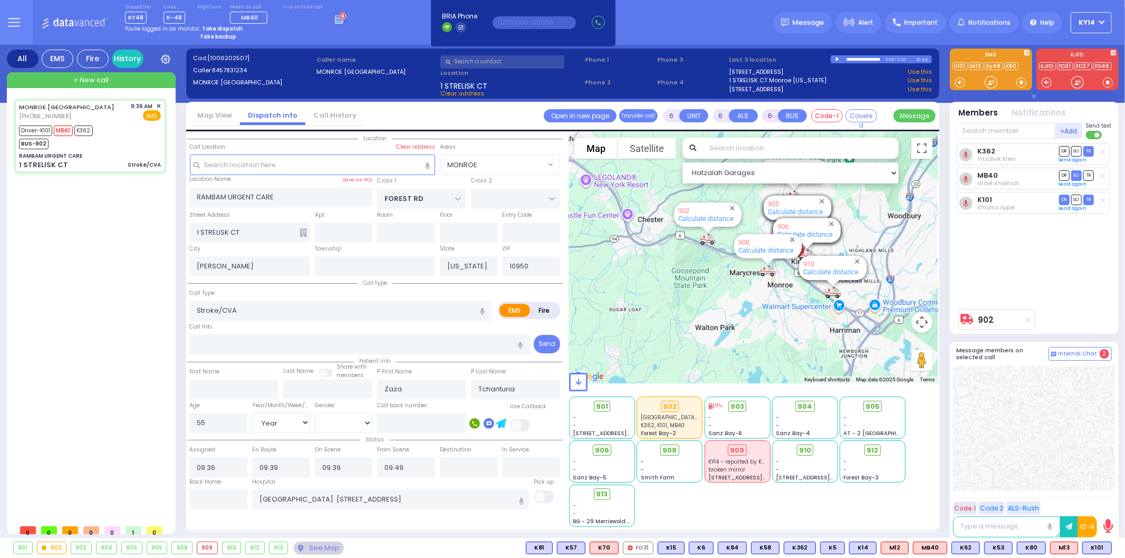
select select "MONROE"
select select
radio input "true"
select select "Year"
select select "[DEMOGRAPHIC_DATA]"
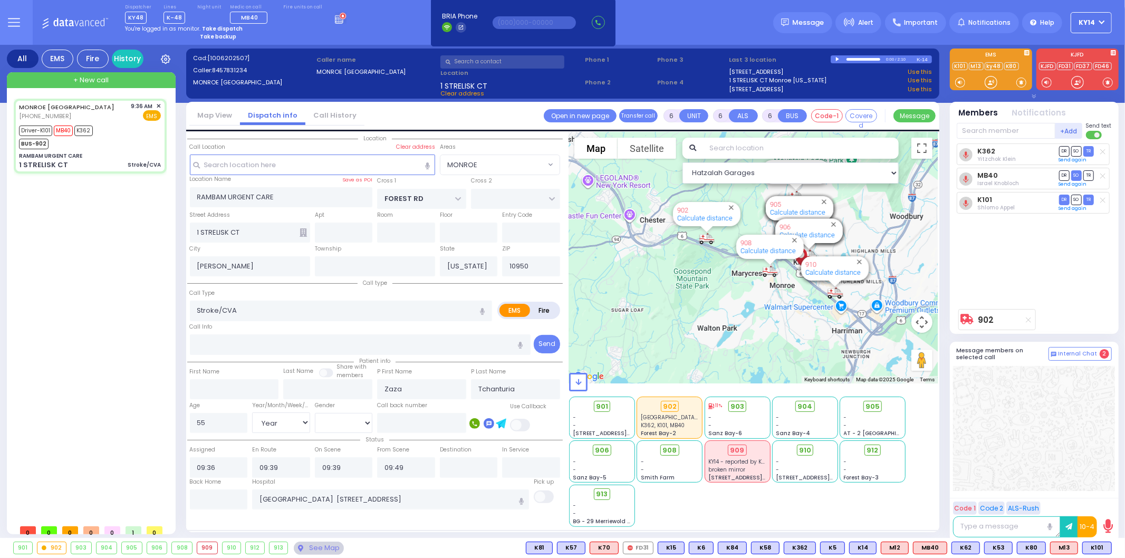
select select "Hatzalah Garages"
select select "MONROE"
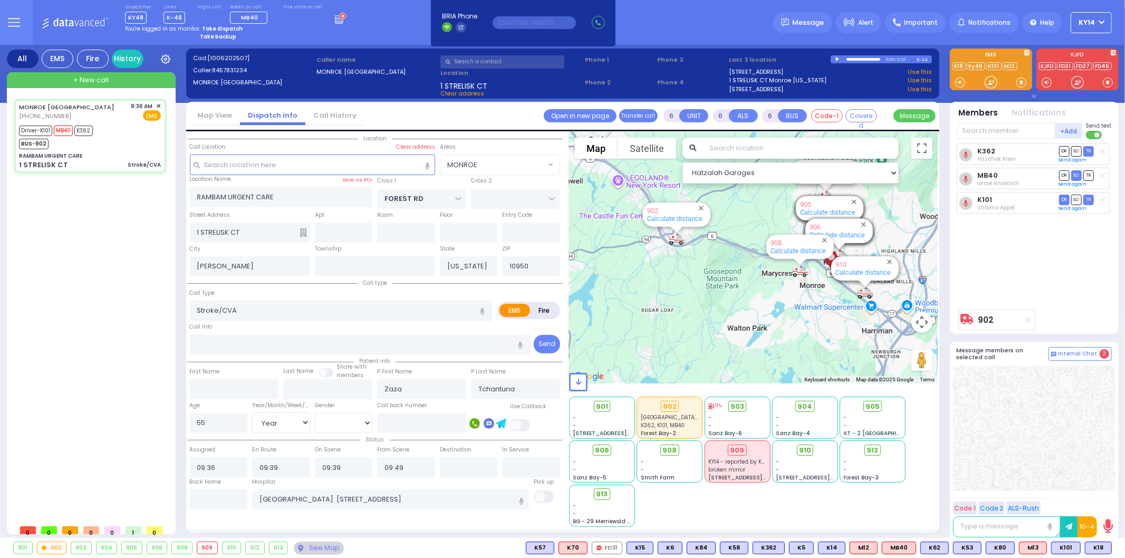
select select
radio input "true"
select select "Year"
select select "[DEMOGRAPHIC_DATA]"
select select "Hatzalah Garages"
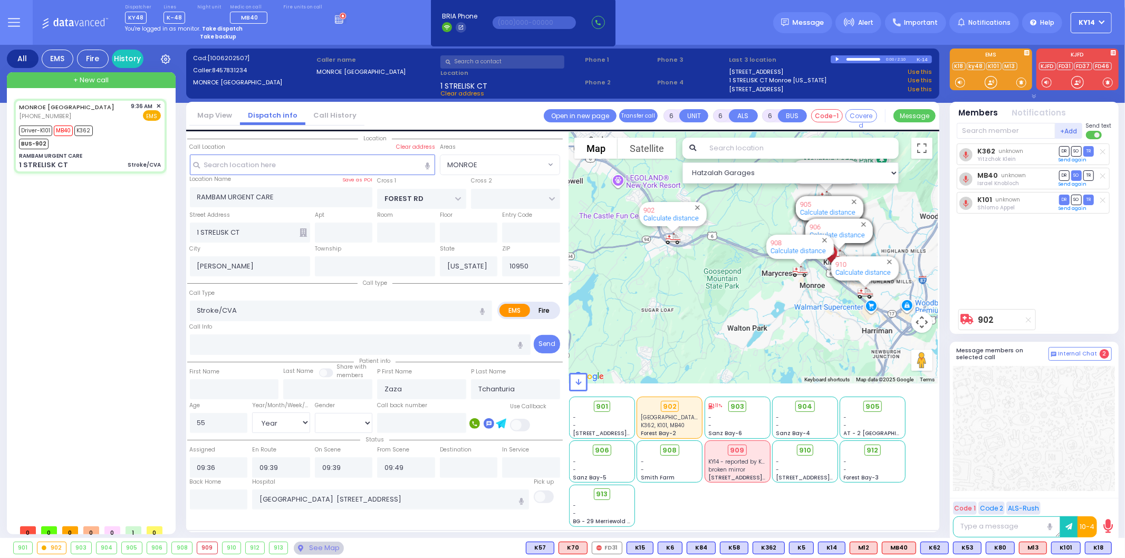
select select "MONROE"
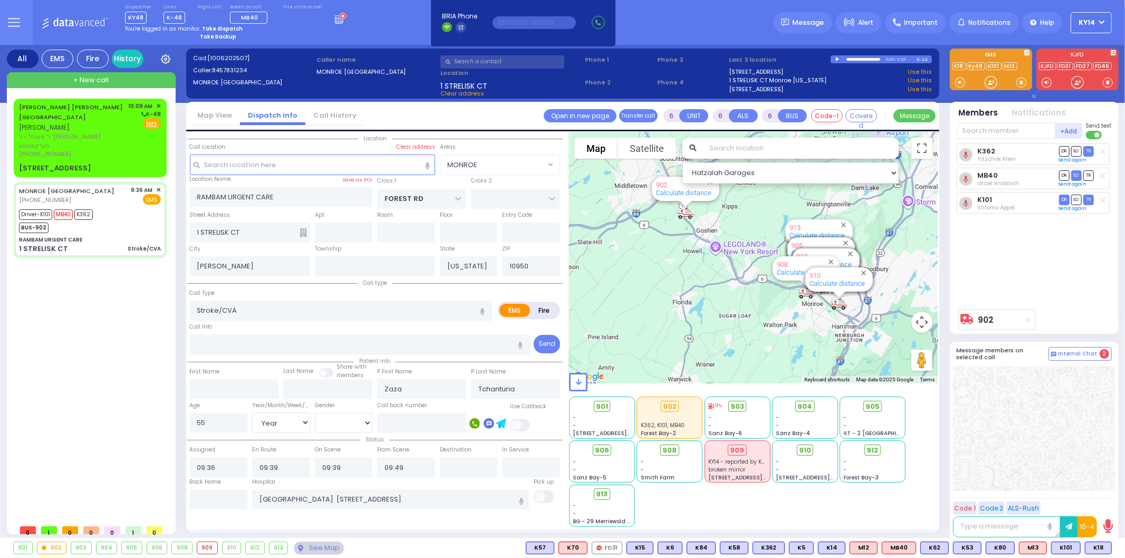
select select
radio input "true"
select select "Year"
select select "[DEMOGRAPHIC_DATA]"
select select "Hatzalah Garages"
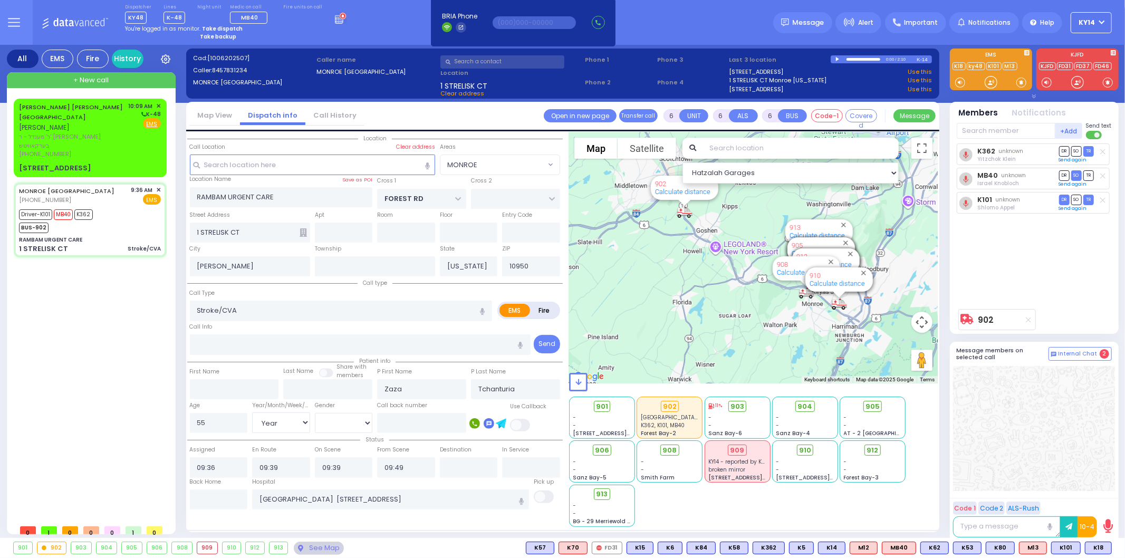
select select "MONROE"
select select
radio input "true"
select select "Year"
select select "[DEMOGRAPHIC_DATA]"
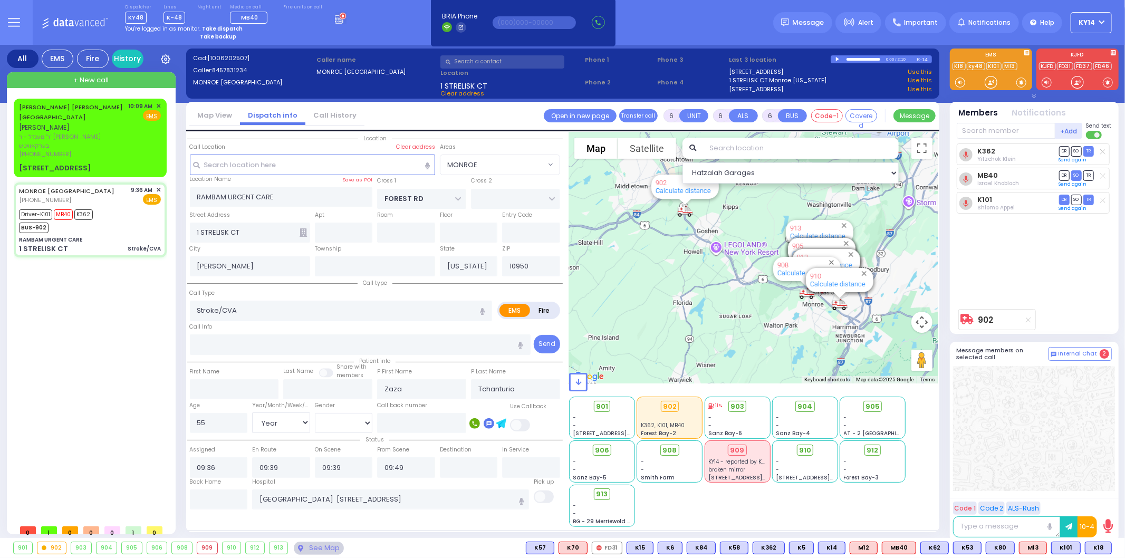
select select "Hatzalah Garages"
select select "MONROE"
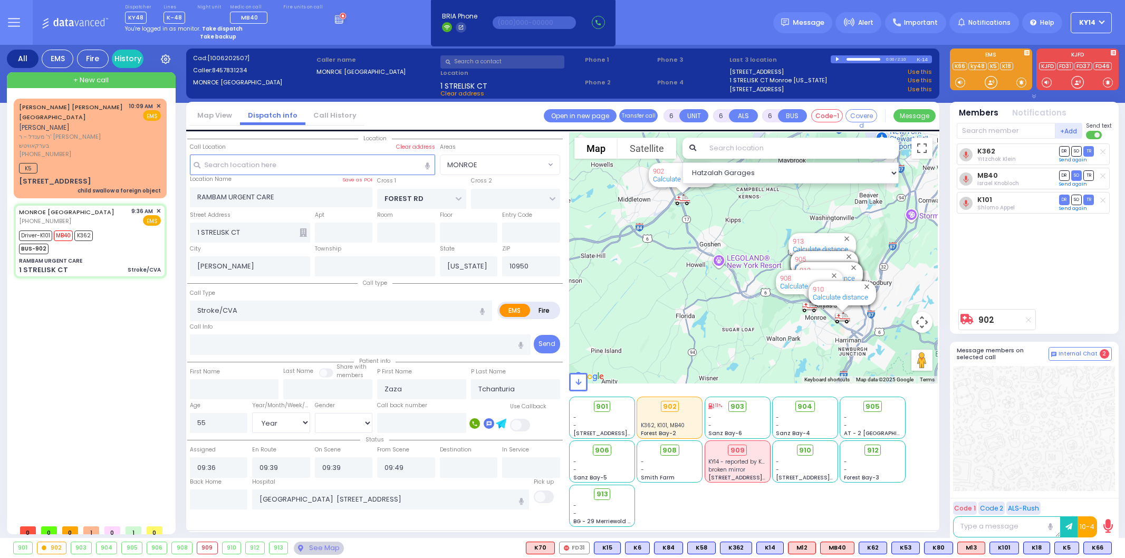
select select "MONROE"
select select "Year"
select select "[DEMOGRAPHIC_DATA]"
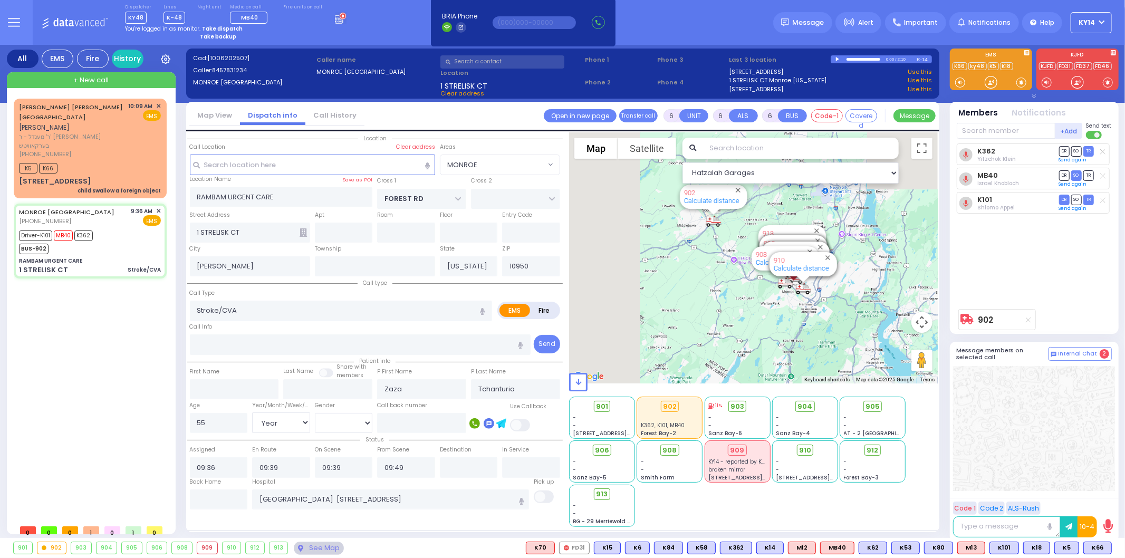
select select
radio input "true"
select select "Year"
select select "[DEMOGRAPHIC_DATA]"
select select "Hatzalah Garages"
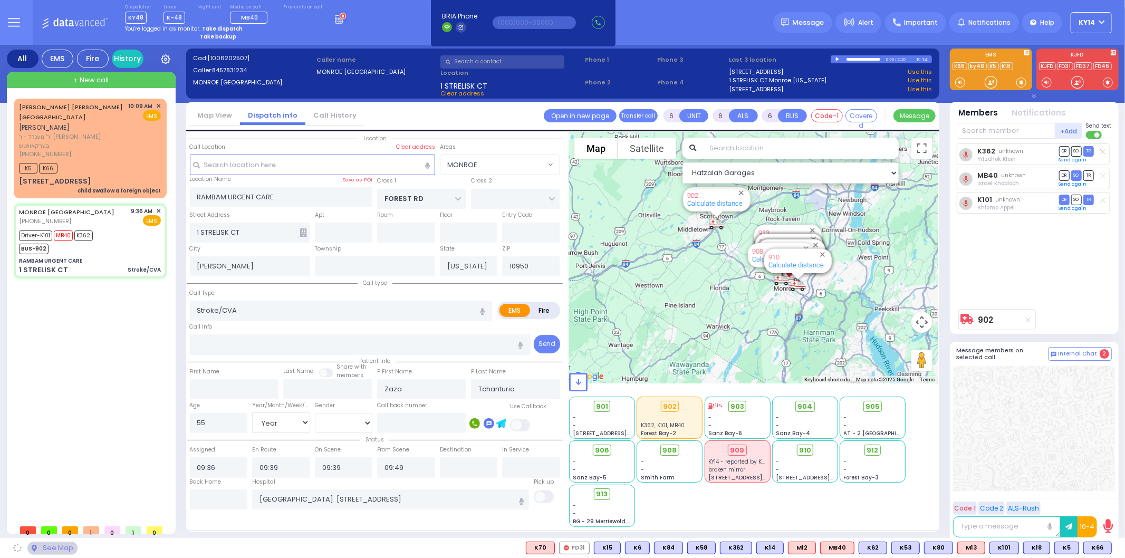
select select "MONROE"
select select
radio input "true"
select select "Year"
select select "[DEMOGRAPHIC_DATA]"
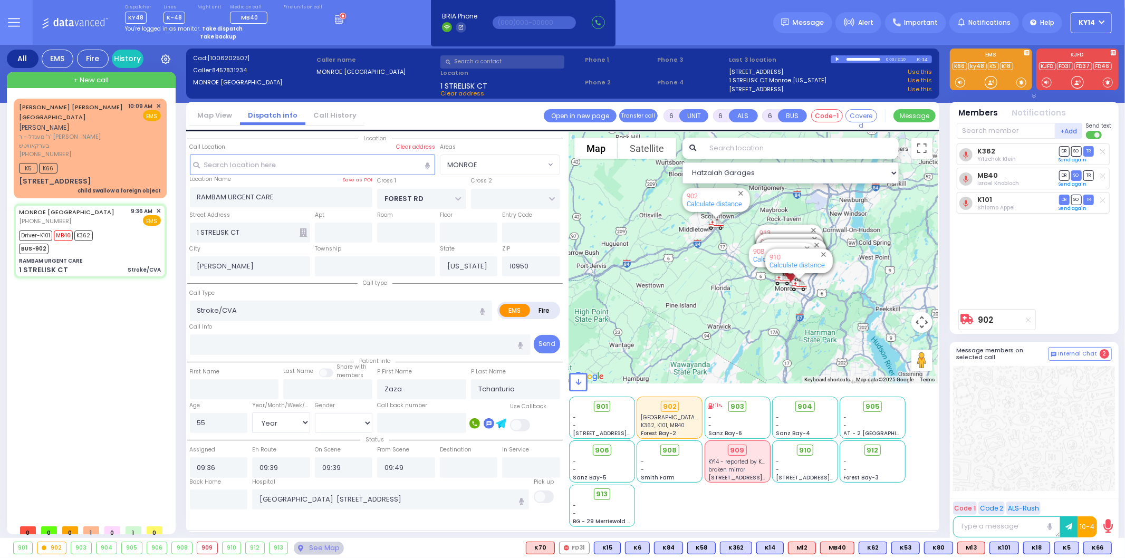
select select "Hatzalah Garages"
select select "MONROE"
select select
radio input "true"
select select "Year"
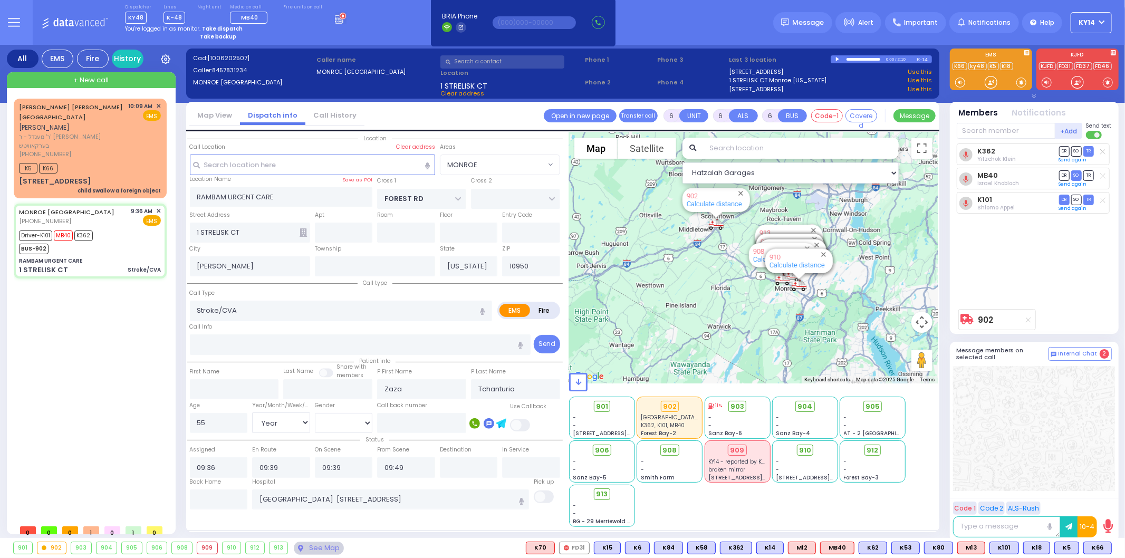
select select "[DEMOGRAPHIC_DATA]"
type input "10:16"
select select "Hatzalah Garages"
select select "MONROE"
select select
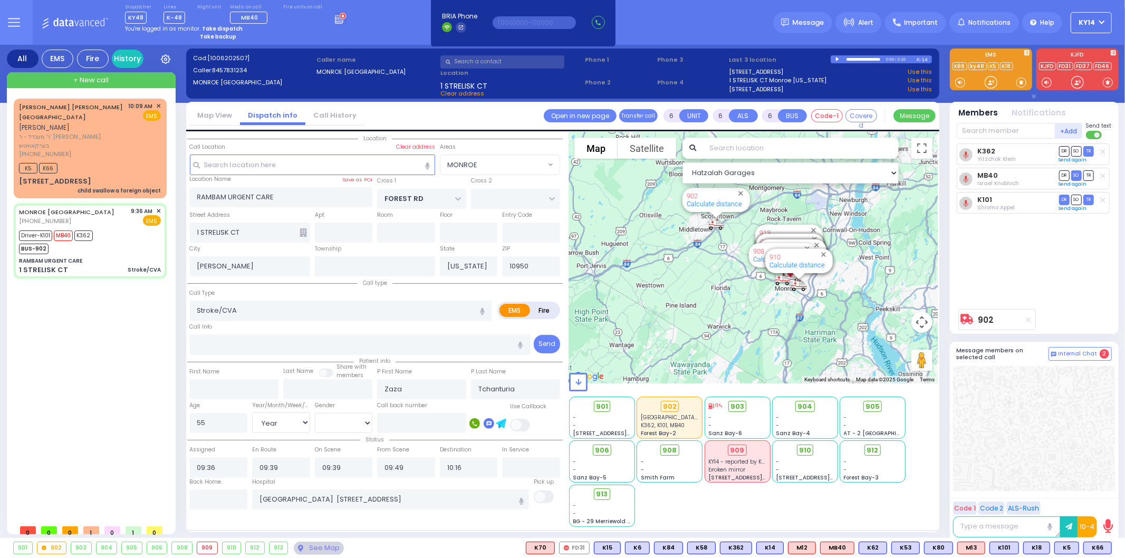
radio input "true"
select select "Year"
select select "[DEMOGRAPHIC_DATA]"
select select "Hatzalah Garages"
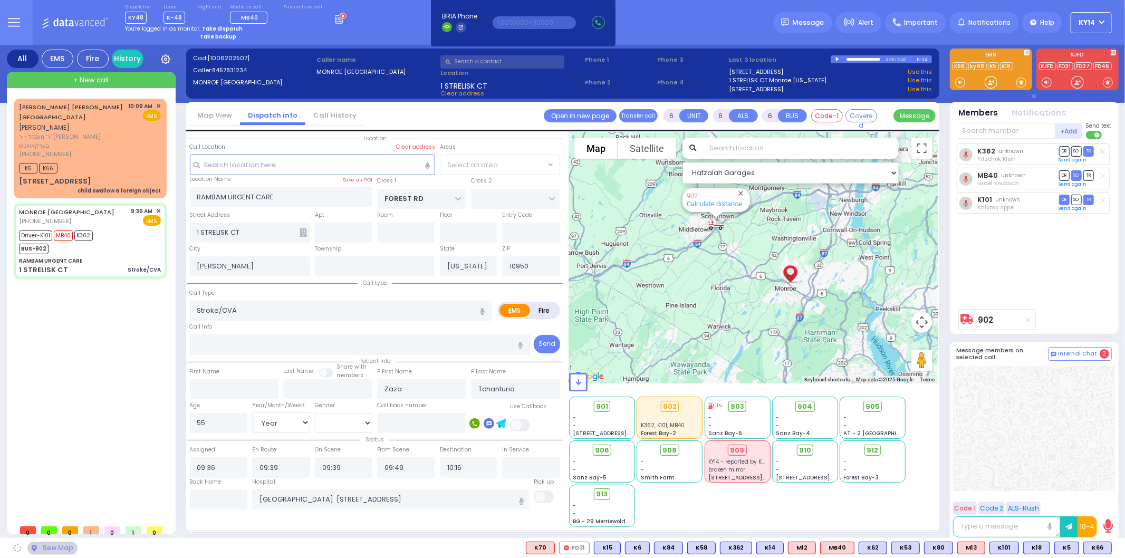
select select "MONROE"
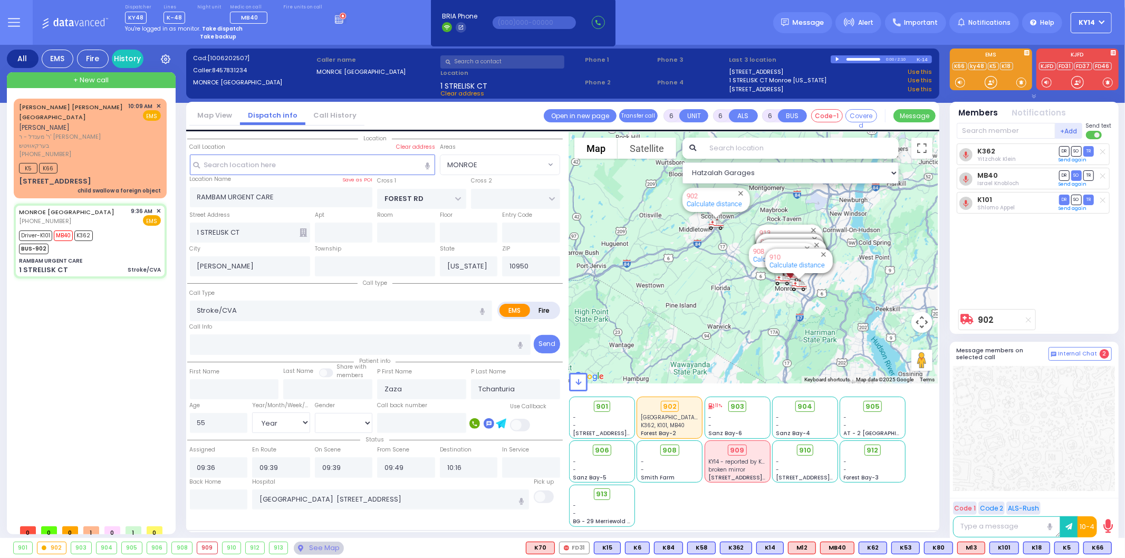
select select
radio input "true"
select select "Year"
select select "[DEMOGRAPHIC_DATA]"
select select "Hatzalah Garages"
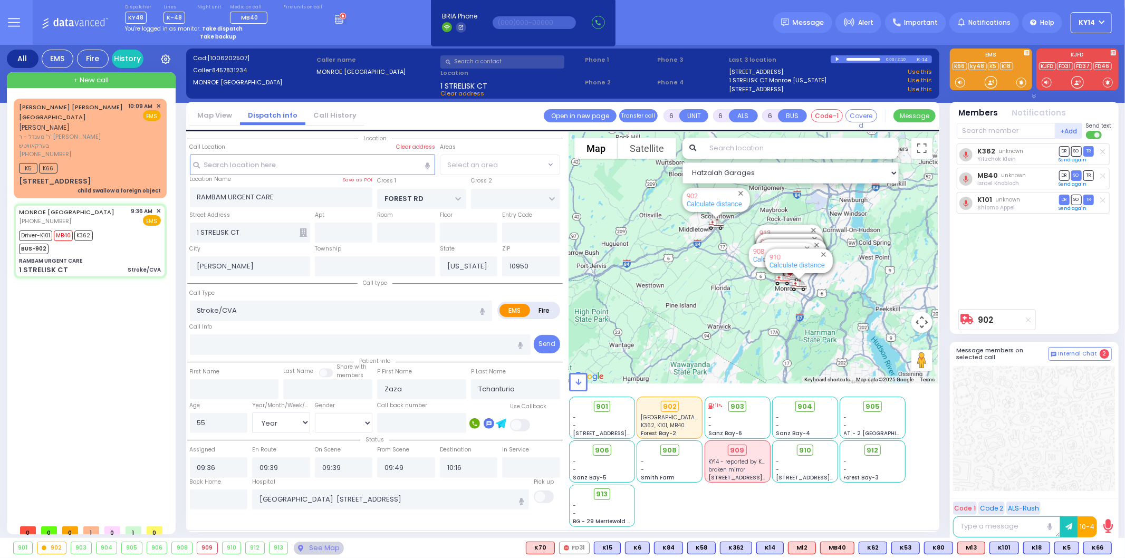
select select "MONROE"
select select
radio input "true"
select select "Year"
select select "[DEMOGRAPHIC_DATA]"
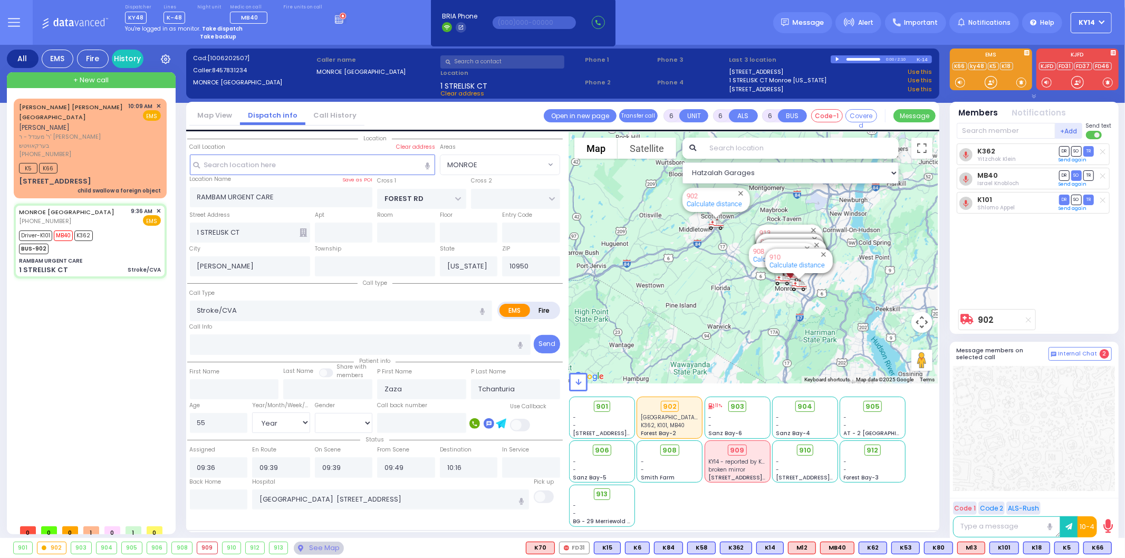
select select "Hatzalah Garages"
select select "MONROE"
select select
radio input "true"
select select "Year"
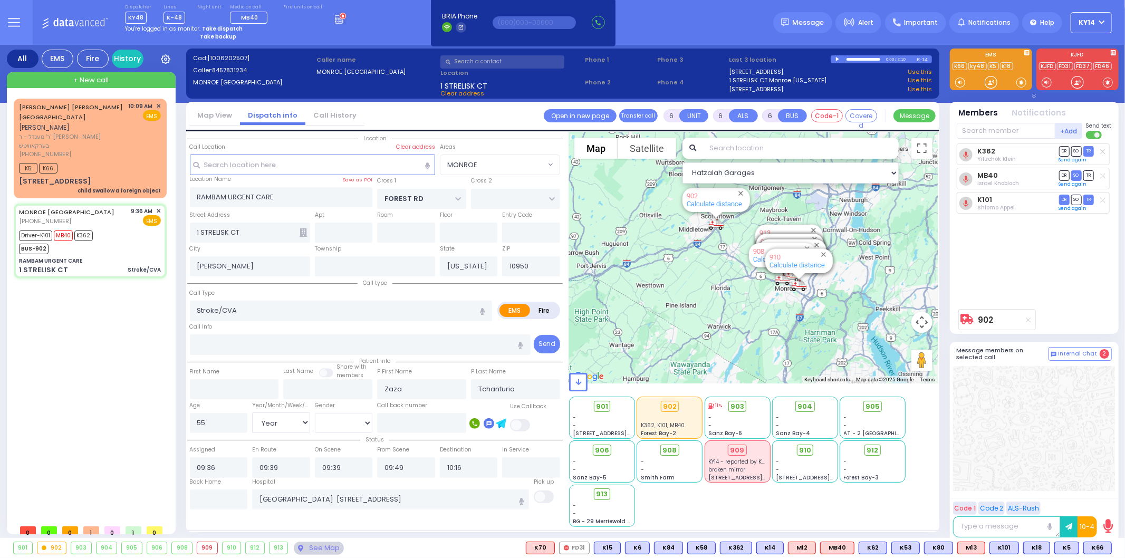
select select "[DEMOGRAPHIC_DATA]"
select select "Hatzalah Garages"
select select "MONROE"
select select
radio input "true"
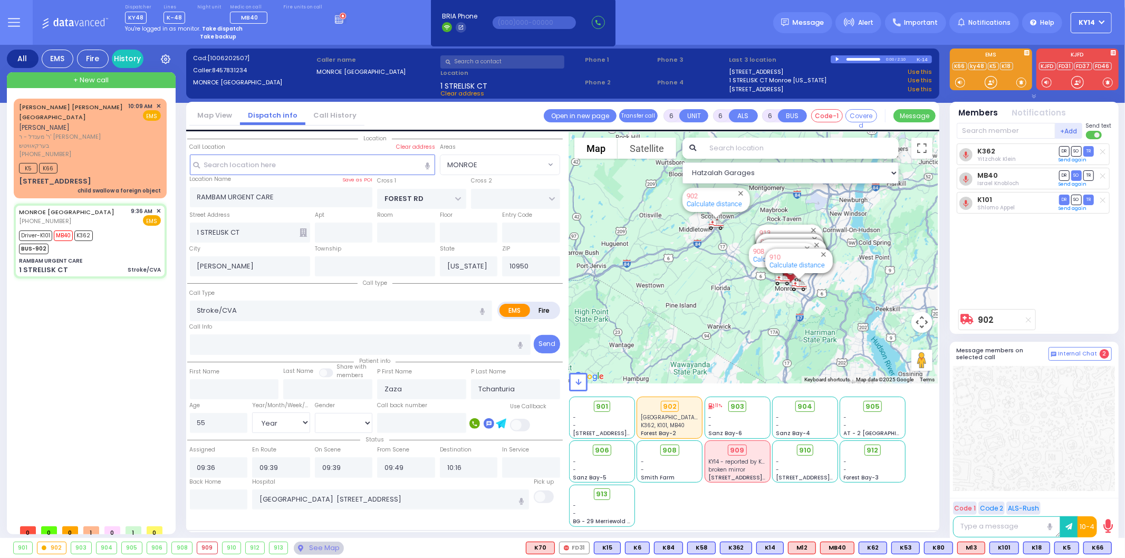
select select "Year"
select select "[DEMOGRAPHIC_DATA]"
select select "Hatzalah Garages"
select select "MONROE"
click at [714, 202] on link "Calculate distance" at bounding box center [714, 204] width 55 height 8
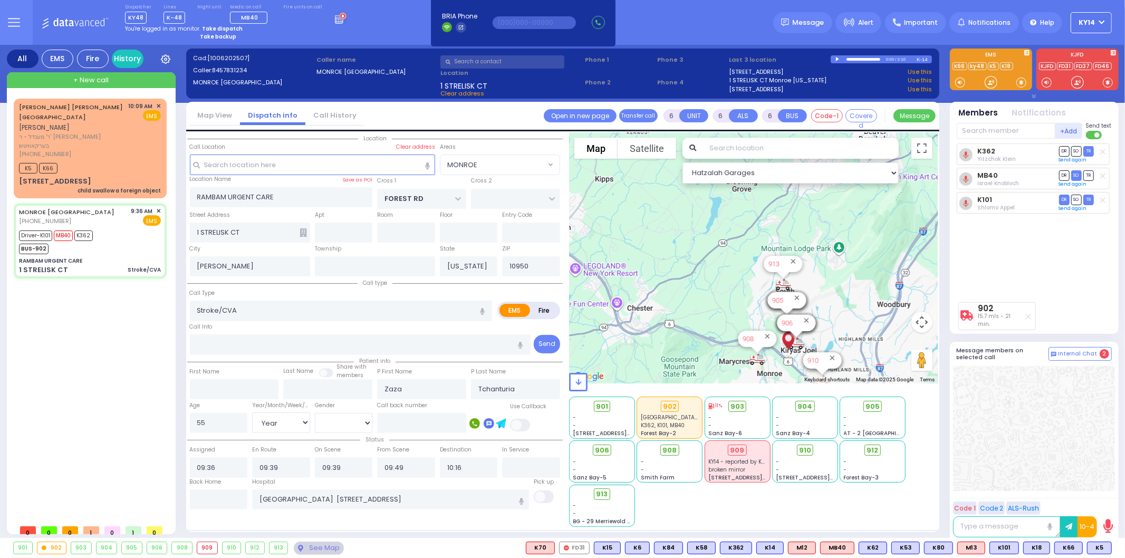
drag, startPoint x: 694, startPoint y: 217, endPoint x: 873, endPoint y: 225, distance: 179.0
click at [873, 225] on div "902 15.7 mls - 21 min. Calculate distance 594 Calculate distance 595 Calculate …" at bounding box center [753, 257] width 369 height 251
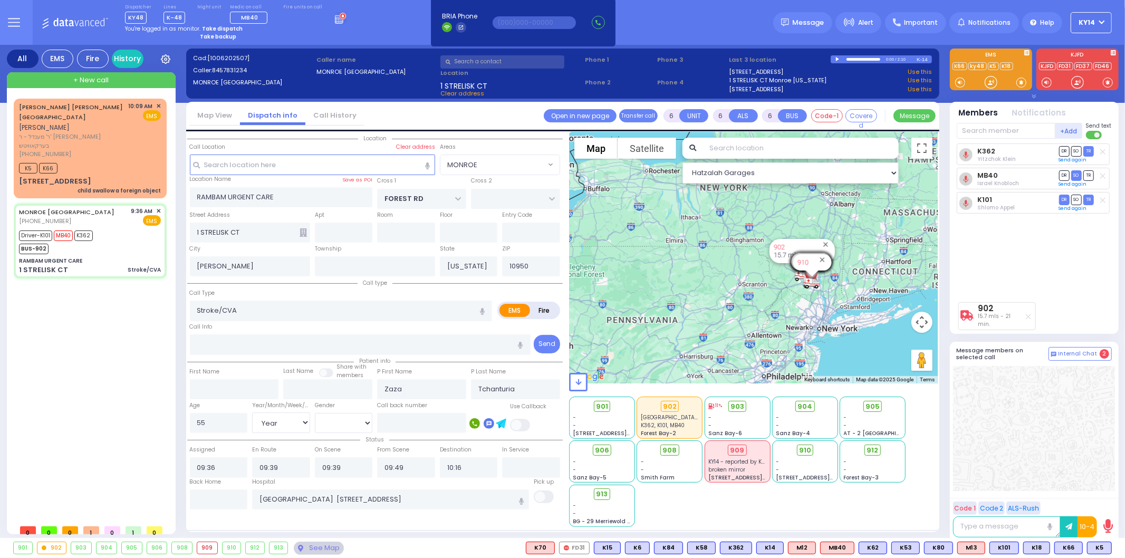
drag, startPoint x: 865, startPoint y: 256, endPoint x: 844, endPoint y: 276, distance: 29.1
click at [844, 276] on div "902 15.7 mls - 21 min. Calculate distance 594 Calculate distance 595 Calculate …" at bounding box center [753, 257] width 369 height 251
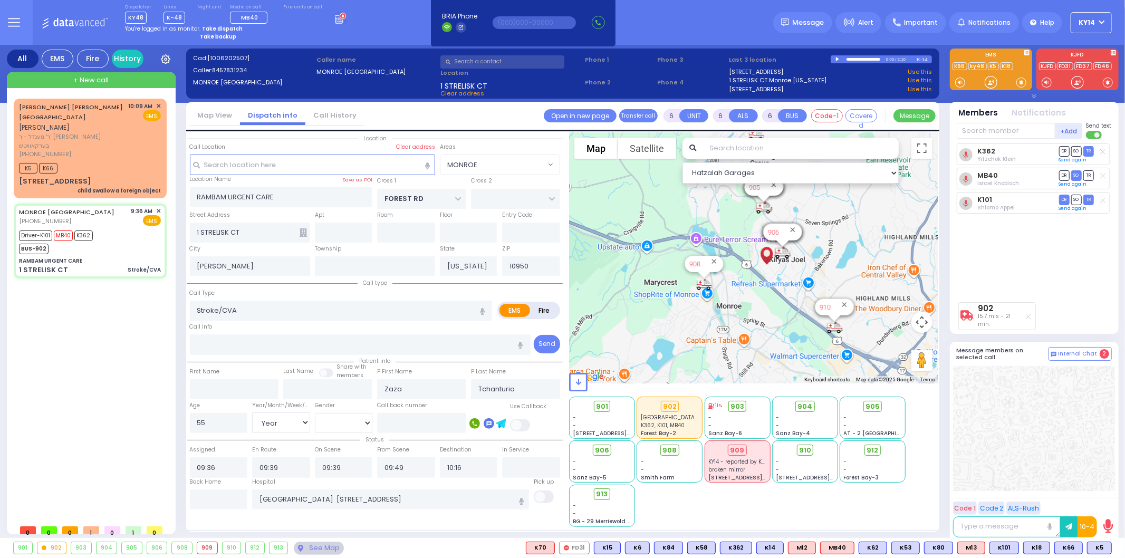
drag, startPoint x: 876, startPoint y: 288, endPoint x: 841, endPoint y: 311, distance: 41.8
click at [845, 285] on div "To navigate, press the arrow keys." at bounding box center [907, 285] width 369 height 0
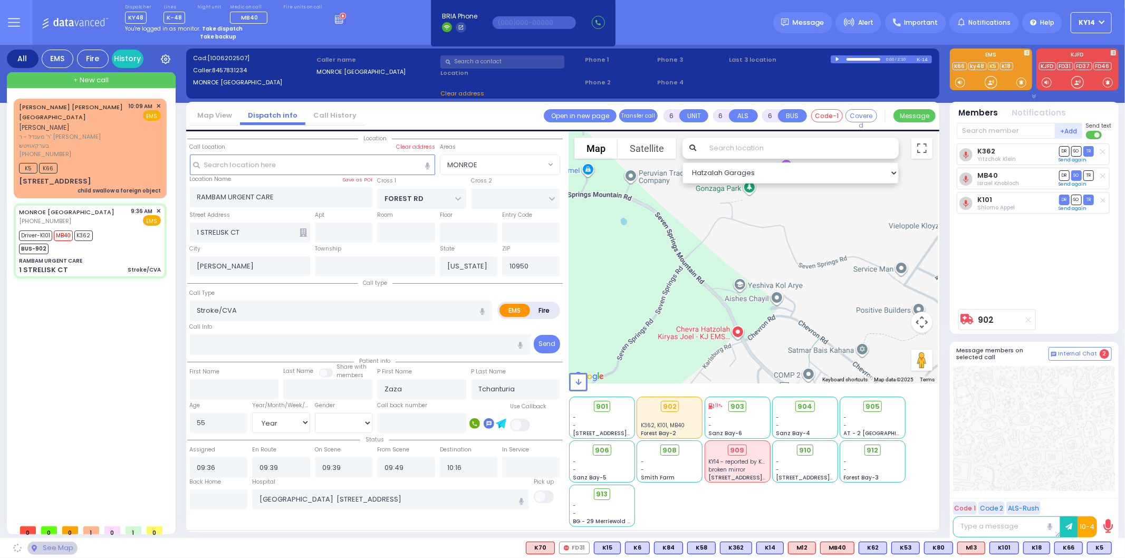
select select
radio input "true"
select select "Year"
select select "[DEMOGRAPHIC_DATA]"
select select "Hatzalah Garages"
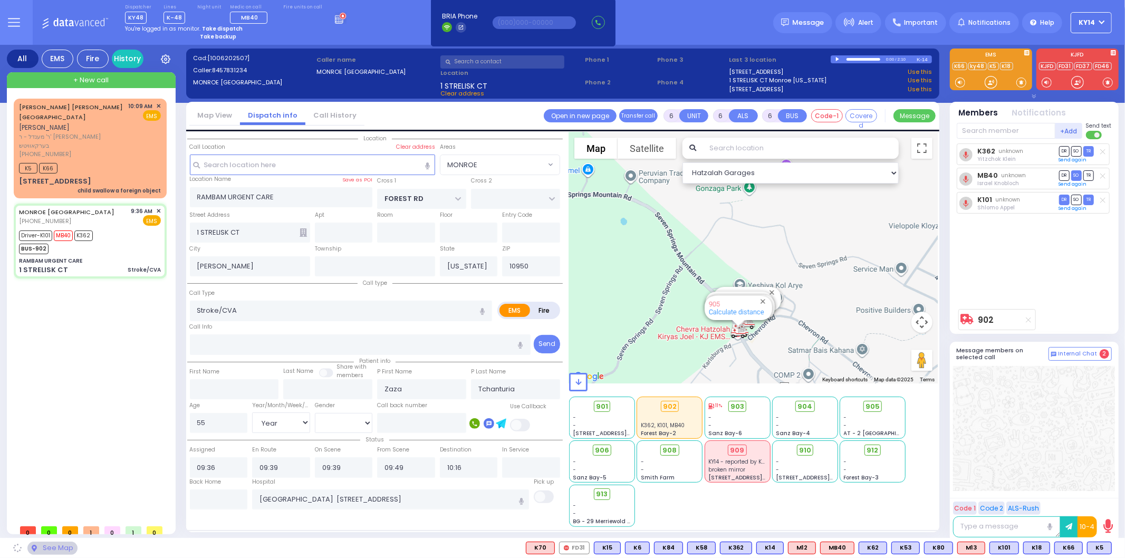
select select "MONROE"
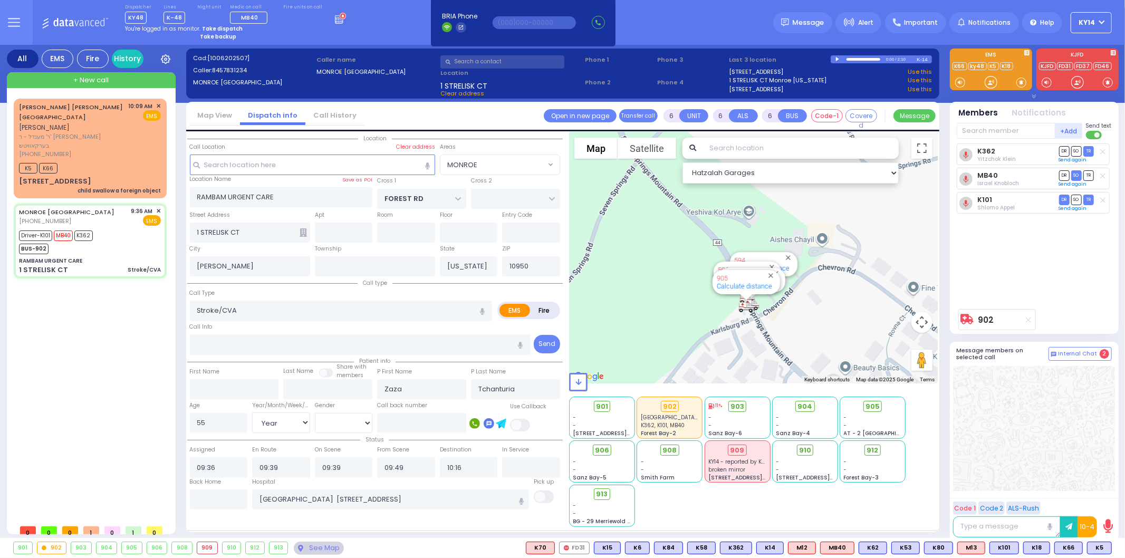
drag, startPoint x: 789, startPoint y: 307, endPoint x: 813, endPoint y: 259, distance: 54.0
click at [813, 259] on div "902 Calculate distance 594 Calculate distance 595 Calculate distance 596 Calcul…" at bounding box center [753, 257] width 369 height 251
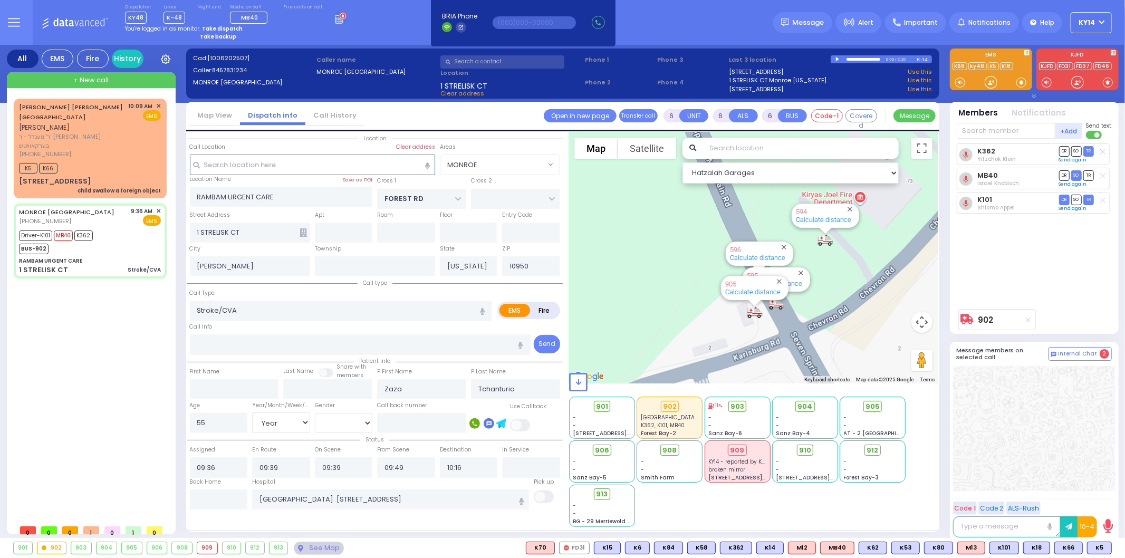
drag, startPoint x: 750, startPoint y: 225, endPoint x: 1001, endPoint y: 222, distance: 250.6
click at [1003, 220] on div "All EMS Fire History Settings" at bounding box center [563, 293] width 1112 height 497
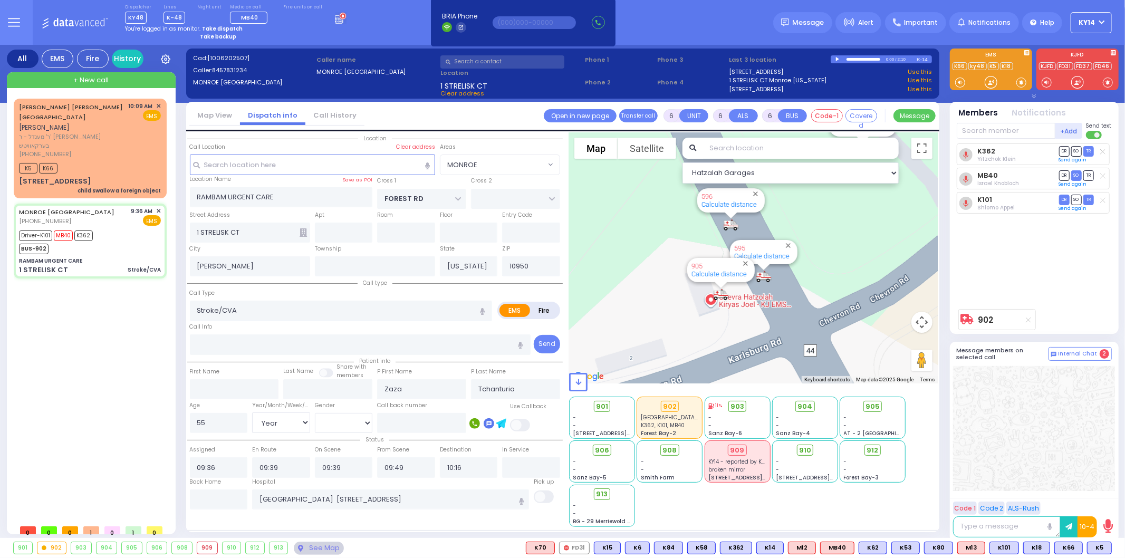
drag, startPoint x: 820, startPoint y: 264, endPoint x: 844, endPoint y: 174, distance: 92.9
click at [844, 174] on div "Hatzalah Garages ← Move left → Move right ↑ Move up ↓ + -" at bounding box center [753, 329] width 369 height 395
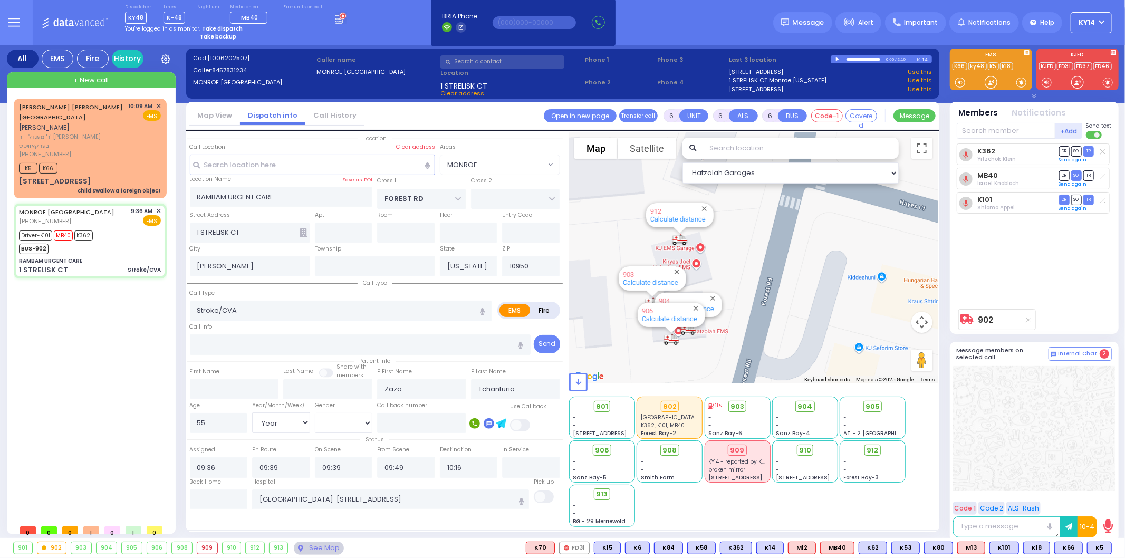
select select
radio input "true"
select select "Year"
select select "[DEMOGRAPHIC_DATA]"
select select "Hatzalah Garages"
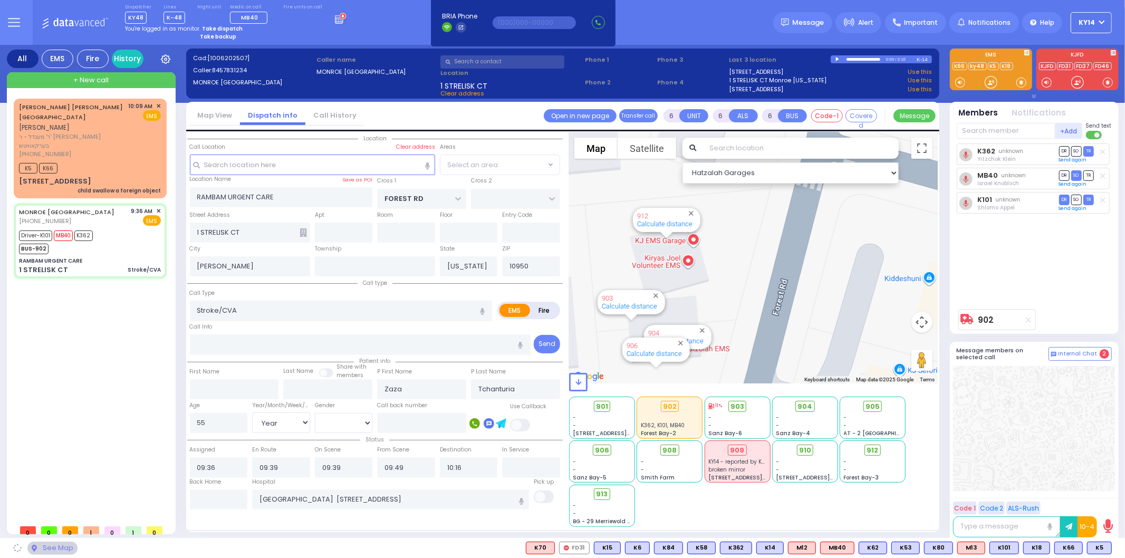
select select "MONROE"
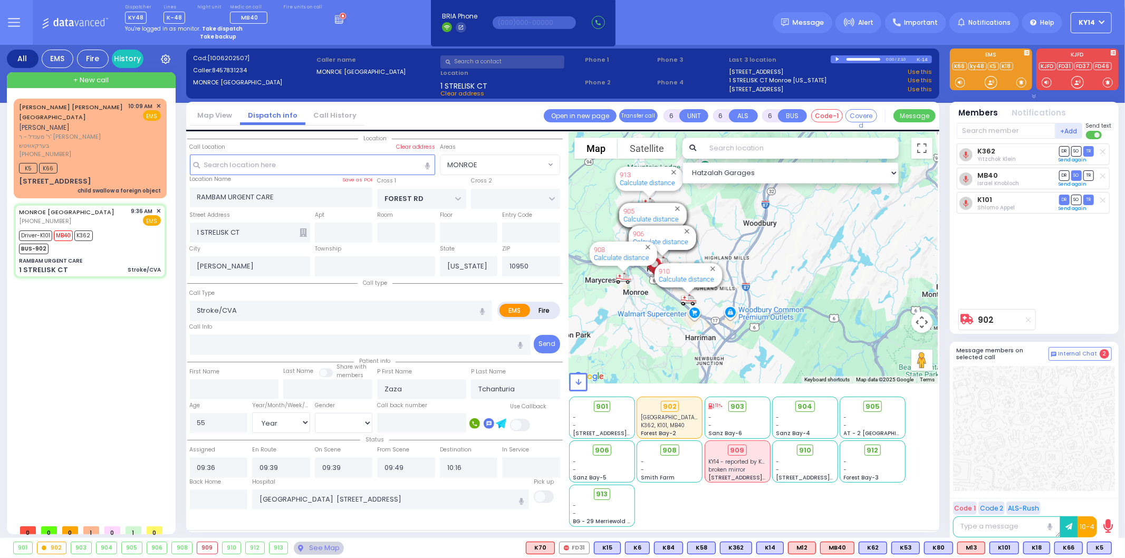
drag, startPoint x: 683, startPoint y: 151, endPoint x: 709, endPoint y: 231, distance: 84.1
click at [714, 218] on div "902 Calculate distance 594 Calculate distance 595 Calculate distance 596 Calcul…" at bounding box center [753, 257] width 369 height 251
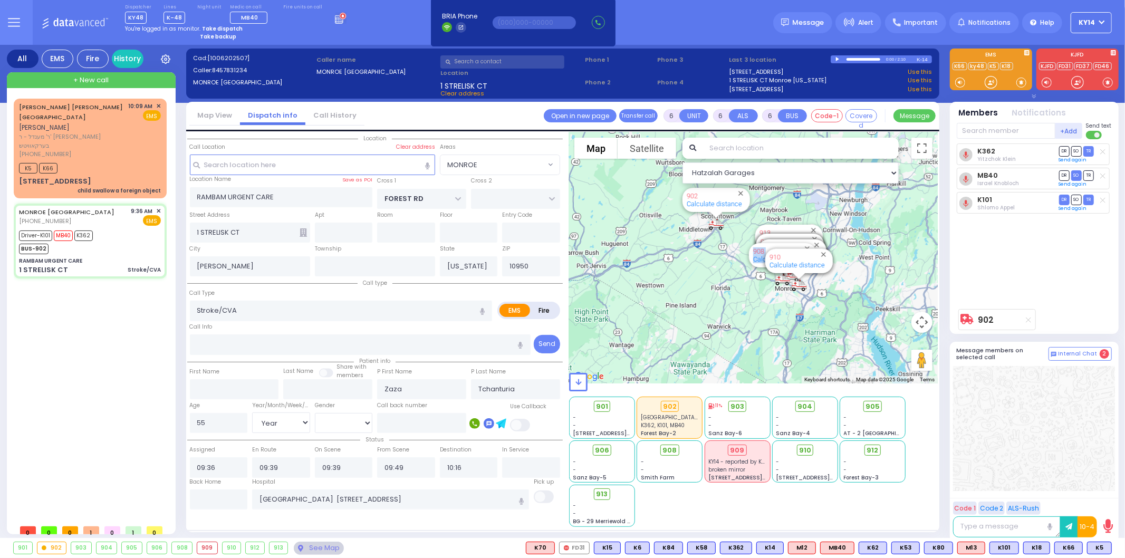
drag, startPoint x: 709, startPoint y: 232, endPoint x: 767, endPoint y: 252, distance: 60.9
click at [767, 258] on div "902 Calculate distance 594 Calculate distance 595 Calculate distance 596 Calcul…" at bounding box center [938, 258] width 369 height 0
click at [718, 324] on div "902 Calculate distance 594 Calculate distance 595 Calculate distance 596 Calcul…" at bounding box center [753, 257] width 369 height 251
click at [88, 439] on div "SHLOME BURECH Y. TEITELBAUM שלמה ברוך יודא טייטלבוים ר' מענדל - ר' אהרן הערש בע…" at bounding box center [92, 309] width 157 height 421
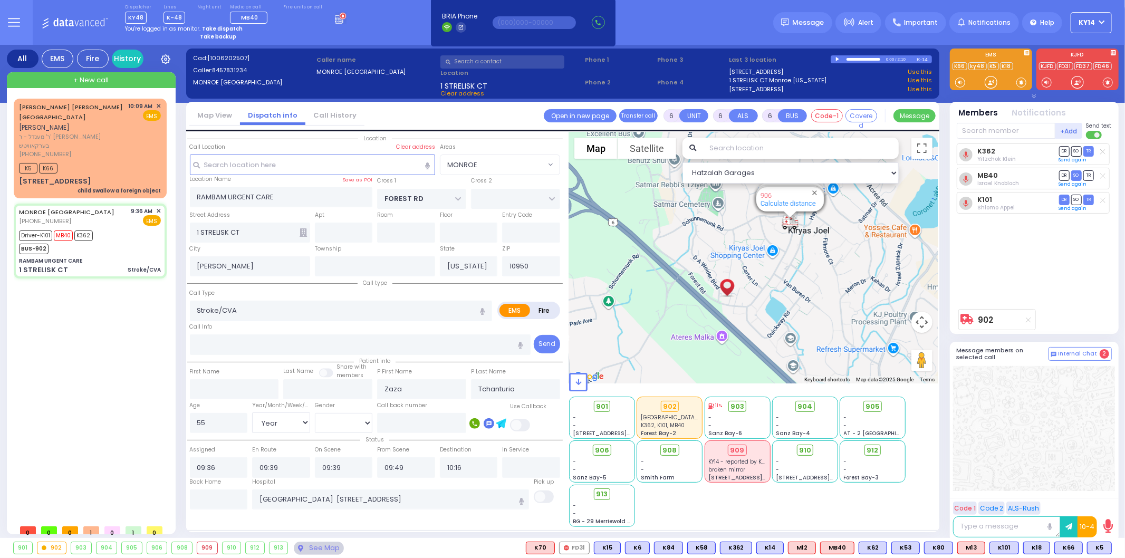
drag, startPoint x: 835, startPoint y: 287, endPoint x: 891, endPoint y: 462, distance: 183.5
click at [891, 462] on div "Hatzalah Garages ← Move left → Move right ↑ Move up ↓ + -" at bounding box center [753, 329] width 369 height 395
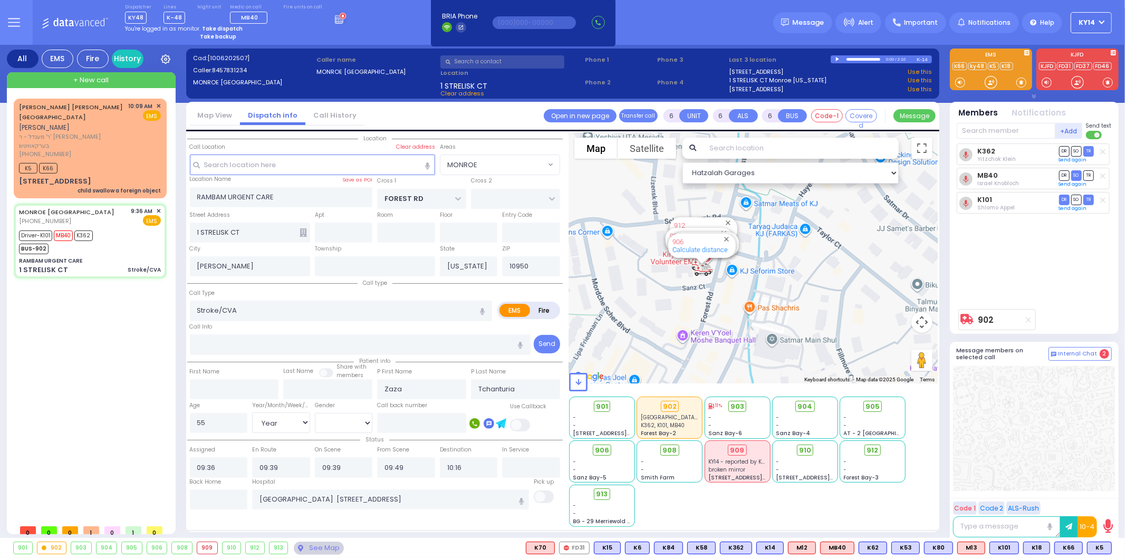
drag, startPoint x: 838, startPoint y: 250, endPoint x: 889, endPoint y: 363, distance: 124.2
click at [890, 366] on div "902 Calculate distance 594 Calculate distance 595 Calculate distance 596 Calcul…" at bounding box center [753, 257] width 369 height 251
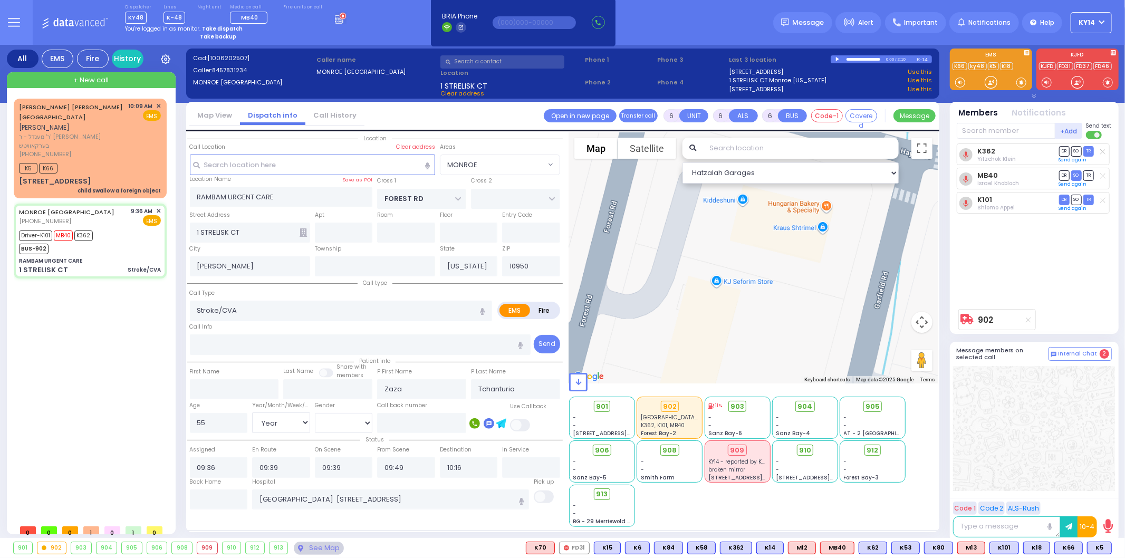
drag, startPoint x: 788, startPoint y: 278, endPoint x: 1125, endPoint y: 318, distance: 339.4
click at [1125, 318] on div "All EMS Fire History Settings That will affect to all users K5" at bounding box center [562, 293] width 1125 height 497
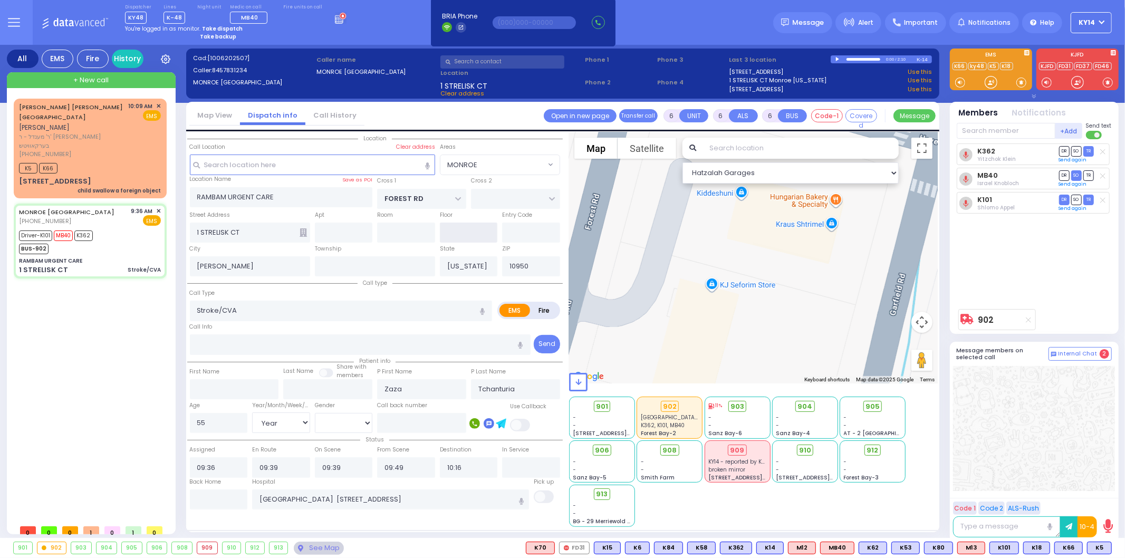
drag, startPoint x: 465, startPoint y: 228, endPoint x: 655, endPoint y: 248, distance: 190.4
click at [655, 248] on div "Location" at bounding box center [562, 331] width 751 height 399
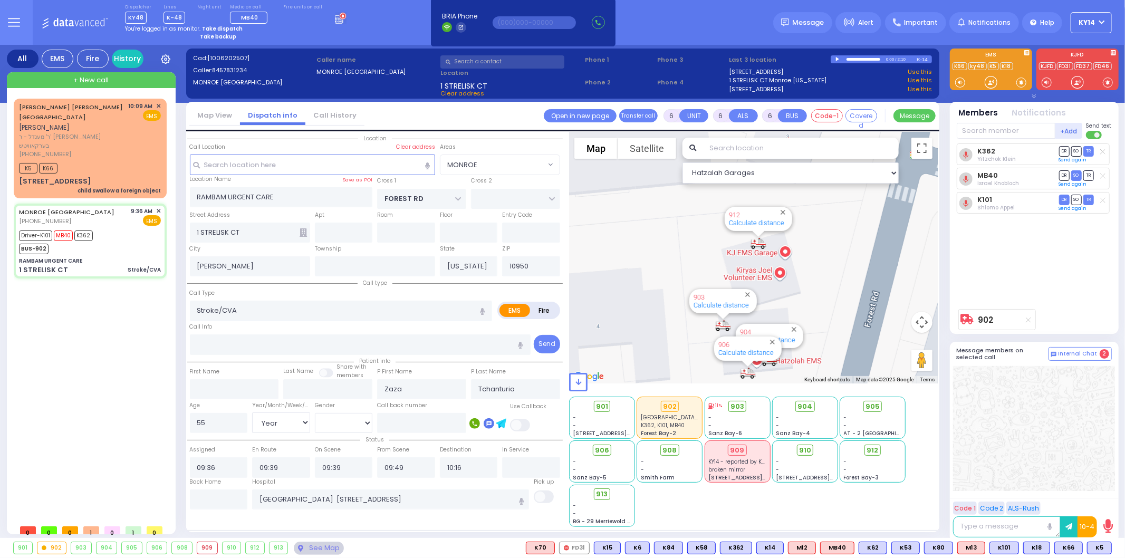
drag, startPoint x: 653, startPoint y: 246, endPoint x: 905, endPoint y: 307, distance: 259.5
click at [924, 320] on div "902 Calculate distance 594 Calculate distance 595 Calculate distance 596 Calcul…" at bounding box center [753, 257] width 369 height 251
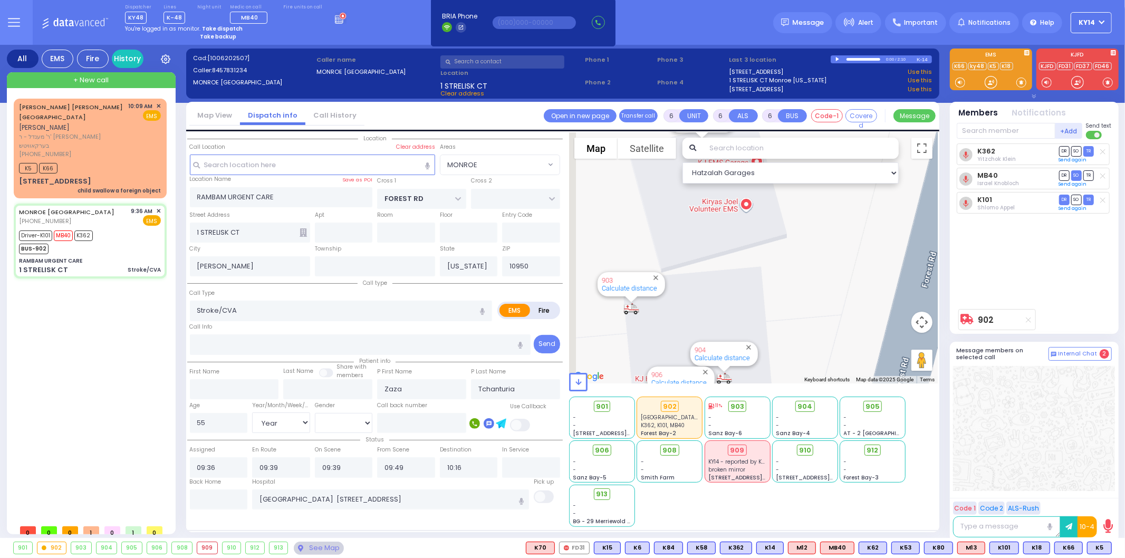
drag, startPoint x: 838, startPoint y: 277, endPoint x: 948, endPoint y: 272, distance: 110.9
click at [948, 272] on div "All EMS Fire History Settings" at bounding box center [563, 293] width 1112 height 497
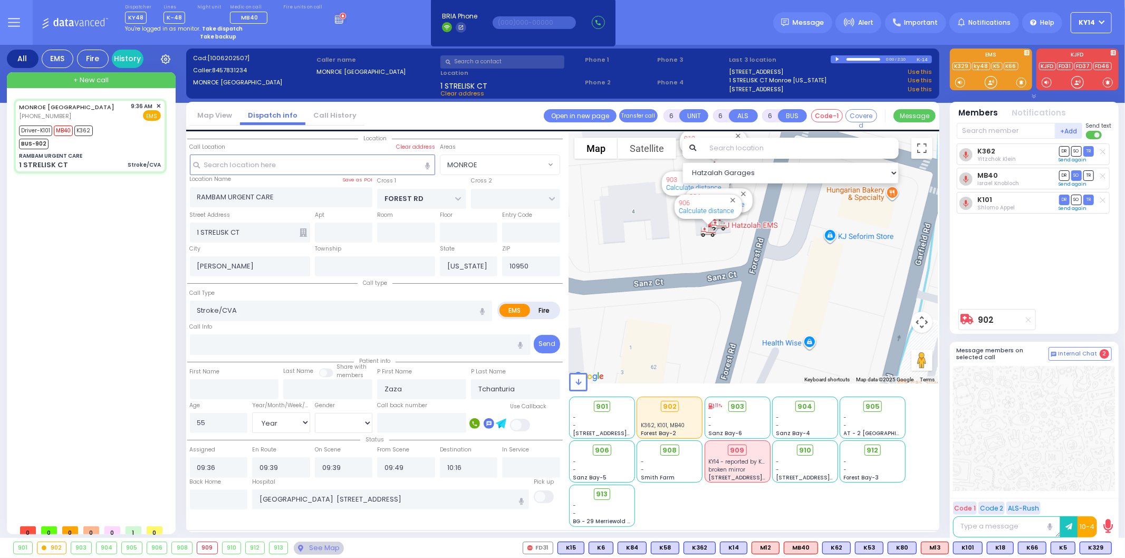
select select
radio input "true"
select select "Year"
select select "[DEMOGRAPHIC_DATA]"
select select "Hatzalah Garages"
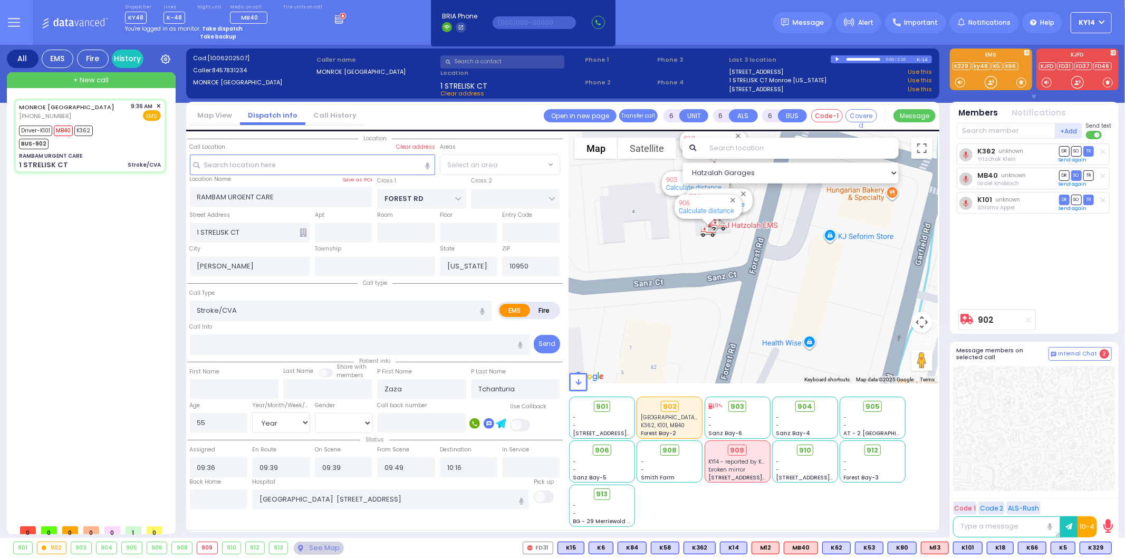
select select "MONROE"
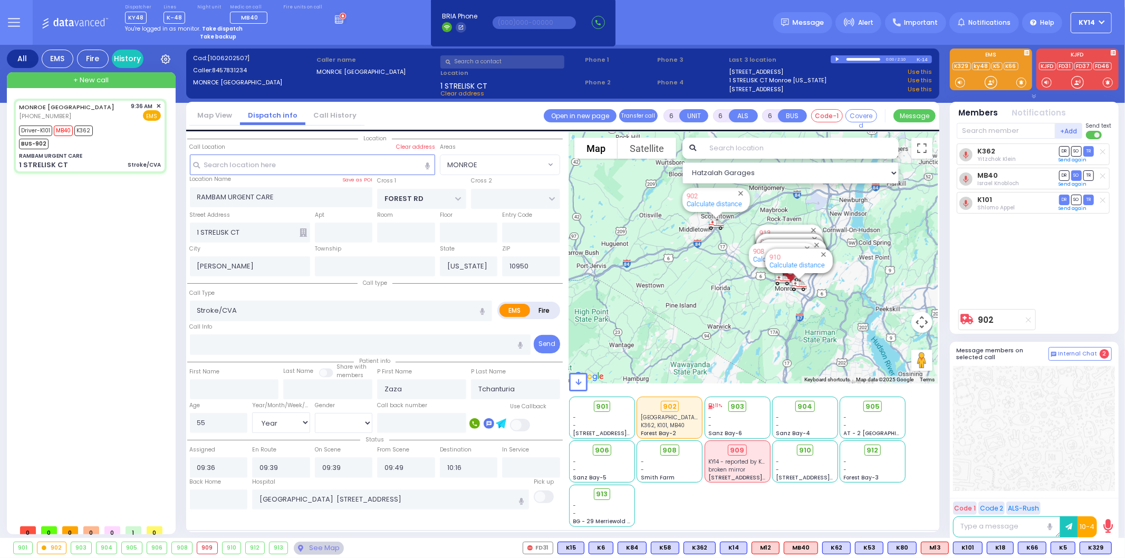
select select
radio input "true"
select select "Year"
select select "[DEMOGRAPHIC_DATA]"
select select "Hatzalah Garages"
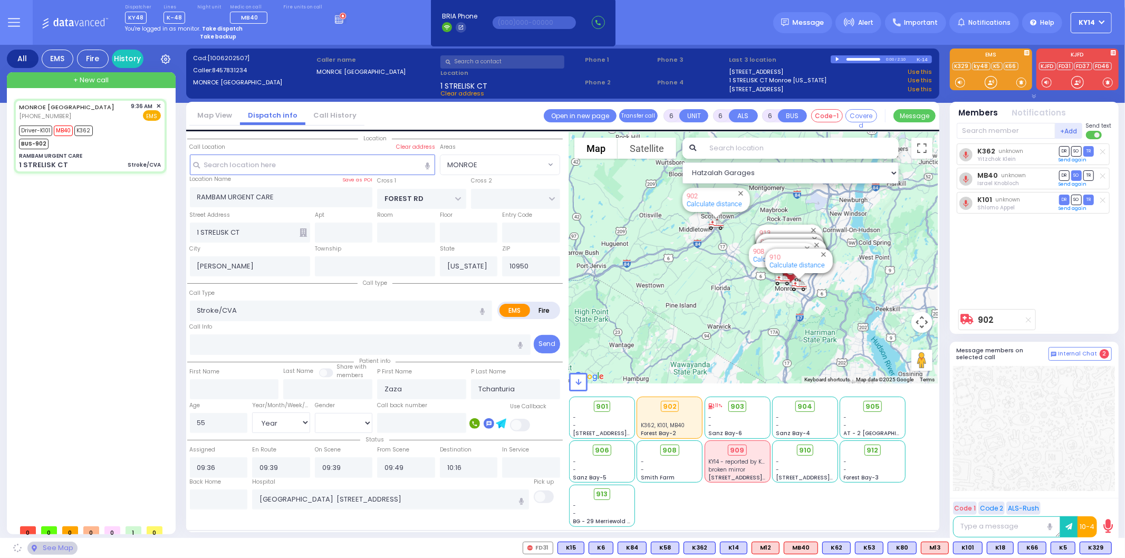
select select "MONROE"
select select
radio input "true"
select select "Year"
select select "[DEMOGRAPHIC_DATA]"
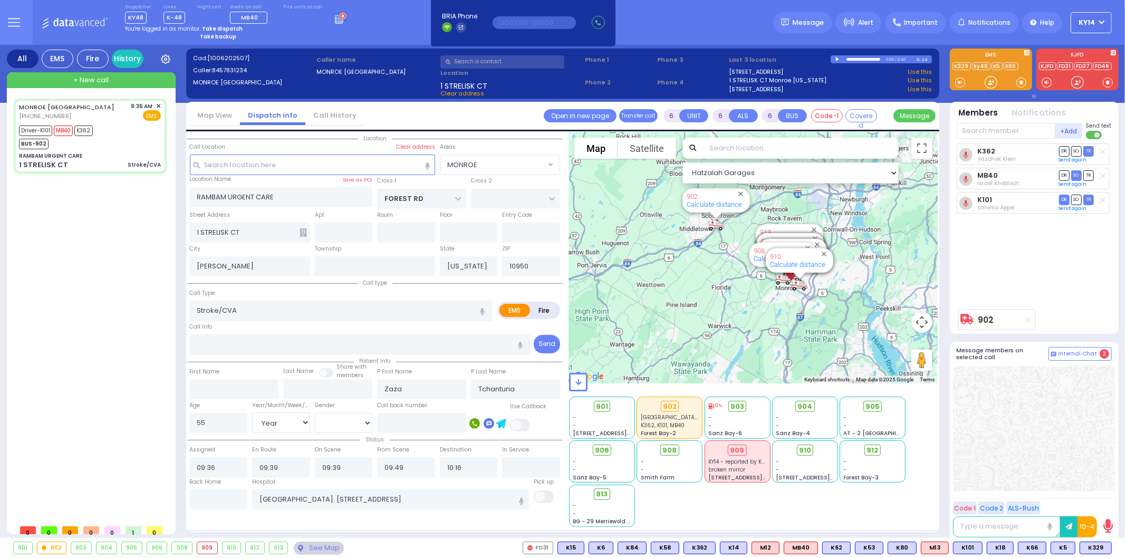
select select "Hatzalah Garages"
select select "MONROE"
select select
radio input "true"
select select "Year"
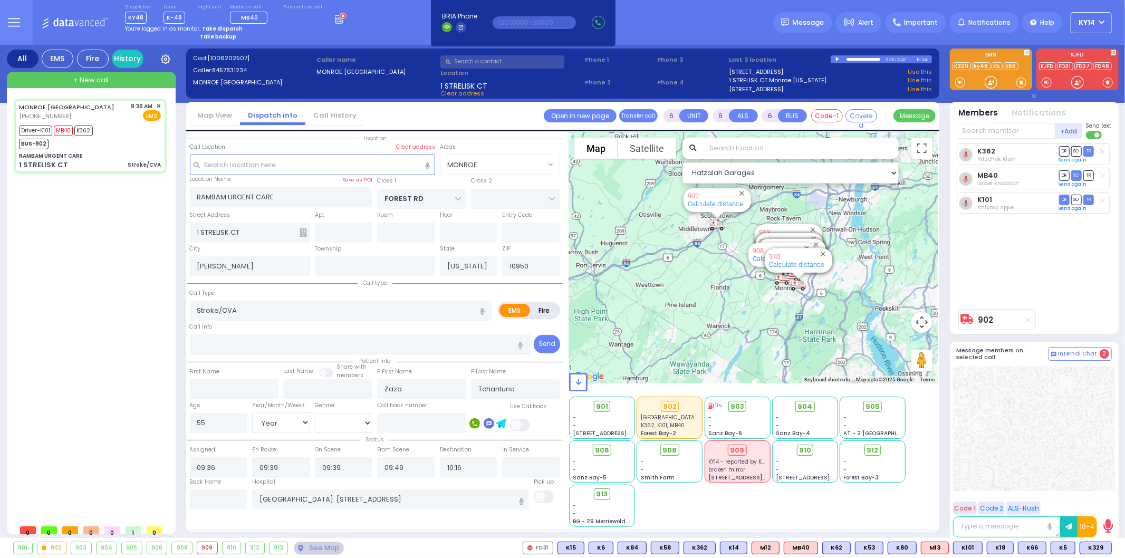
select select "[DEMOGRAPHIC_DATA]"
type input "10:34"
select select "MONROE"
select select "Hatzalah Garages"
